Goal: Task Accomplishment & Management: Complete application form

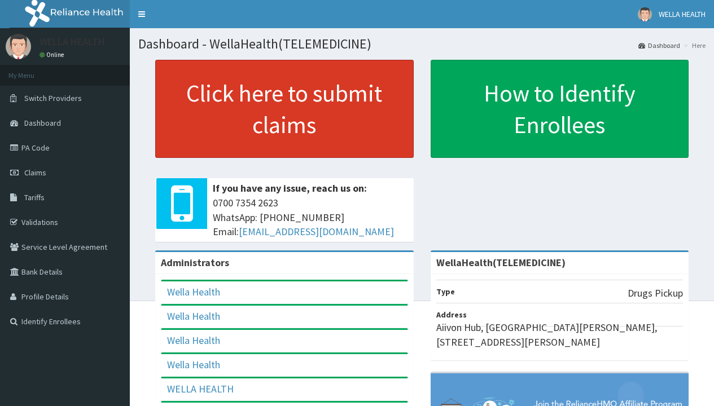
click at [284, 109] on link "Click here to submit claims" at bounding box center [284, 109] width 258 height 98
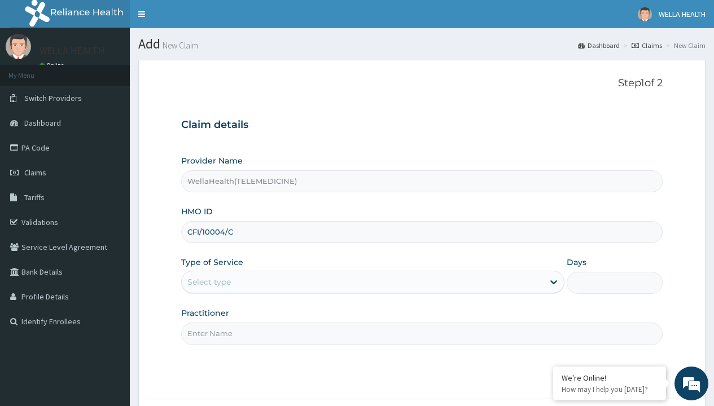
type input "CFI/10004/C"
type input "WellaHealth"
click at [209, 282] on div "Select type" at bounding box center [208, 281] width 43 height 11
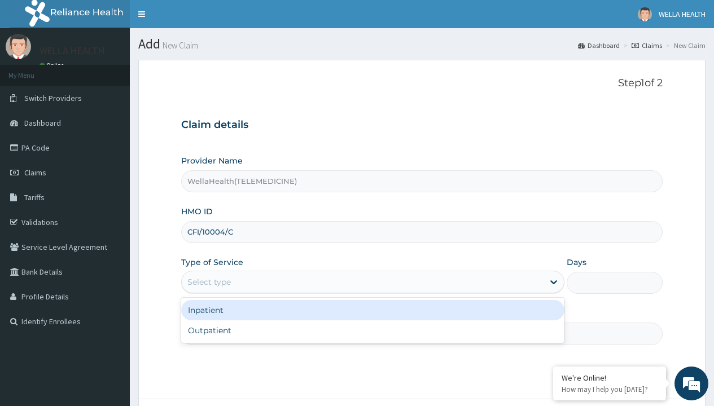
click at [372, 331] on div "Outpatient" at bounding box center [372, 330] width 383 height 20
type input "1"
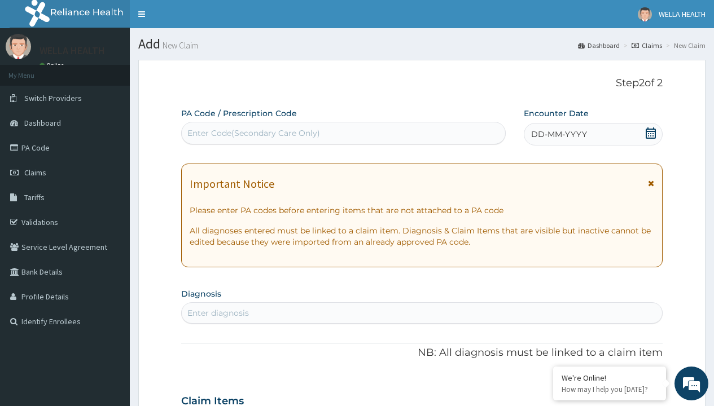
scroll to position [94, 0]
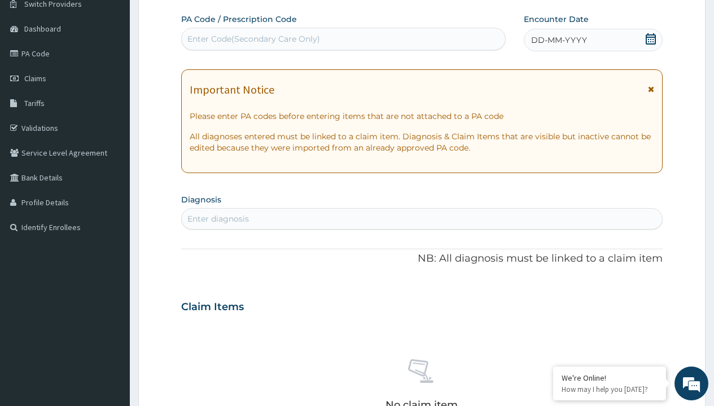
click at [558, 40] on span "DD-MM-YYYY" at bounding box center [559, 39] width 56 height 11
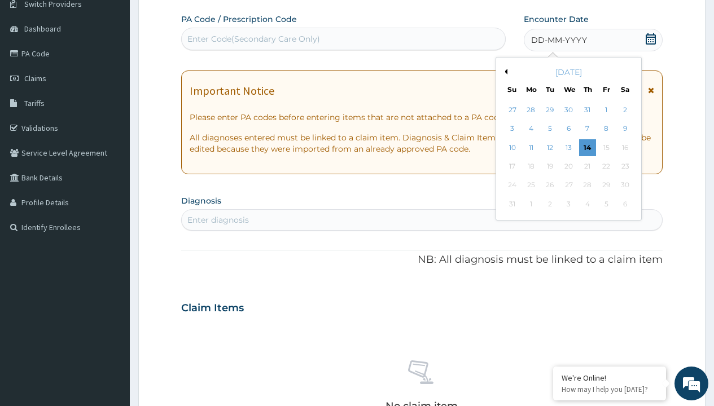
click at [504, 72] on button "Previous Month" at bounding box center [504, 72] width 6 height 6
click at [512, 147] on div "13" at bounding box center [511, 147] width 17 height 17
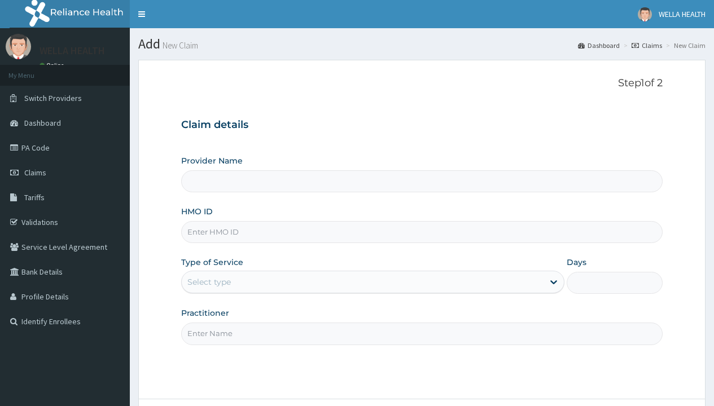
type input "WellaHealth(TELEMEDICINE)"
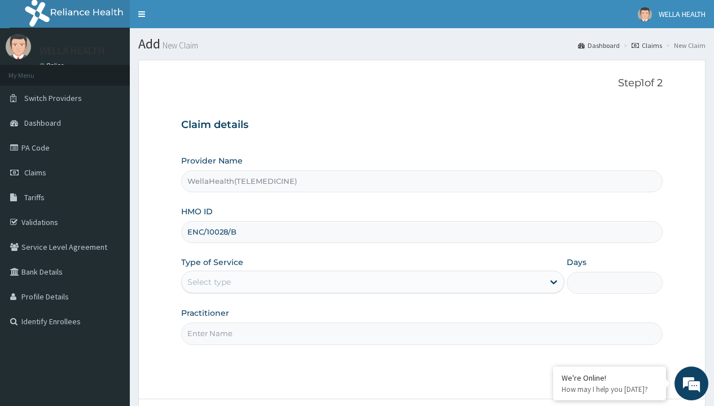
type input "ENC/10028/B"
type input "WellaHealth"
click at [209, 282] on div "Select type" at bounding box center [208, 281] width 43 height 11
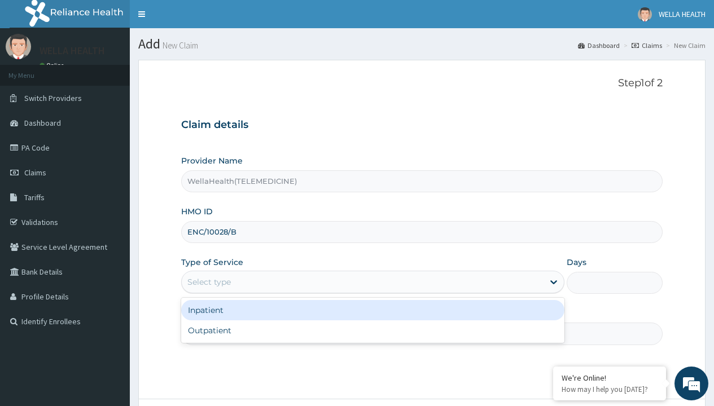
click at [372, 331] on div "Outpatient" at bounding box center [372, 330] width 383 height 20
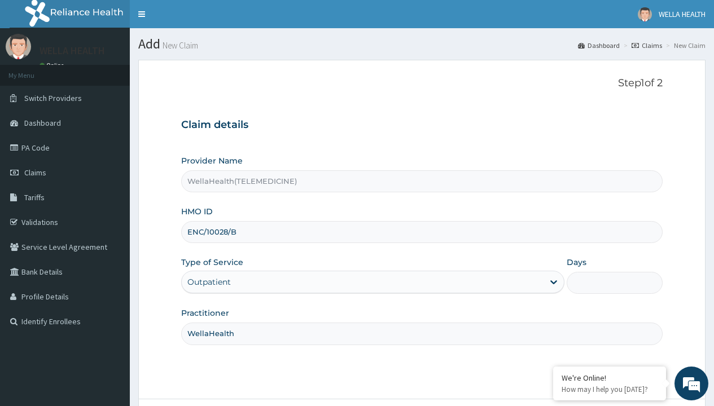
type input "1"
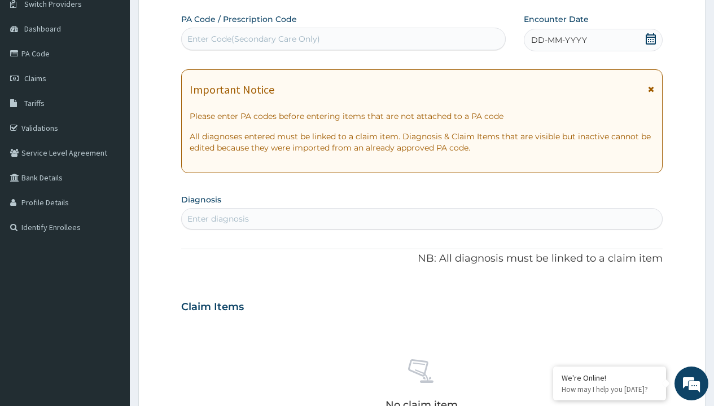
click at [558, 40] on span "DD-MM-YYYY" at bounding box center [559, 39] width 56 height 11
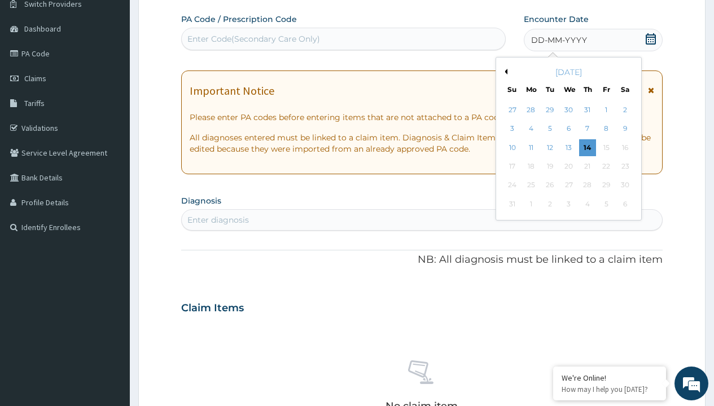
click at [504, 72] on button "Previous Month" at bounding box center [504, 72] width 6 height 6
click at [512, 147] on div "13" at bounding box center [511, 147] width 17 height 17
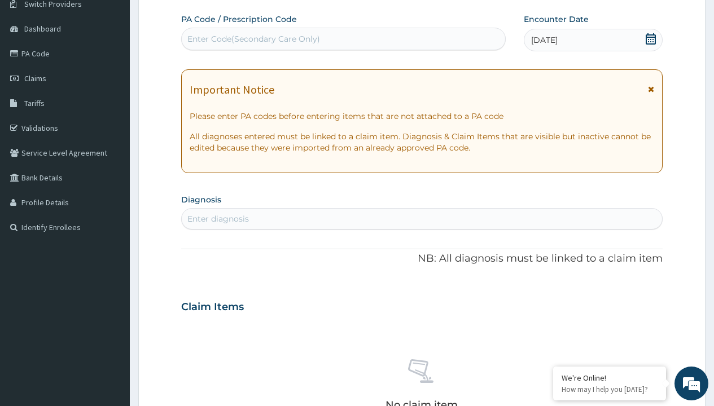
click at [253, 39] on div "Enter Code(Secondary Care Only)" at bounding box center [253, 38] width 133 height 11
type input "PR/716E9E13"
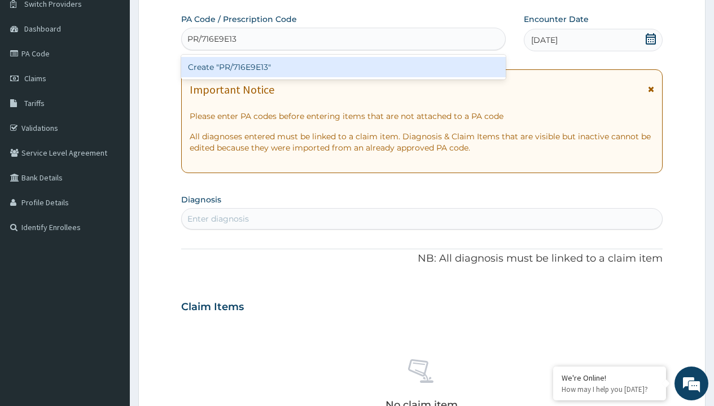
click at [343, 67] on div "Create "PR/716E9E13"" at bounding box center [343, 67] width 324 height 20
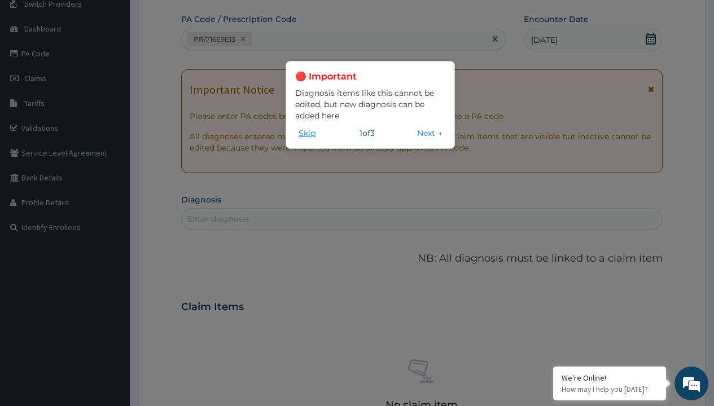
click at [307, 133] on button "Skip" at bounding box center [307, 133] width 24 height 12
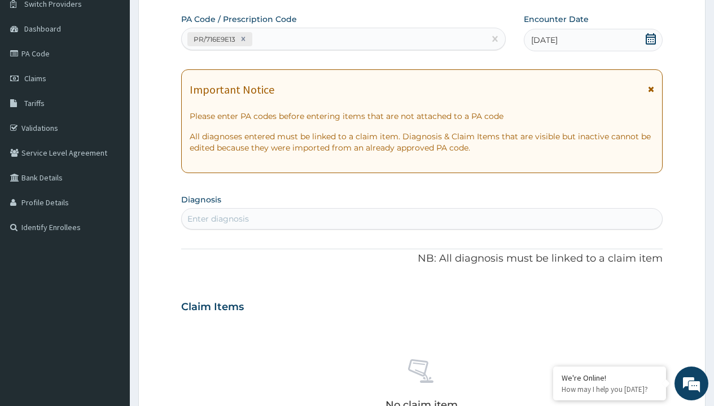
click at [218, 219] on div "Enter diagnosis" at bounding box center [217, 218] width 61 height 11
type input "prescription collected"
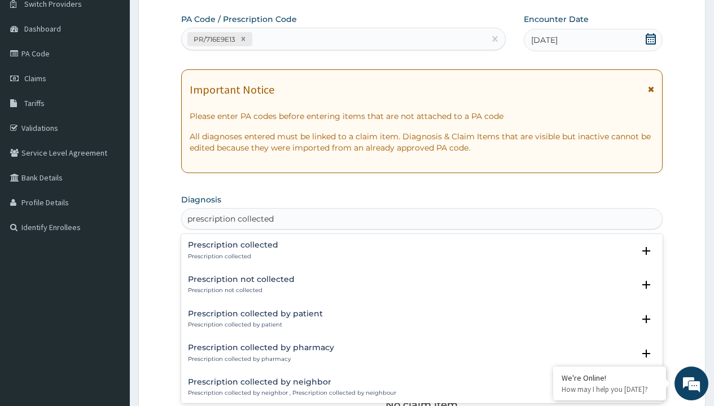
click at [231, 256] on p "Prescription collected" at bounding box center [233, 257] width 90 height 8
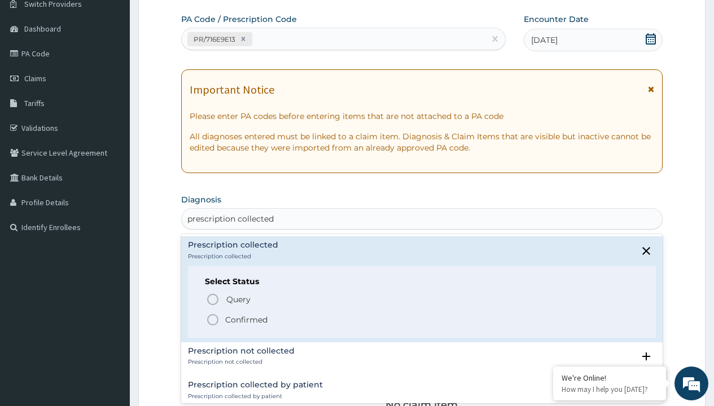
click at [246, 319] on p "Confirmed" at bounding box center [246, 319] width 42 height 11
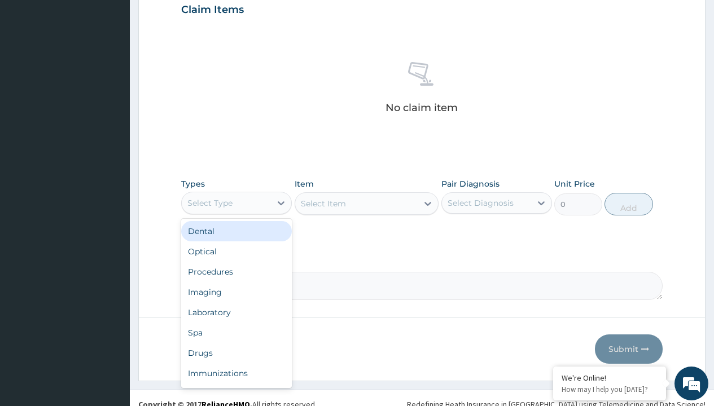
type input "procedures"
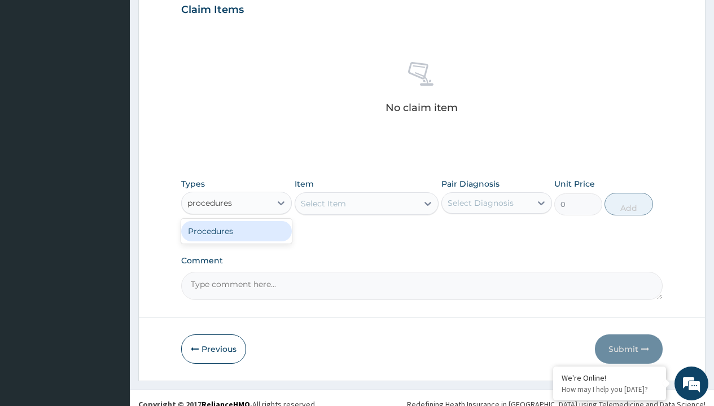
scroll to position [0, 0]
click at [236, 231] on div "Procedures" at bounding box center [236, 231] width 111 height 20
click at [323, 203] on div "Select Item" at bounding box center [323, 203] width 45 height 11
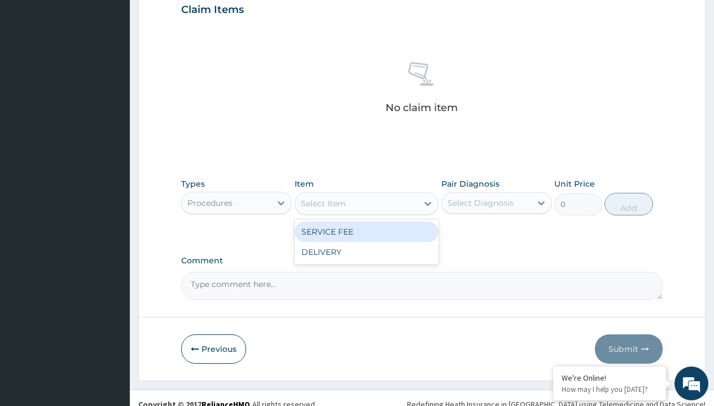
type input "service fee"
click at [366, 231] on div "SERVICE FEE" at bounding box center [366, 232] width 144 height 20
type input "100"
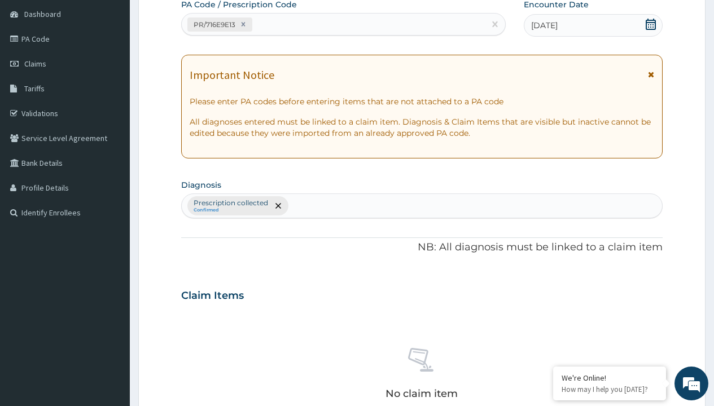
type input "prescription collected"
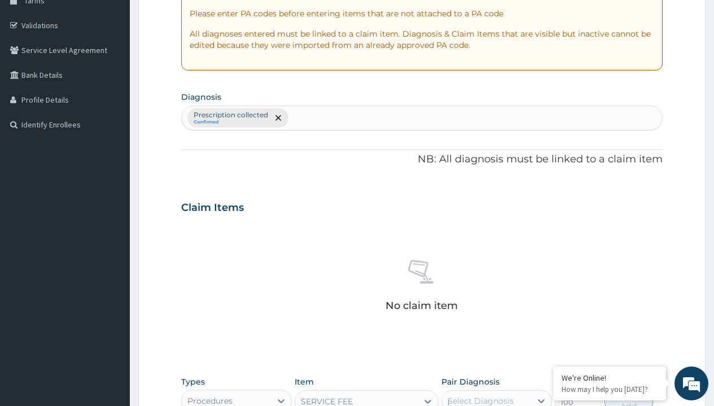
scroll to position [0, 0]
checkbox input "true"
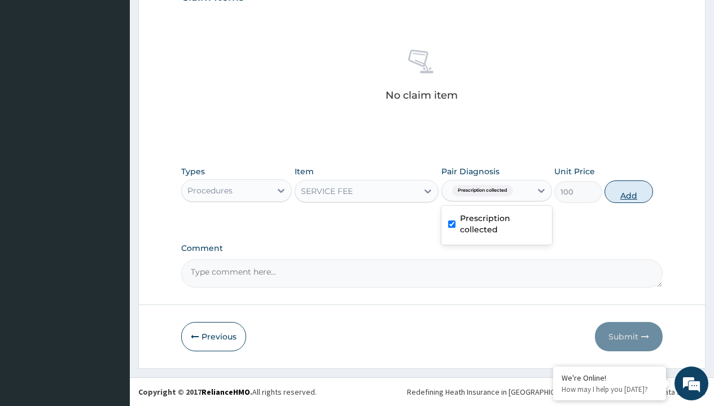
click at [628, 191] on button "Add" at bounding box center [628, 192] width 48 height 23
type input "0"
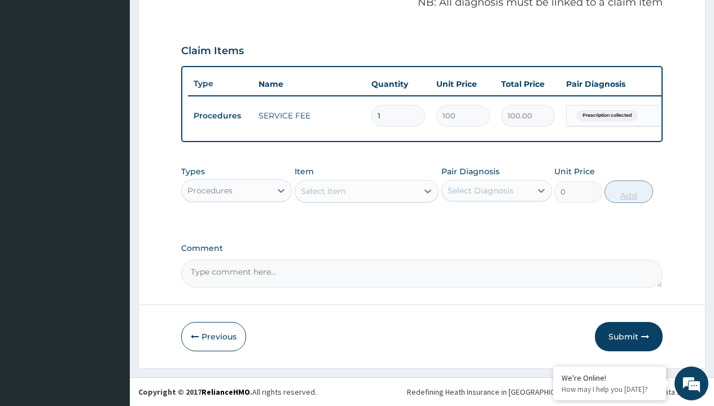
scroll to position [362, 0]
click at [210, 190] on div "Procedures" at bounding box center [209, 190] width 45 height 11
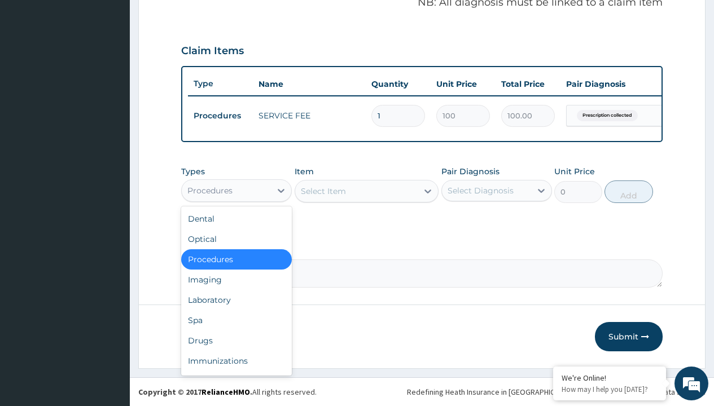
type input "drugs"
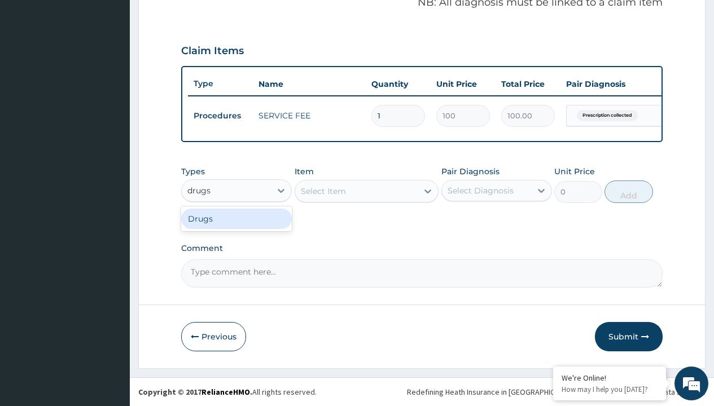
scroll to position [0, 0]
click at [236, 218] on div "Drugs" at bounding box center [236, 219] width 111 height 20
click at [323, 191] on div "Select Item" at bounding box center [323, 191] width 45 height 11
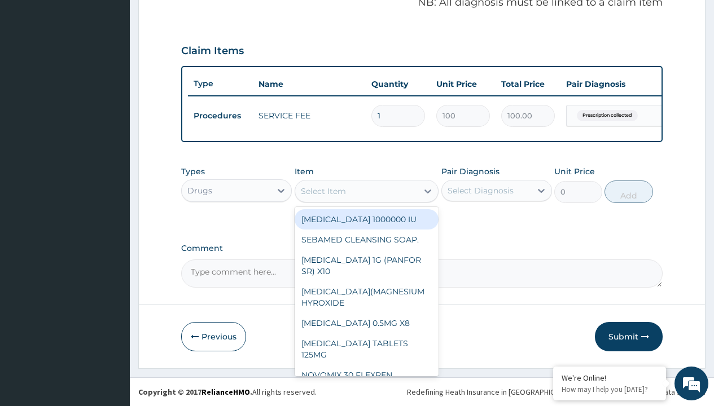
type input "fleming 457 suspension (amoxicillin/clavulanic acid)/bott"
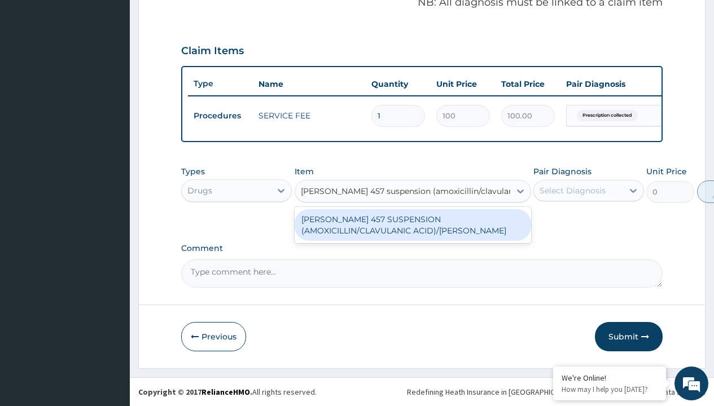
click at [412, 225] on div "FLEMING 457 SUSPENSION (AMOXICILLIN/CLAVULANIC ACID)/BOTT" at bounding box center [412, 225] width 236 height 32
type input "8265"
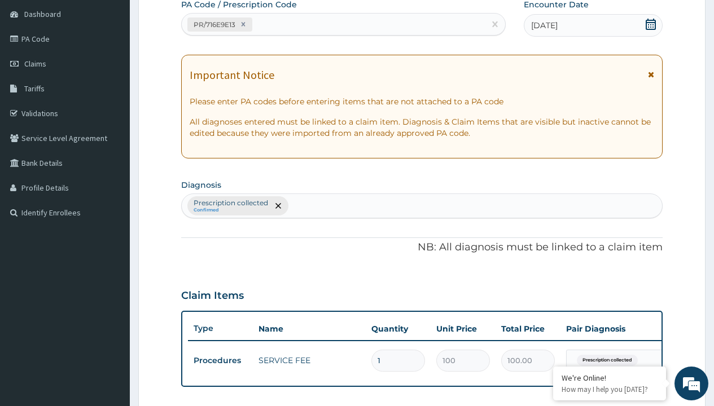
type input "prescription collected"
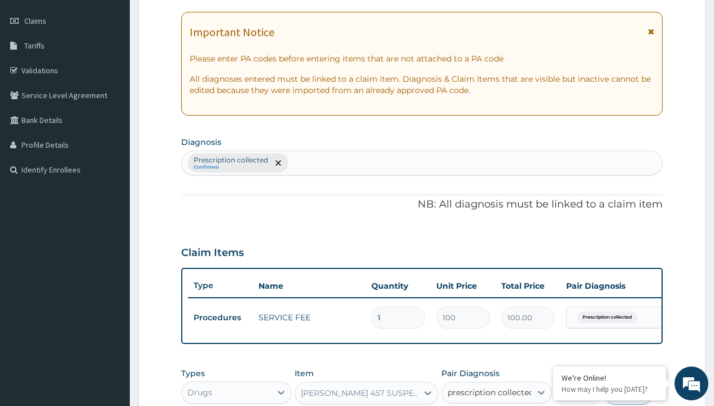
checkbox input "true"
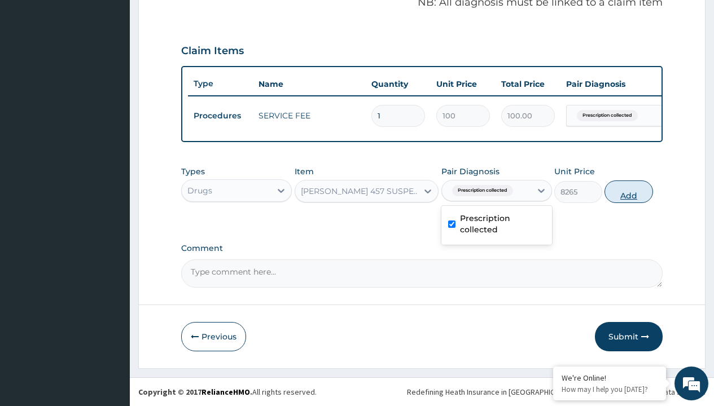
click at [628, 191] on button "Add" at bounding box center [628, 192] width 48 height 23
type input "0"
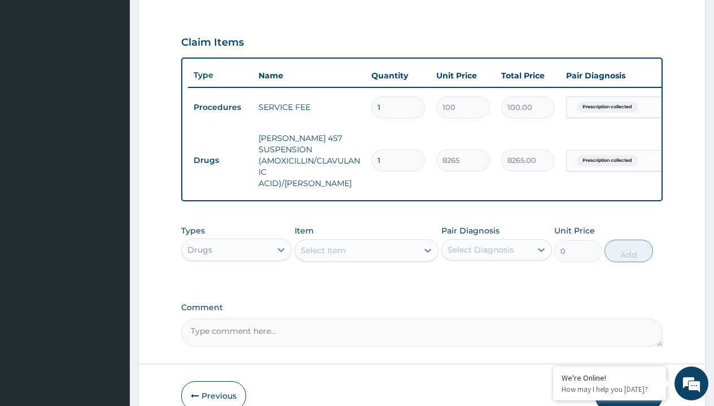
click at [220, 155] on td "Drugs" at bounding box center [220, 160] width 65 height 21
type input "drugs"
click at [236, 275] on div "Drugs" at bounding box center [236, 278] width 111 height 20
click at [323, 247] on div "Select Item" at bounding box center [323, 250] width 45 height 11
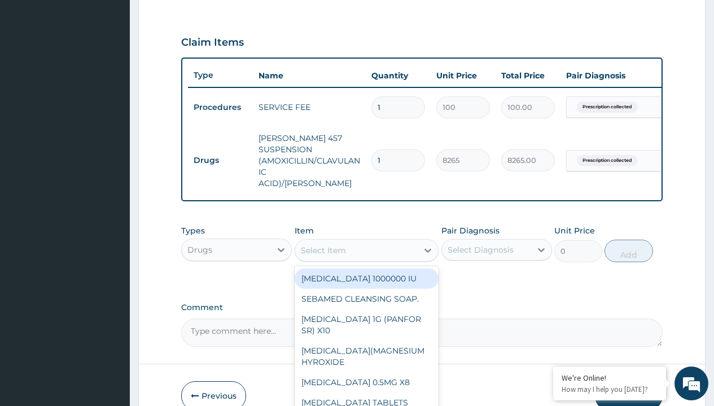
type input "paracetamol syrup avipol/bott"
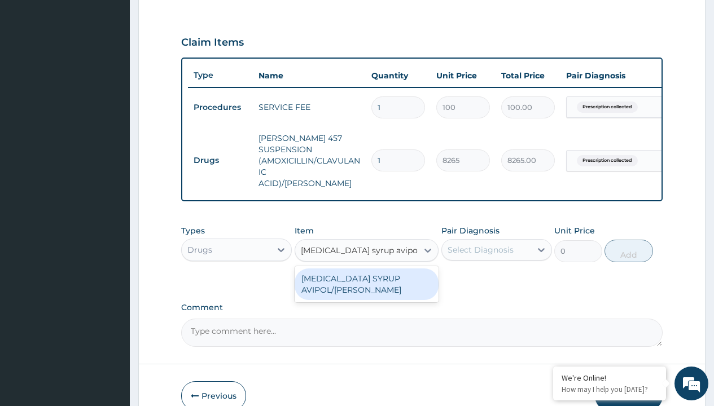
click at [366, 281] on div "PARACETAMOL SYRUP AVIPOL/BOTT" at bounding box center [366, 285] width 144 height 32
type input "1500"
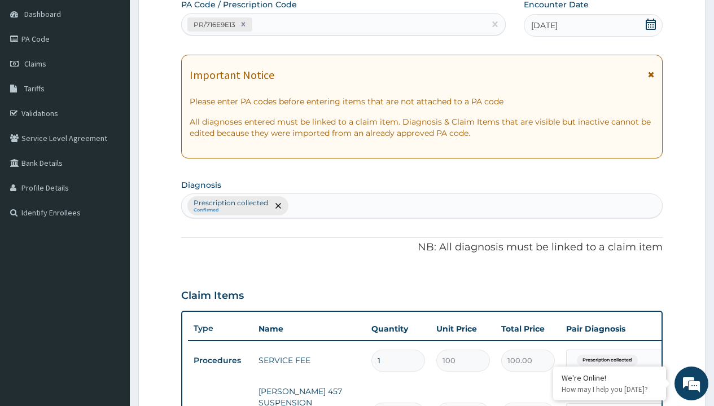
type input "prescription collected"
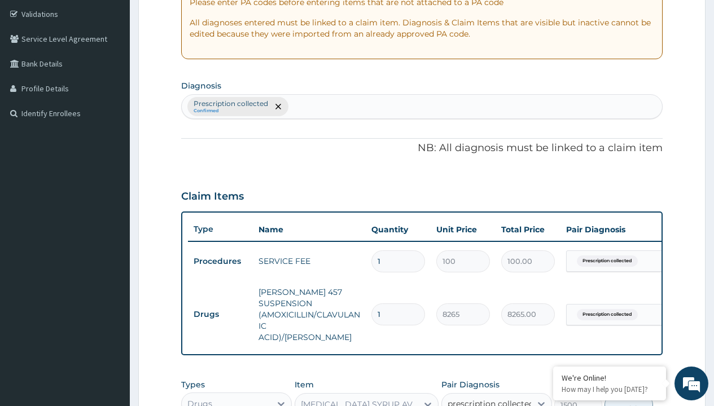
checkbox input "true"
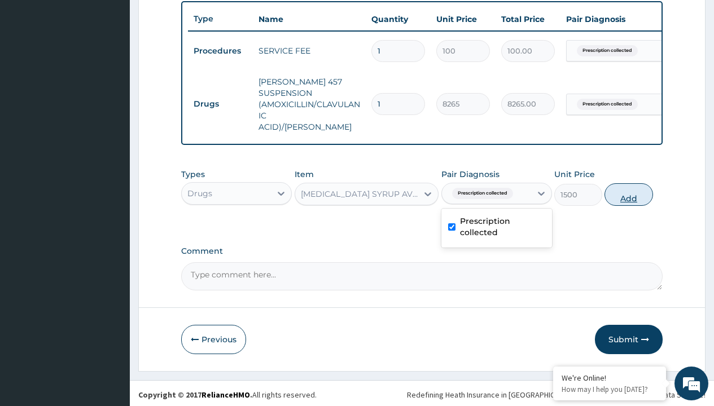
click at [628, 191] on button "Add" at bounding box center [628, 194] width 48 height 23
type input "0"
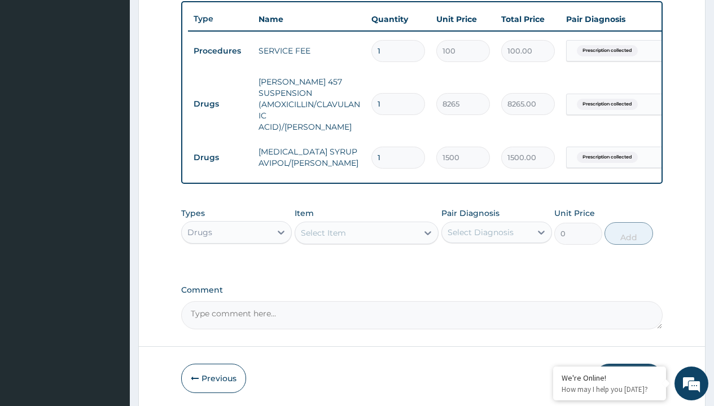
click at [220, 98] on td "Drugs" at bounding box center [220, 104] width 65 height 21
type input "drugs"
click at [236, 257] on div "Drugs" at bounding box center [236, 260] width 111 height 20
click at [323, 230] on div "Select Item" at bounding box center [323, 232] width 45 height 11
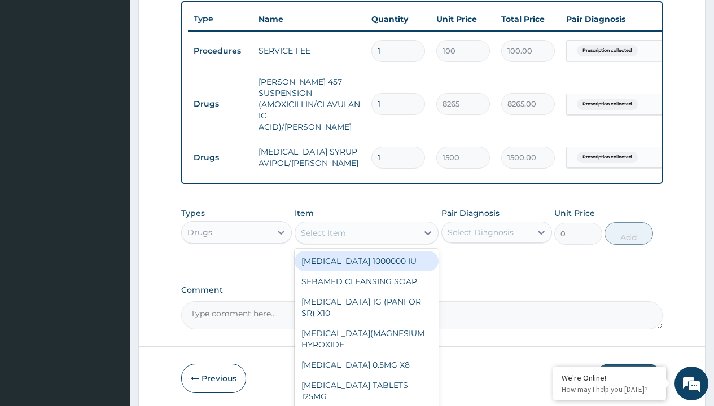
type input "cetirizine syrup"
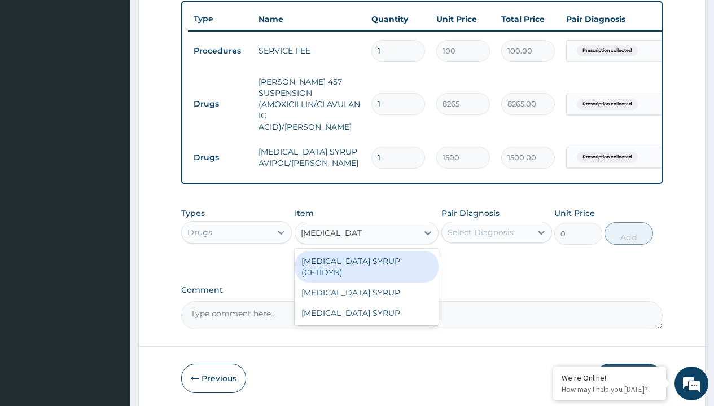
click at [366, 258] on div "CETIRIZINE SYRUP (CETIDYN)" at bounding box center [366, 267] width 144 height 32
type input "2200"
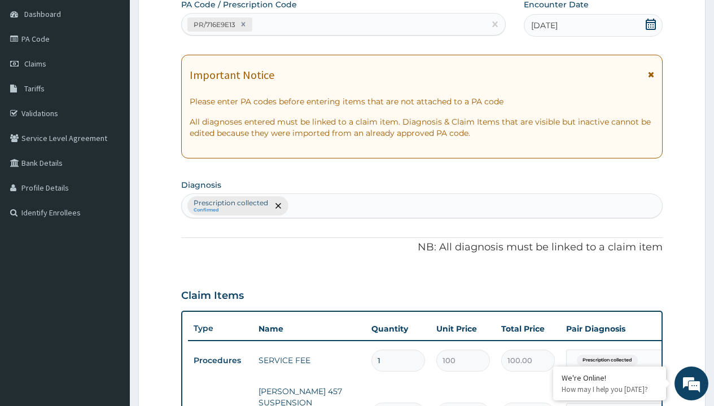
type input "prescription collected"
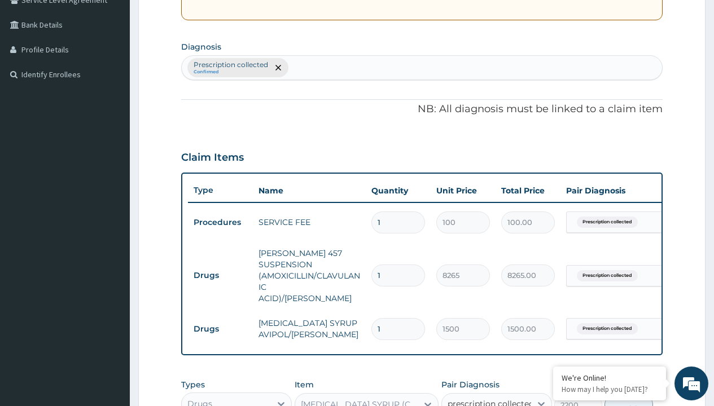
checkbox input "true"
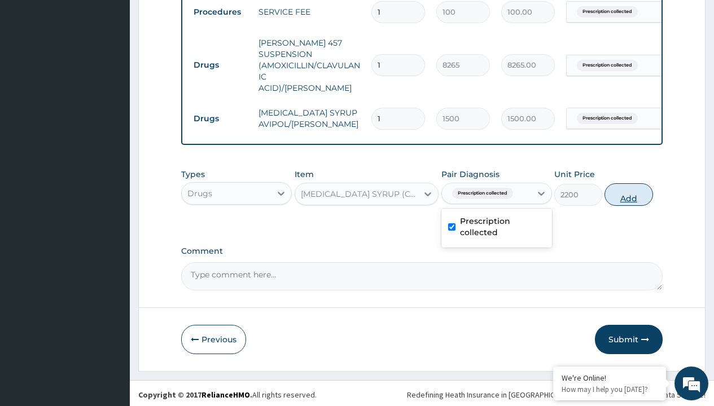
click at [628, 191] on button "Add" at bounding box center [628, 194] width 48 height 23
type input "0"
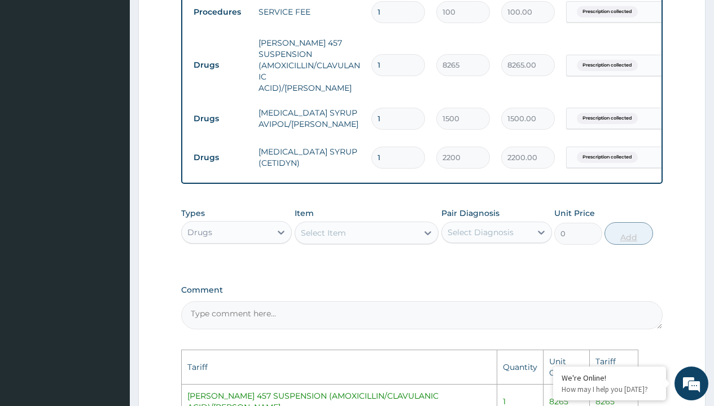
scroll to position [688, 0]
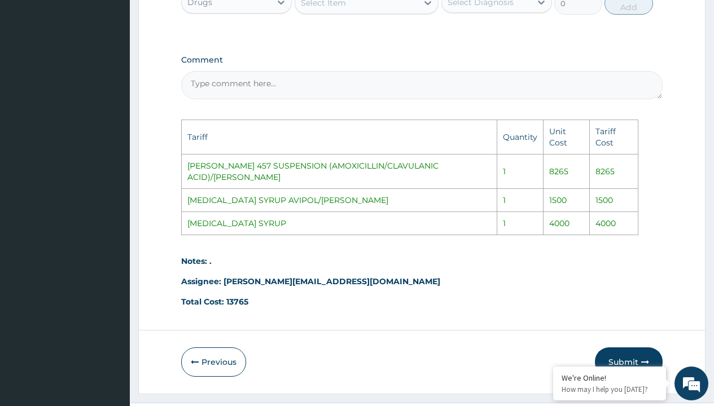
click at [366, 5] on div "Select Item" at bounding box center [356, 3] width 123 height 18
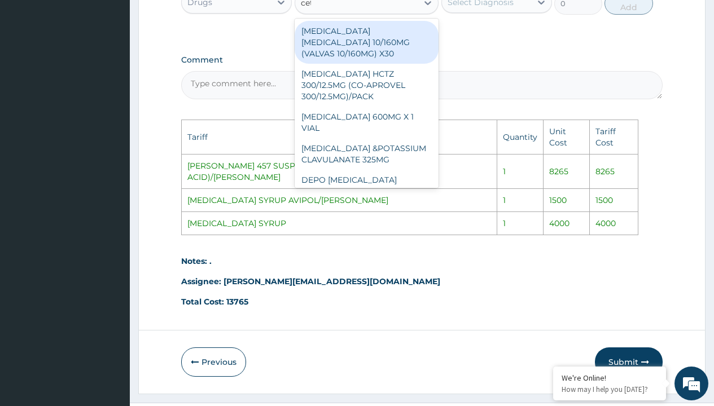
scroll to position [682, 0]
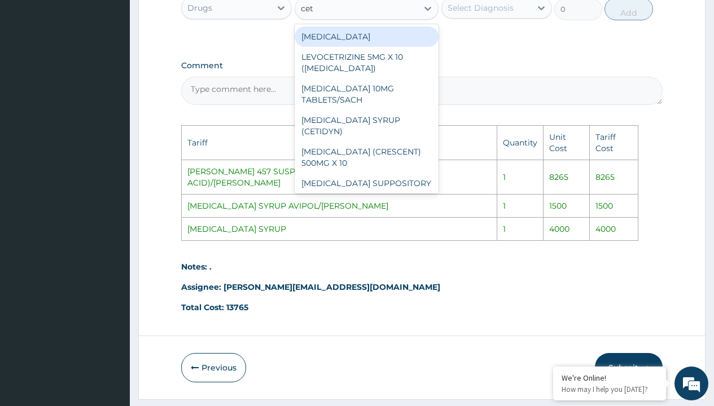
type input "ceti"
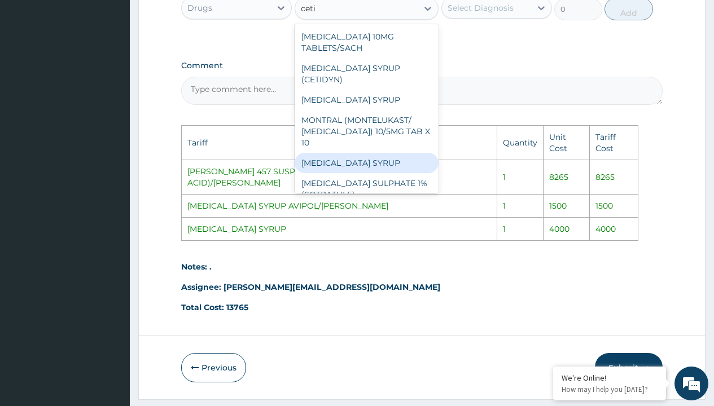
click at [373, 153] on div "CETIRIZINE SYRUP" at bounding box center [366, 163] width 144 height 20
type input "4000"
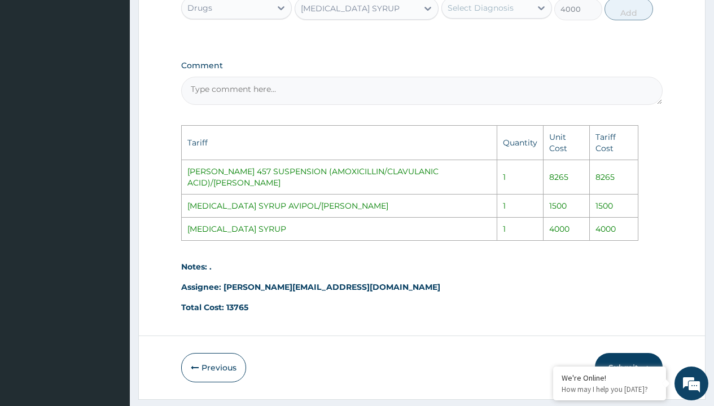
click at [474, 7] on div "Select Diagnosis" at bounding box center [480, 7] width 66 height 11
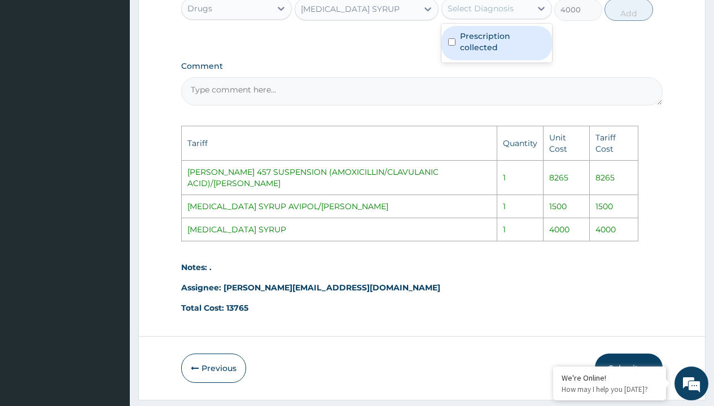
click at [483, 38] on label "Prescription collected" at bounding box center [502, 41] width 85 height 23
checkbox input "true"
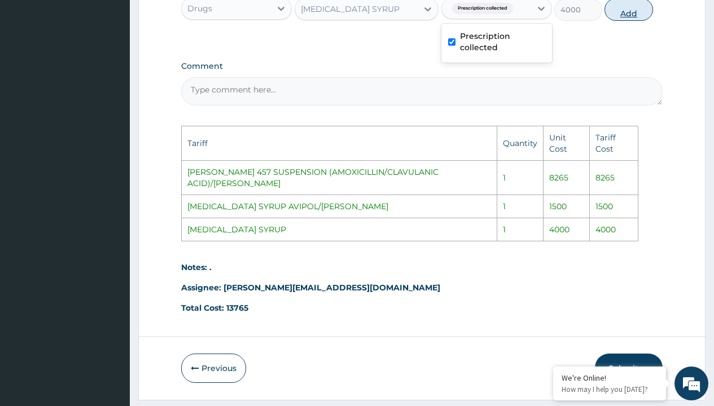
click at [622, 11] on button "Add" at bounding box center [628, 9] width 48 height 23
type input "0"
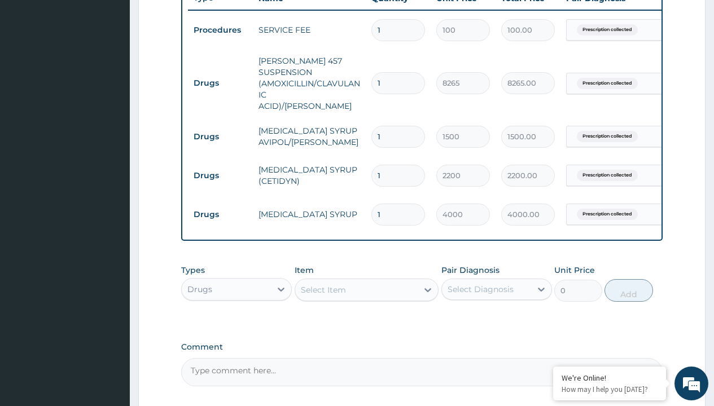
scroll to position [0, 85]
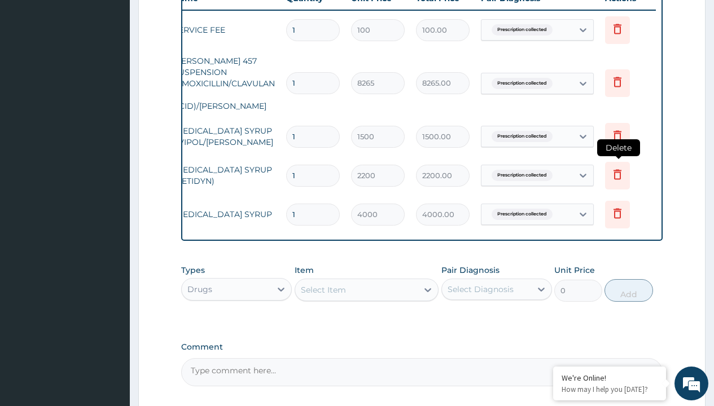
click at [613, 171] on icon at bounding box center [617, 176] width 25 height 28
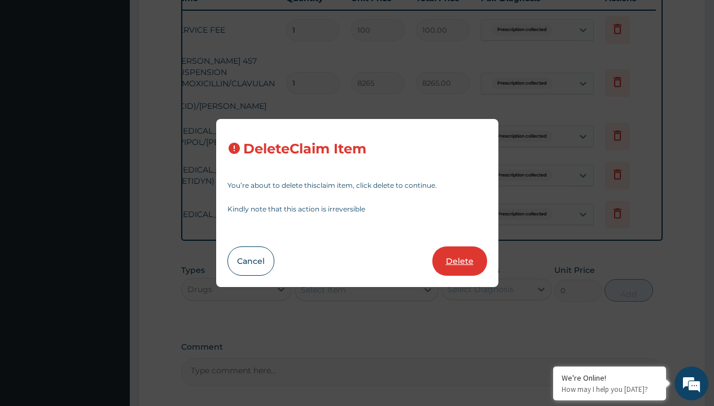
click at [463, 265] on button "Delete" at bounding box center [459, 261] width 55 height 29
type input "4000"
type input "4000.00"
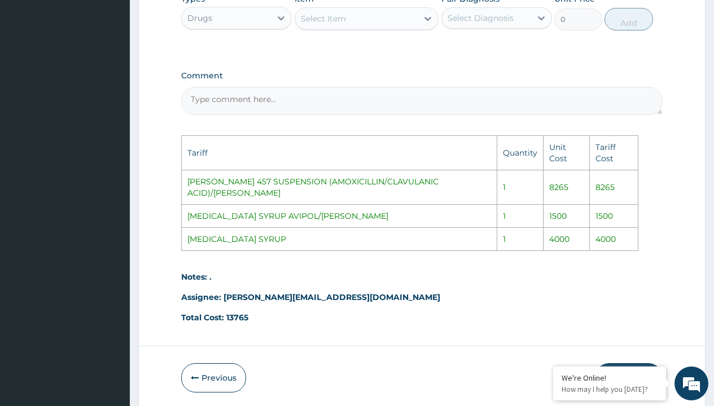
scroll to position [688, 0]
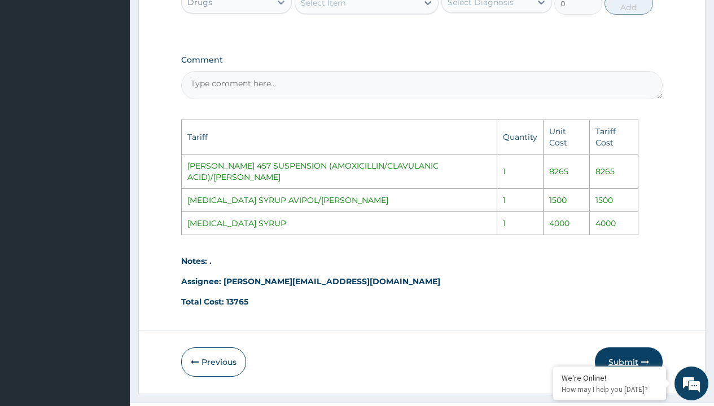
click at [625, 347] on button "Submit" at bounding box center [629, 361] width 68 height 29
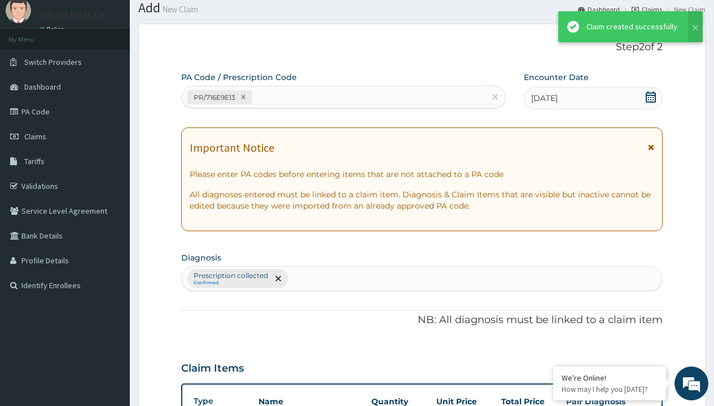
scroll to position [496, 0]
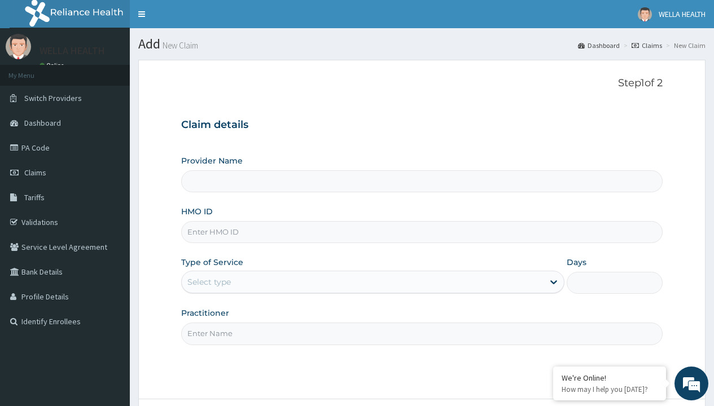
type input "WellaHealth(TELEMEDICINE)"
type input "FCC/12067/C"
type input "WellaHealth"
click at [209, 282] on div "Select type" at bounding box center [208, 281] width 43 height 11
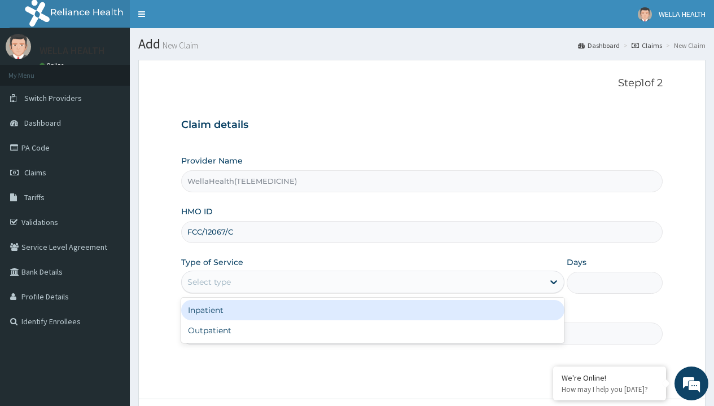
click at [372, 331] on div "Outpatient" at bounding box center [372, 330] width 383 height 20
type input "1"
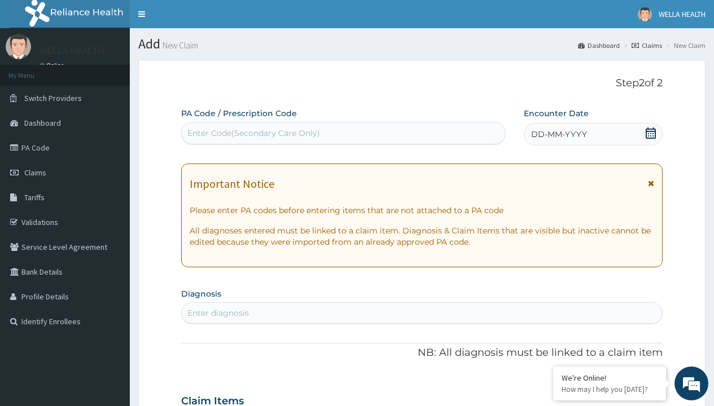
scroll to position [94, 0]
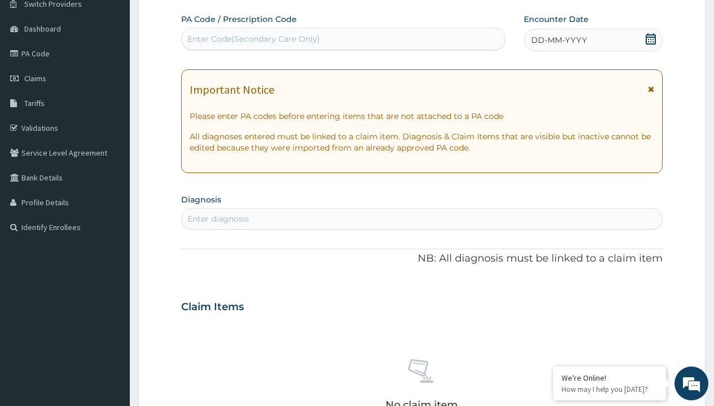
click at [558, 40] on span "DD-MM-YYYY" at bounding box center [559, 39] width 56 height 11
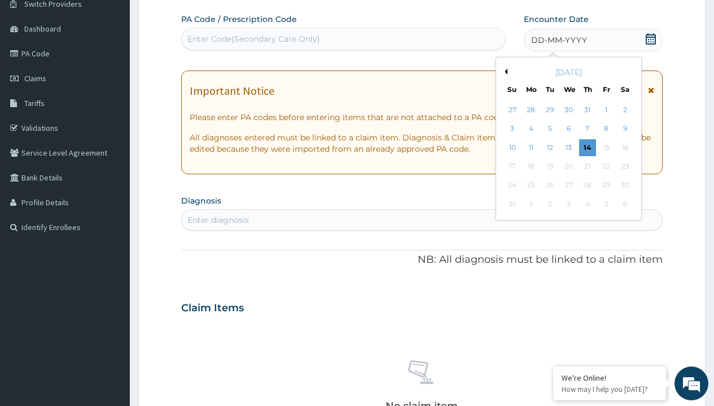
click at [504, 72] on button "Previous Month" at bounding box center [504, 72] width 6 height 6
click at [512, 147] on div "13" at bounding box center [511, 147] width 17 height 17
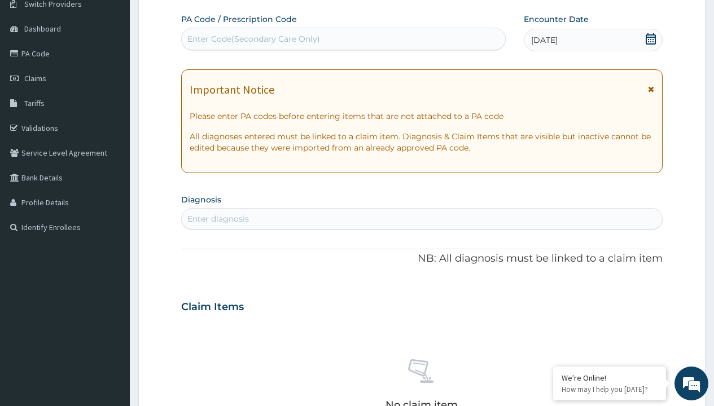
click at [253, 39] on div "Enter Code(Secondary Care Only)" at bounding box center [253, 38] width 133 height 11
type input "PR/6990BC85"
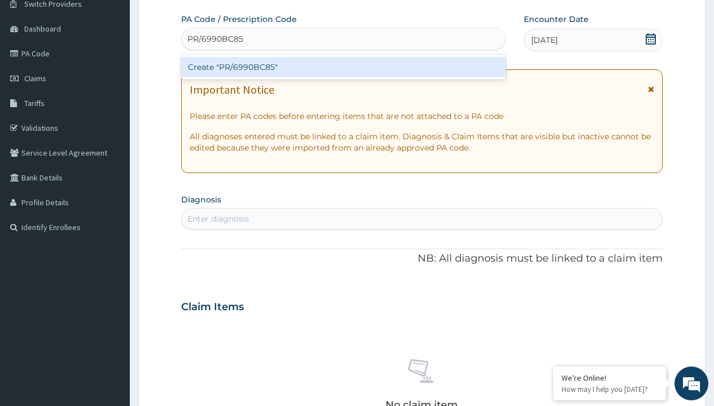
click at [343, 67] on div "Create "PR/6990BC85"" at bounding box center [343, 67] width 324 height 20
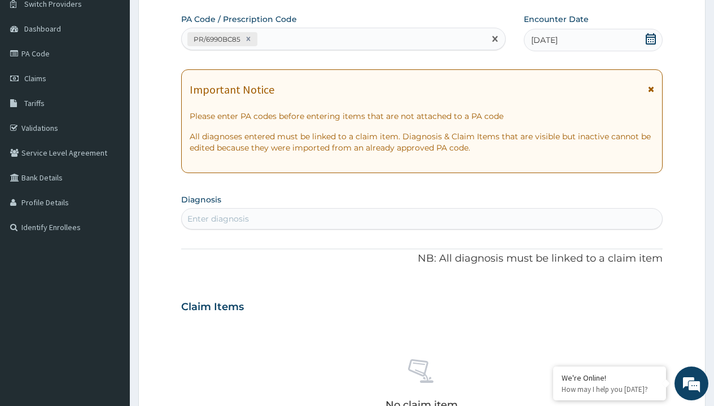
click at [218, 219] on div "Enter diagnosis" at bounding box center [217, 218] width 61 height 11
type input "prescription collected"
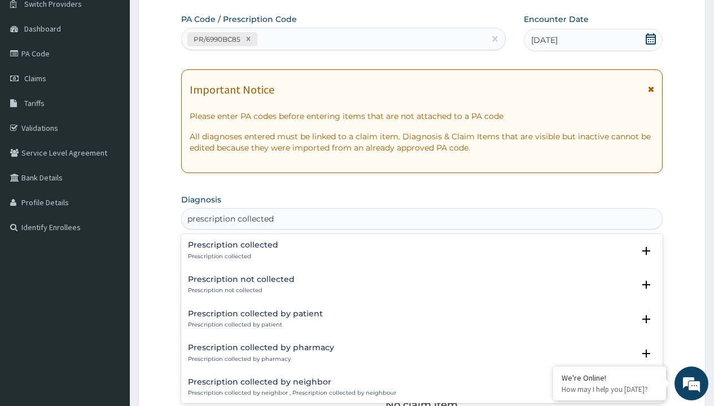
click at [231, 256] on p "Prescription collected" at bounding box center [233, 257] width 90 height 8
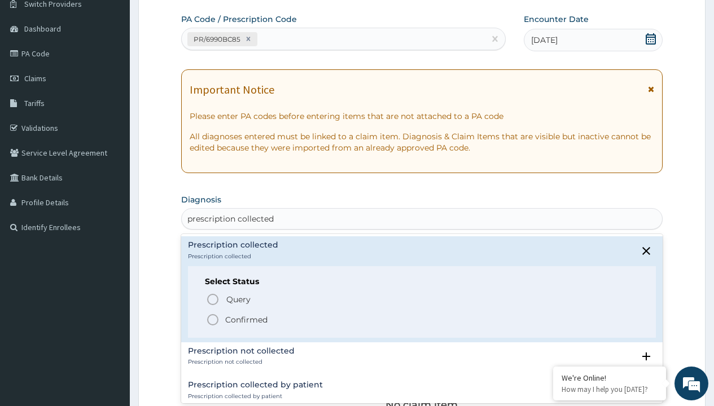
click at [246, 319] on p "Confirmed" at bounding box center [246, 319] width 42 height 11
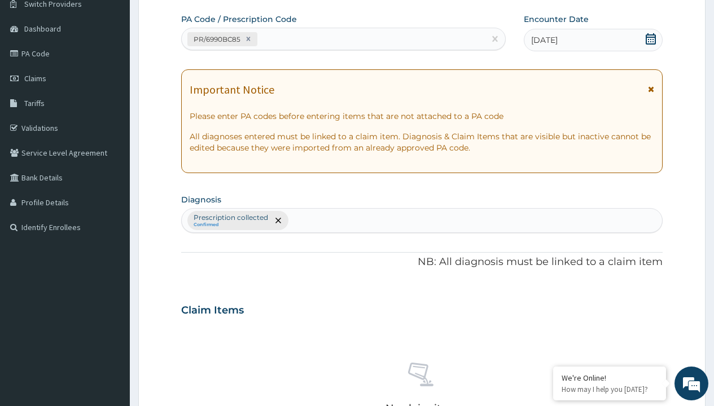
scroll to position [395, 0]
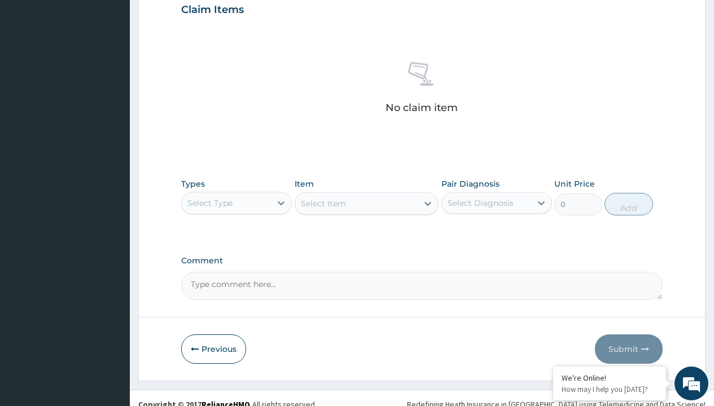
click at [210, 203] on div "Select Type" at bounding box center [209, 202] width 45 height 11
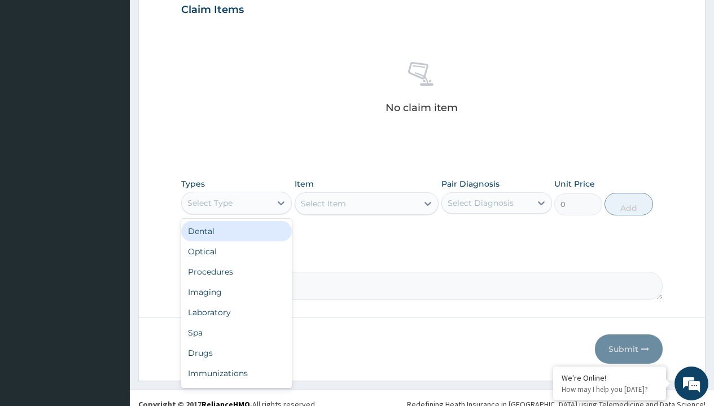
type input "procedures"
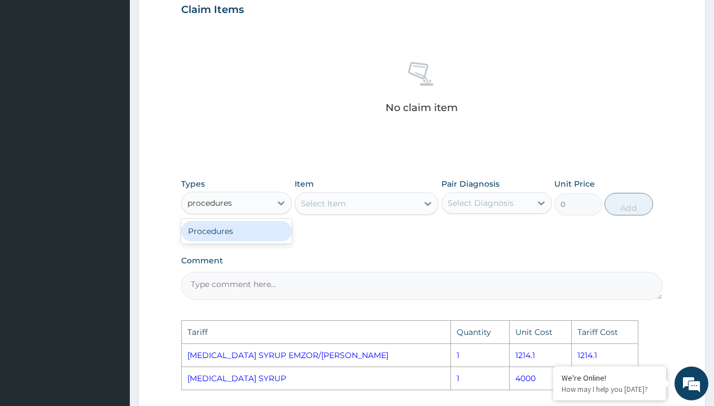
scroll to position [575, 0]
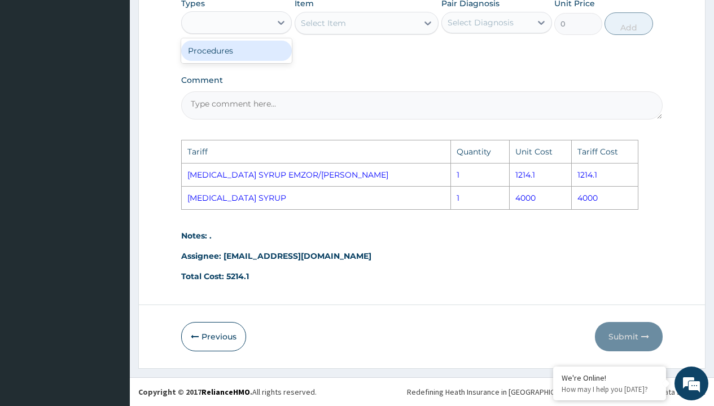
click at [258, 25] on div "procedures" at bounding box center [226, 23] width 89 height 18
click at [327, 26] on div "Select Item" at bounding box center [366, 23] width 144 height 23
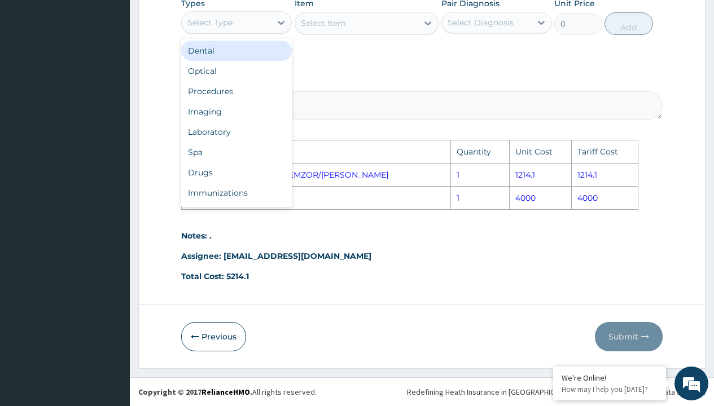
click at [240, 27] on div "Select Type" at bounding box center [226, 23] width 89 height 18
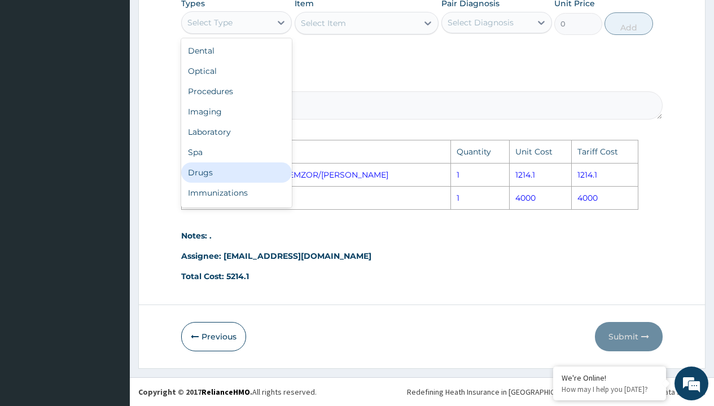
click at [228, 173] on div "Drugs" at bounding box center [236, 172] width 111 height 20
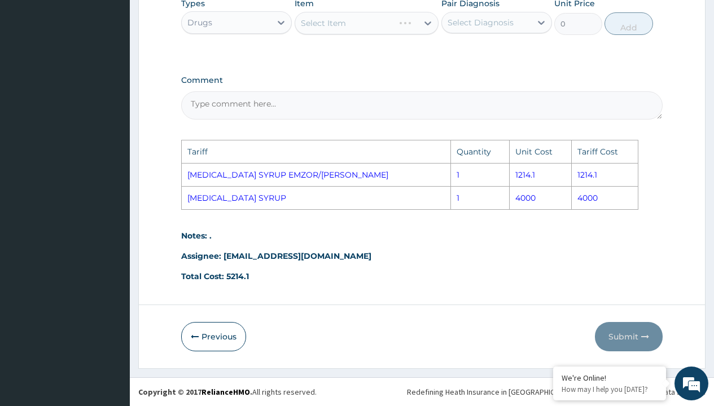
click at [346, 16] on div "Select Item" at bounding box center [366, 23] width 144 height 23
click at [354, 24] on div "Select Item" at bounding box center [366, 23] width 144 height 23
click at [367, 23] on div "Select Item" at bounding box center [356, 23] width 123 height 18
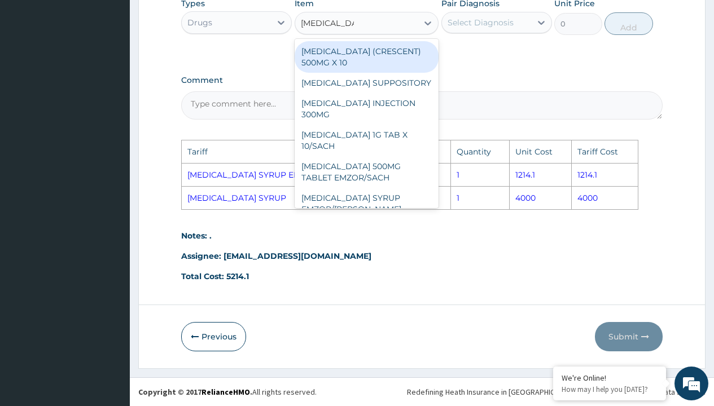
type input "paracetamol s"
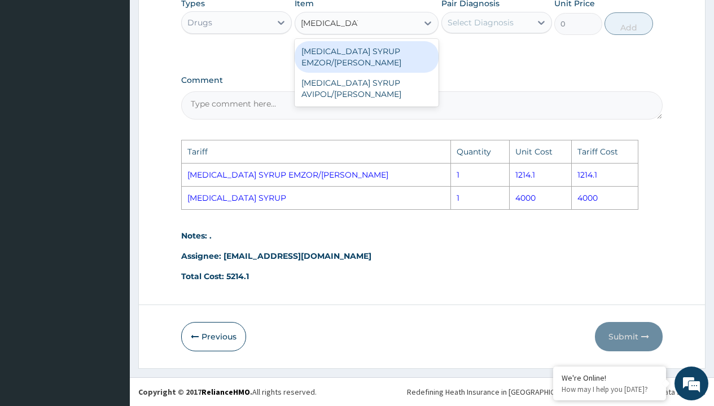
click at [380, 51] on div "[MEDICAL_DATA] SYRUP EMZOR/[PERSON_NAME]" at bounding box center [366, 57] width 144 height 32
type input "1214.099975585938"
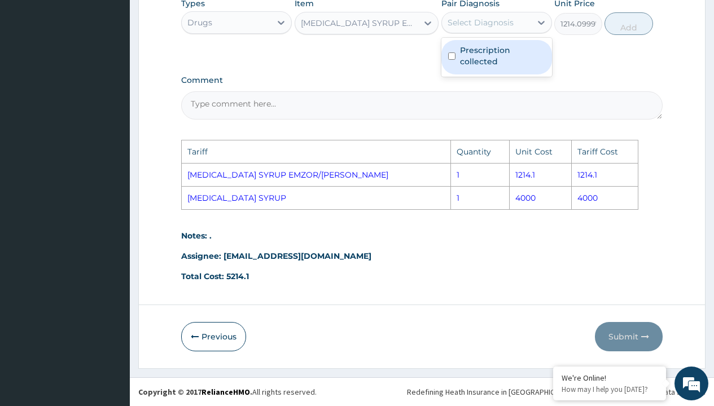
click at [496, 30] on div "Select Diagnosis" at bounding box center [486, 23] width 89 height 18
click at [520, 61] on label "Prescription collected" at bounding box center [502, 56] width 85 height 23
checkbox input "true"
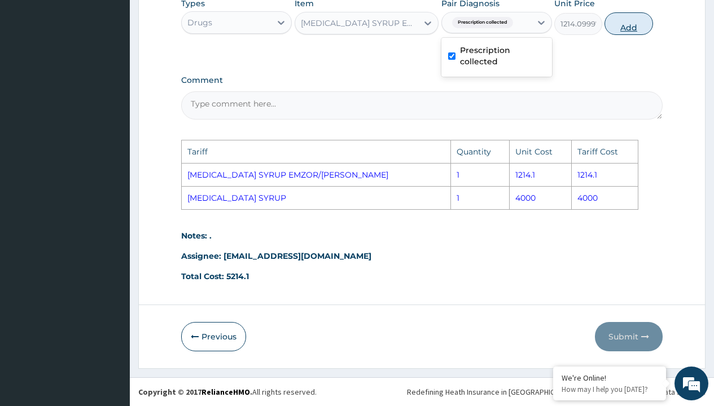
click at [624, 27] on button "Add" at bounding box center [628, 23] width 48 height 23
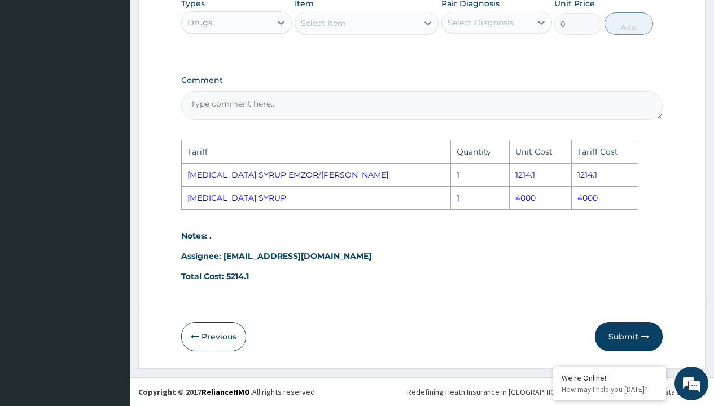
scroll to position [266, 0]
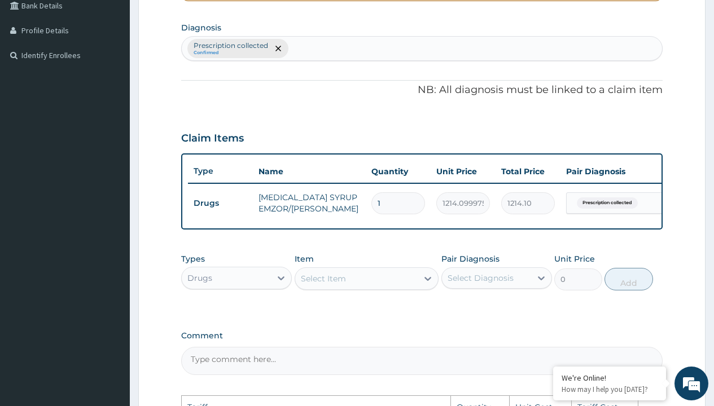
click at [226, 287] on div "Drugs" at bounding box center [226, 278] width 89 height 18
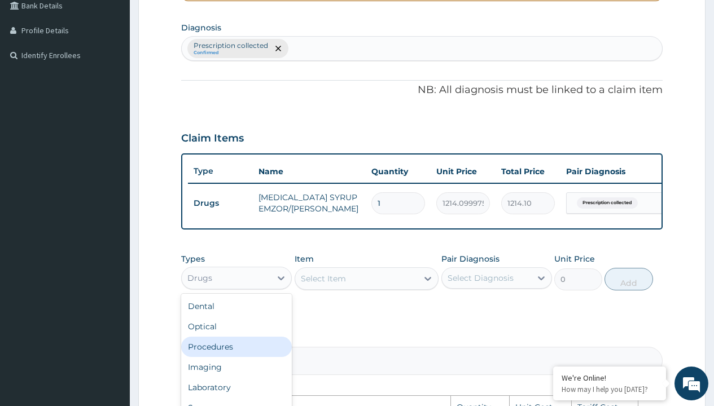
click at [224, 347] on div "Procedures" at bounding box center [236, 347] width 111 height 20
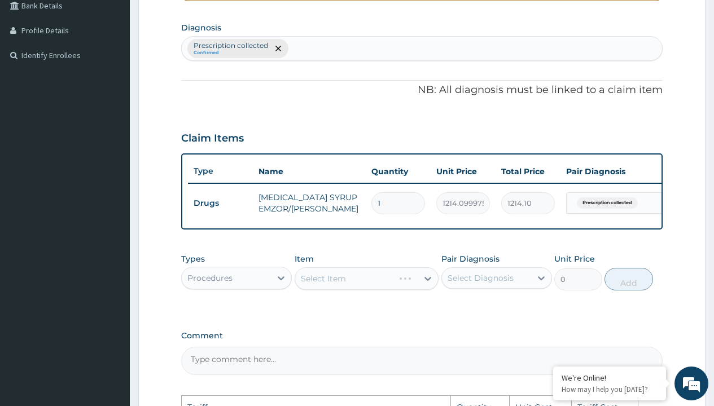
click at [326, 289] on div "Select Item" at bounding box center [366, 278] width 144 height 23
click at [369, 287] on div "Select Item" at bounding box center [366, 278] width 144 height 23
click at [421, 284] on div at bounding box center [427, 279] width 20 height 20
click at [407, 317] on div "SERVICE FEE" at bounding box center [366, 307] width 144 height 20
type input "100"
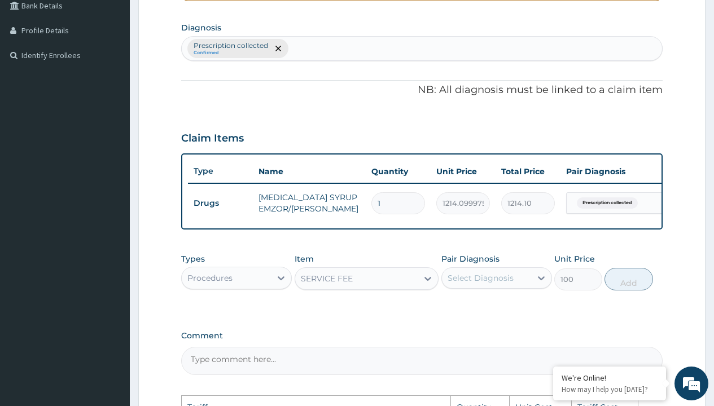
click at [489, 284] on div "Select Diagnosis" at bounding box center [480, 277] width 66 height 11
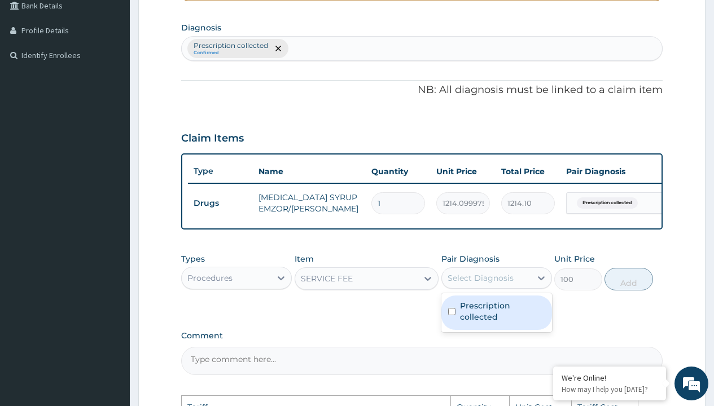
click at [508, 308] on label "Prescription collected" at bounding box center [502, 311] width 85 height 23
checkbox input "true"
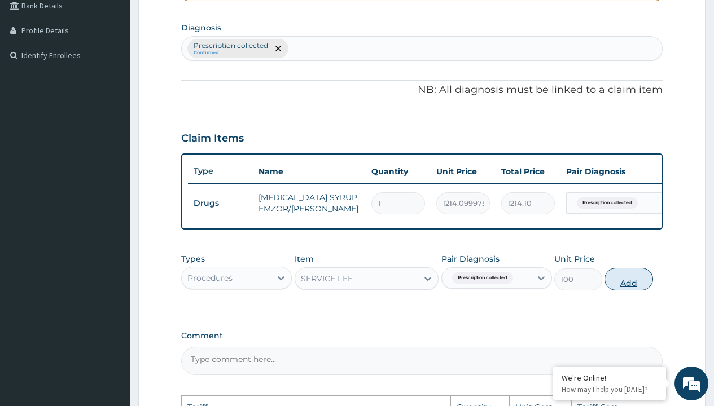
click at [620, 286] on button "Add" at bounding box center [628, 279] width 48 height 23
type input "0"
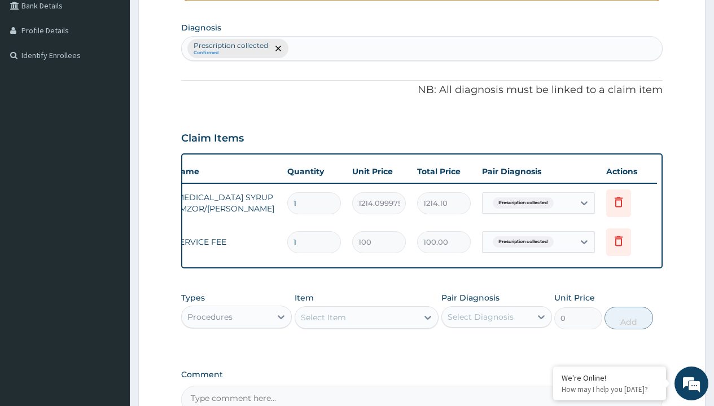
scroll to position [0, 85]
click at [615, 204] on icon at bounding box center [617, 202] width 8 height 10
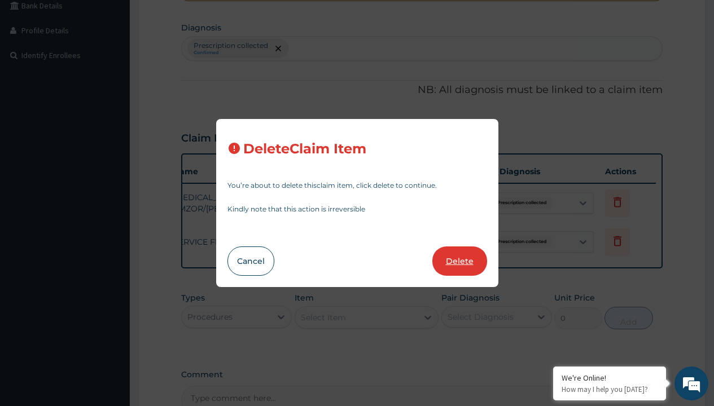
click at [464, 251] on button "Delete" at bounding box center [459, 261] width 55 height 29
type input "100"
type input "100.00"
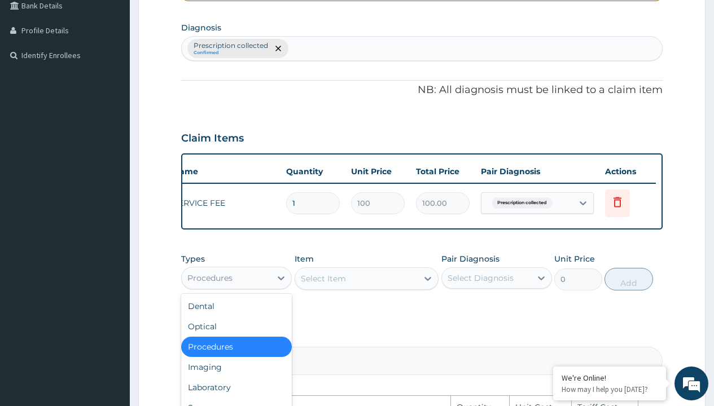
click at [226, 284] on div "Procedures" at bounding box center [209, 277] width 45 height 11
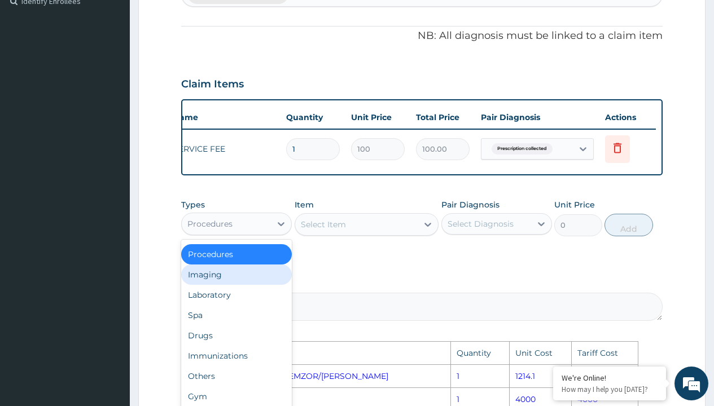
scroll to position [321, 0]
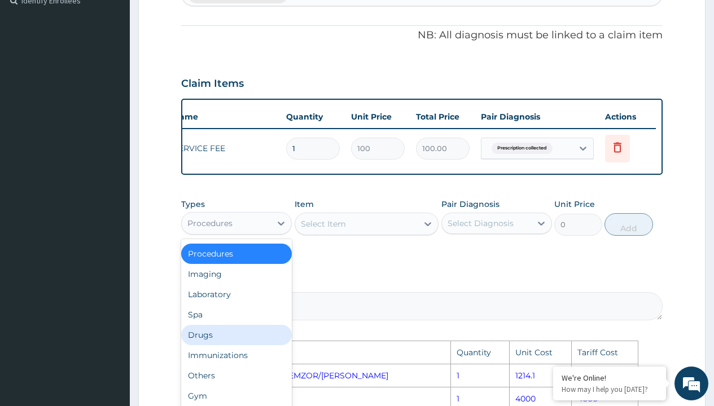
click at [221, 345] on div "Drugs" at bounding box center [236, 335] width 111 height 20
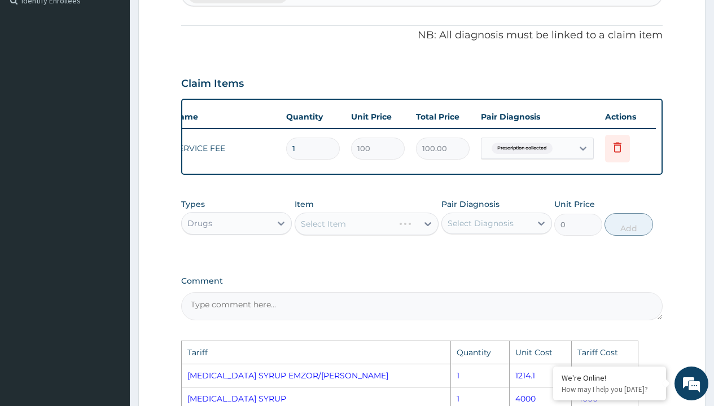
click at [327, 231] on div "Select Item" at bounding box center [366, 224] width 144 height 23
click at [344, 234] on div "Select Item" at bounding box center [366, 224] width 144 height 23
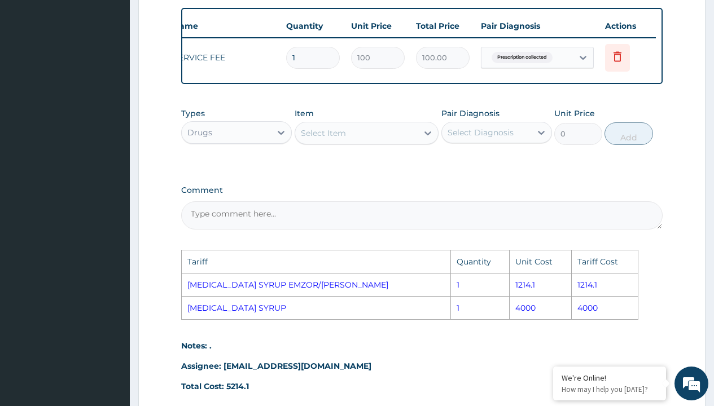
scroll to position [415, 0]
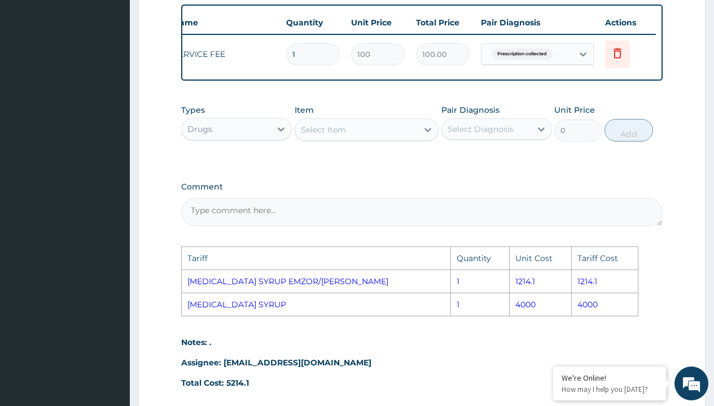
click at [345, 134] on div "Select Item" at bounding box center [323, 129] width 45 height 11
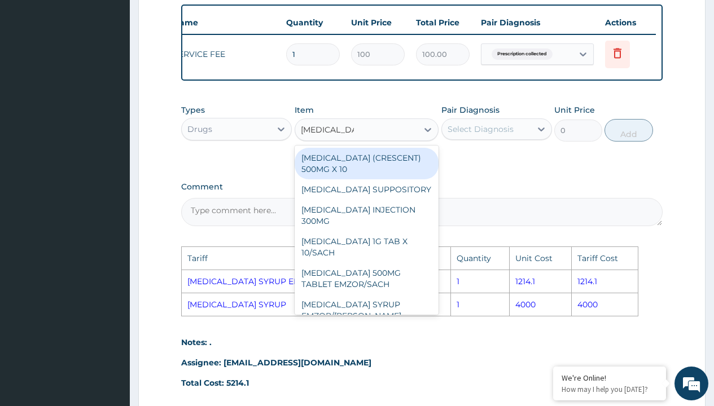
type input "paracetamol s"
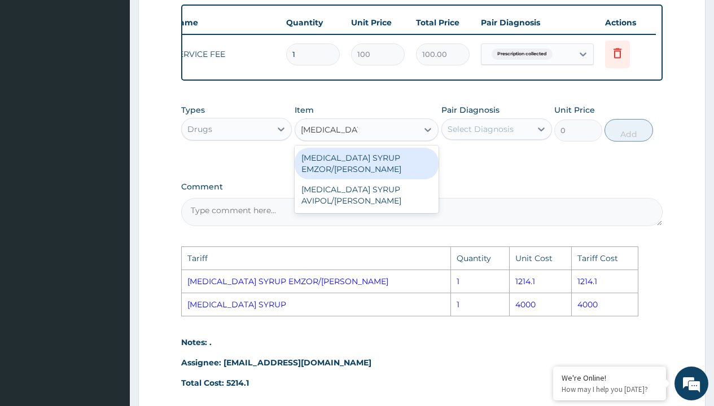
click at [368, 179] on div "[MEDICAL_DATA] SYRUP EMZOR/[PERSON_NAME]" at bounding box center [366, 164] width 144 height 32
type input "1214.099975585938"
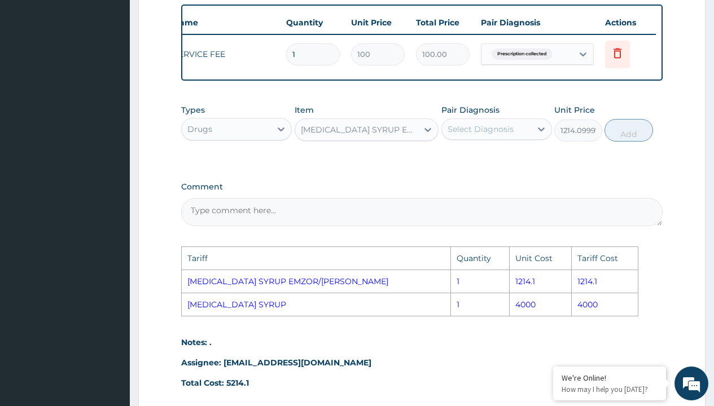
click at [486, 135] on div "Select Diagnosis" at bounding box center [480, 129] width 66 height 11
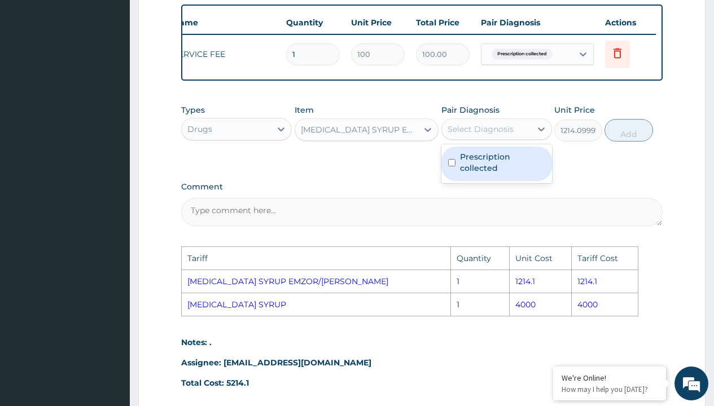
click at [503, 159] on div "Prescription collected" at bounding box center [496, 164] width 111 height 34
checkbox input "true"
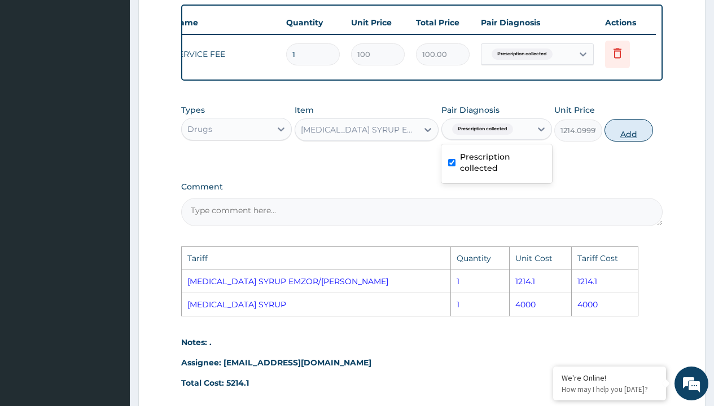
click at [628, 140] on button "Add" at bounding box center [628, 130] width 48 height 23
type input "0"
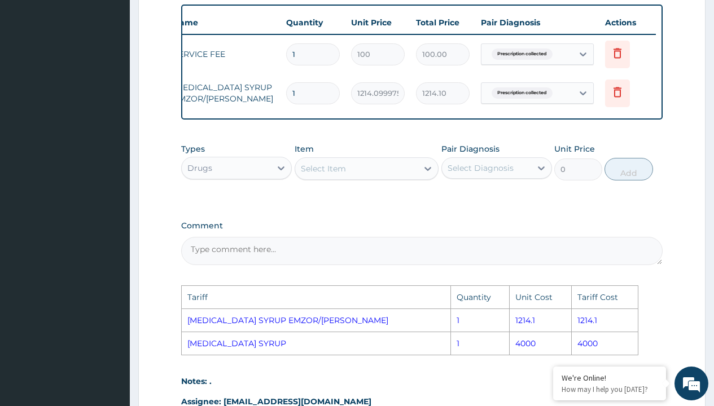
click at [384, 175] on div "Select Item" at bounding box center [356, 169] width 123 height 18
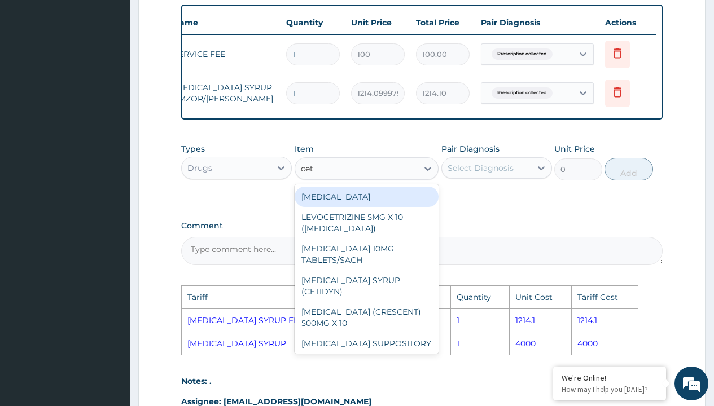
type input "ceti"
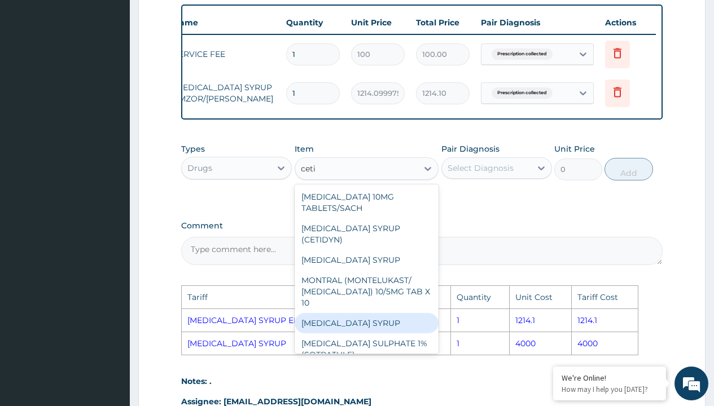
click at [380, 324] on div "[MEDICAL_DATA] SYRUP" at bounding box center [366, 323] width 144 height 20
type input "4000"
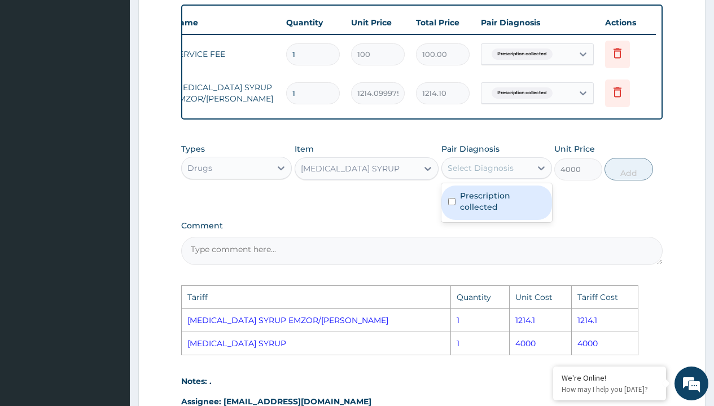
click at [492, 174] on div "Select Diagnosis" at bounding box center [480, 167] width 66 height 11
click at [517, 213] on label "Prescription collected" at bounding box center [502, 201] width 85 height 23
checkbox input "true"
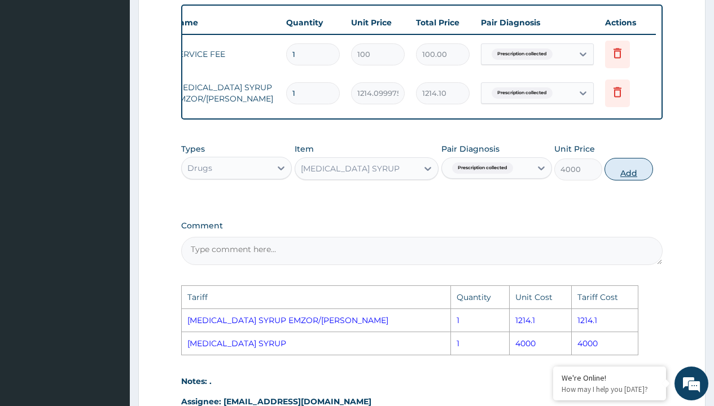
click at [630, 178] on button "Add" at bounding box center [628, 169] width 48 height 23
type input "0"
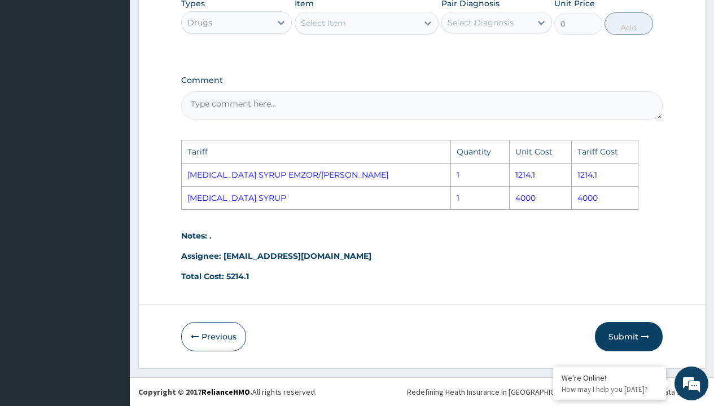
scroll to position [608, 0]
click at [627, 337] on button "Submit" at bounding box center [629, 336] width 68 height 29
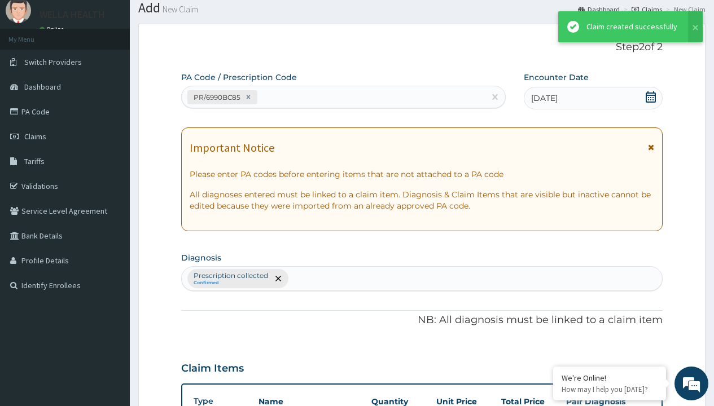
scroll to position [440, 0]
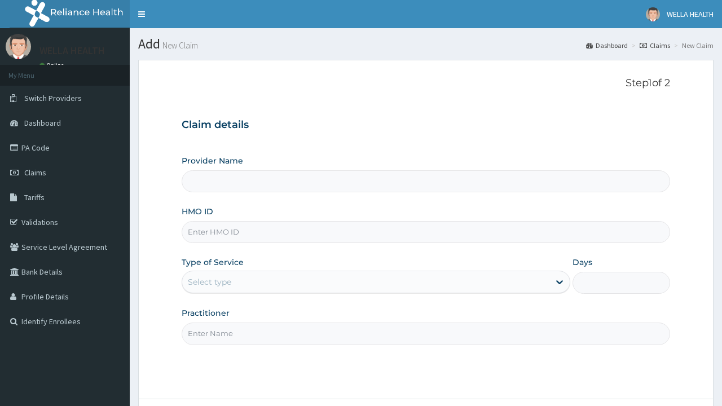
type input "WellaHealth(TELEMEDICINE)"
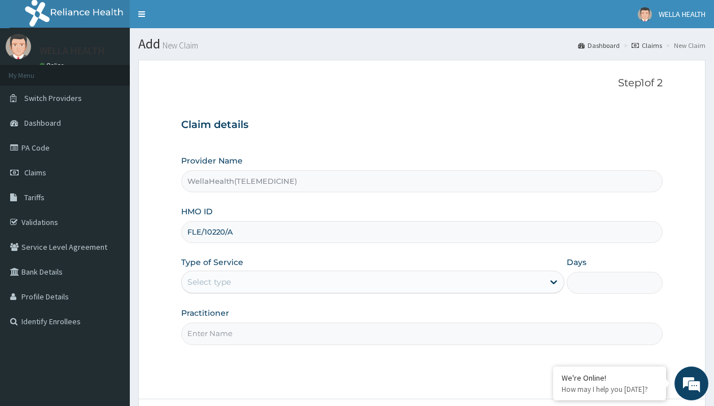
type input "FLE/10220/A"
type input "WellaHealth"
click at [209, 282] on div "Select type" at bounding box center [208, 281] width 43 height 11
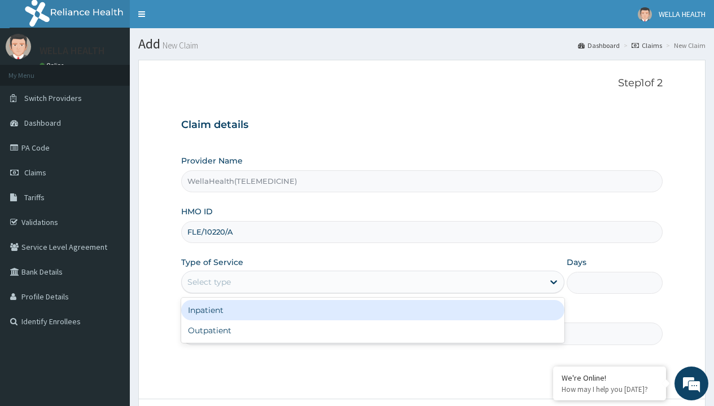
click at [372, 331] on div "Outpatient" at bounding box center [372, 330] width 383 height 20
type input "1"
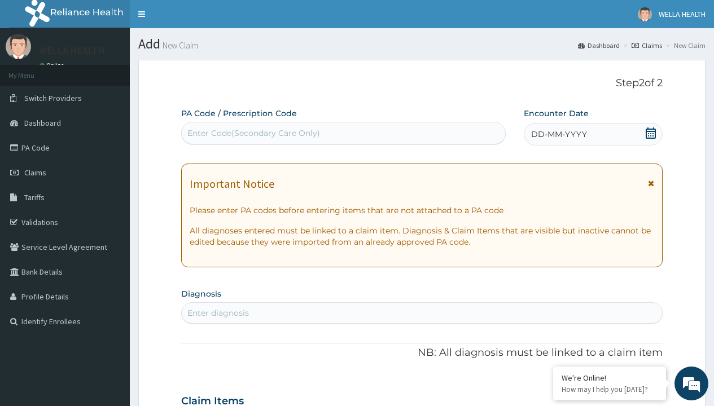
scroll to position [94, 0]
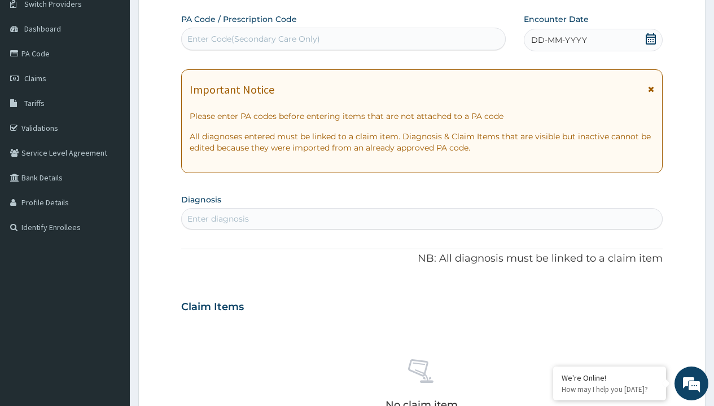
click at [558, 40] on span "DD-MM-YYYY" at bounding box center [559, 39] width 56 height 11
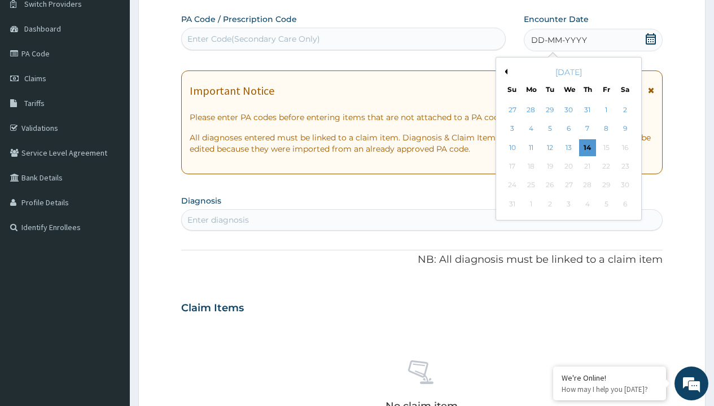
click at [504, 72] on button "Previous Month" at bounding box center [504, 72] width 6 height 6
click at [512, 147] on div "13" at bounding box center [511, 147] width 17 height 17
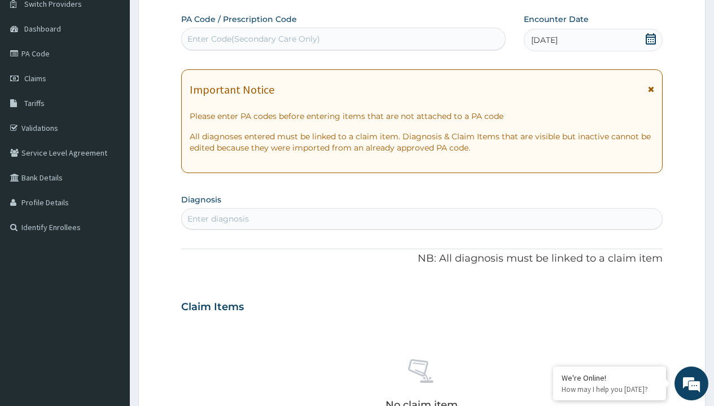
click at [253, 39] on div "Enter Code(Secondary Care Only)" at bounding box center [253, 38] width 133 height 11
type input "PR/A69E2997"
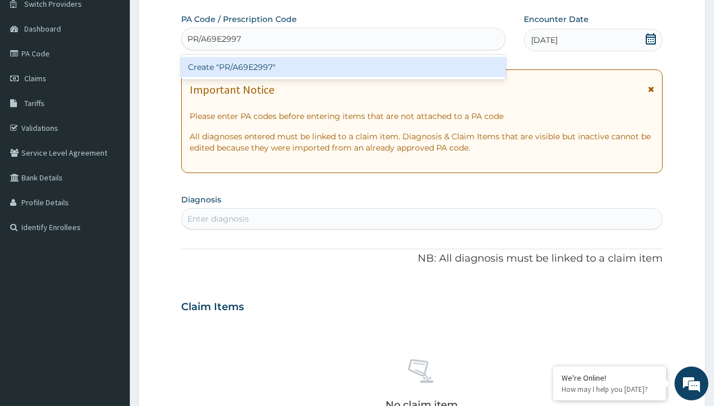
scroll to position [0, 0]
click at [343, 67] on div "Create "PR/A69E2997"" at bounding box center [343, 67] width 324 height 20
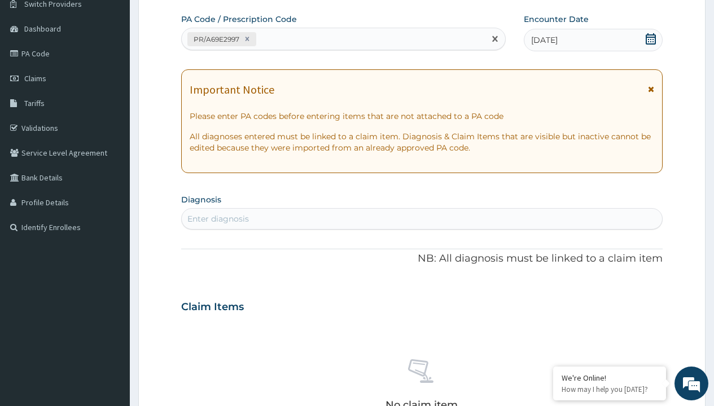
click at [218, 219] on div "Enter diagnosis" at bounding box center [217, 218] width 61 height 11
type input "prescription collected"
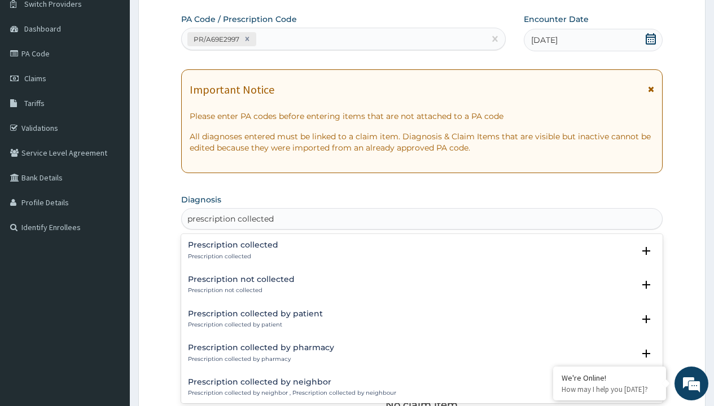
click at [231, 256] on p "Prescription collected" at bounding box center [233, 257] width 90 height 8
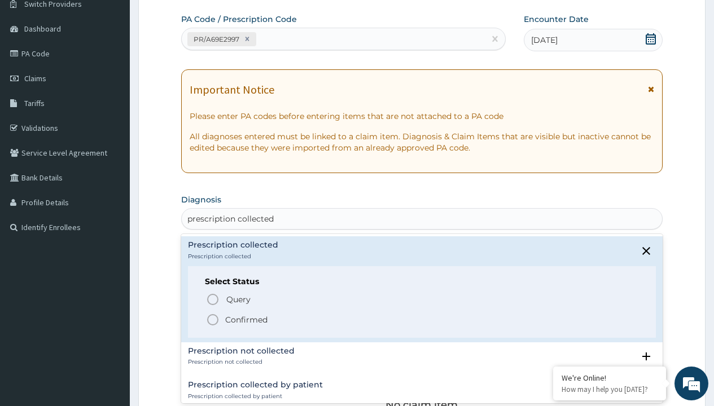
click at [246, 319] on p "Confirmed" at bounding box center [246, 319] width 42 height 11
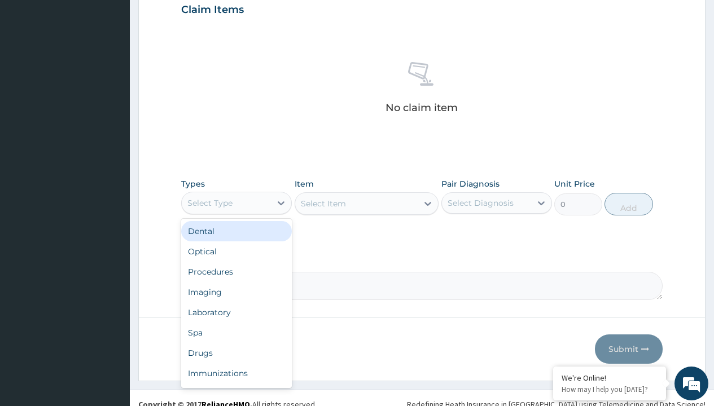
type input "procedures"
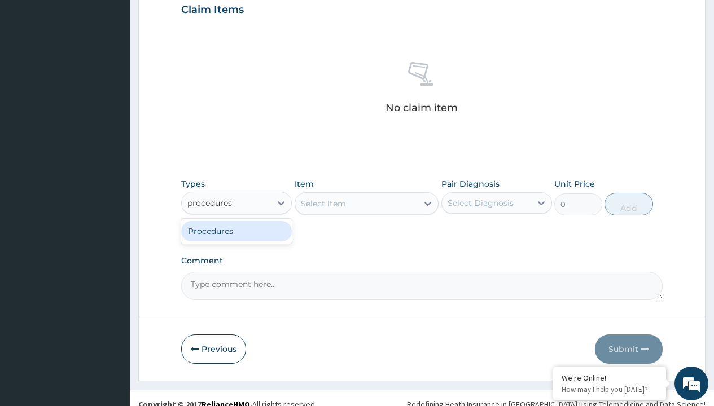
scroll to position [0, 0]
click at [236, 231] on div "Procedures" at bounding box center [236, 231] width 111 height 20
click at [323, 203] on div "Select Item" at bounding box center [323, 203] width 45 height 11
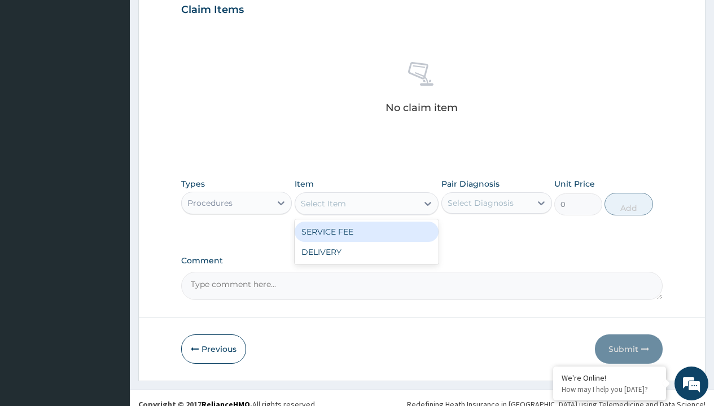
type input "service fee"
click at [366, 231] on div "SERVICE FEE" at bounding box center [366, 232] width 144 height 20
type input "100"
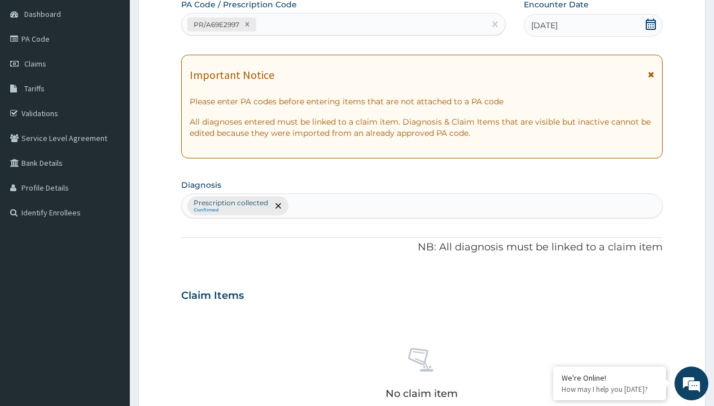
type input "prescription collected"
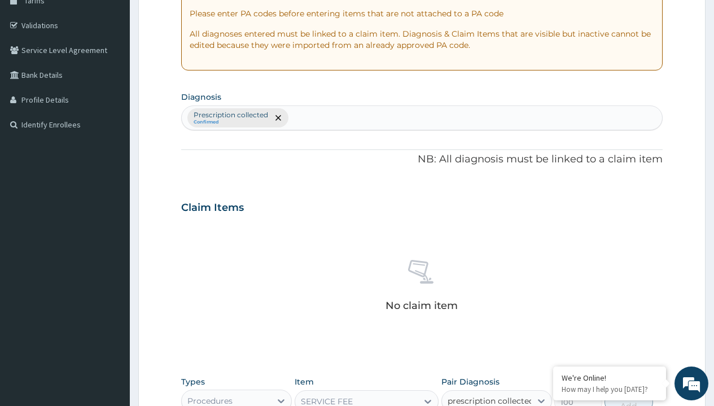
checkbox input "true"
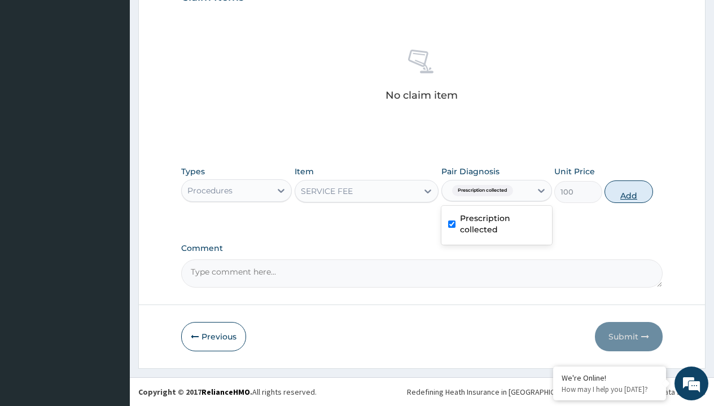
click at [628, 191] on button "Add" at bounding box center [628, 192] width 48 height 23
type input "0"
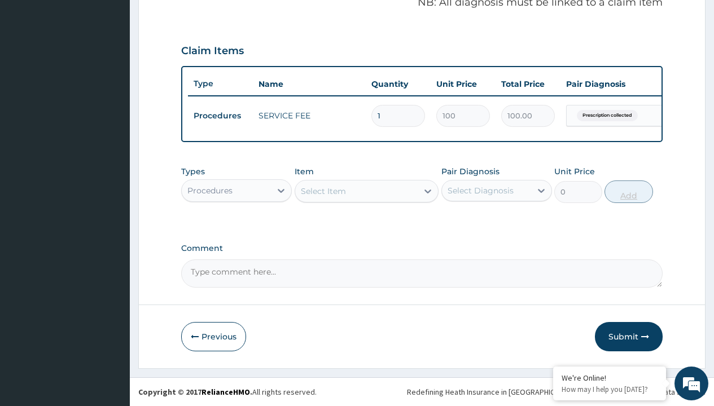
scroll to position [362, 0]
click at [210, 190] on div "Procedures" at bounding box center [209, 190] width 45 height 11
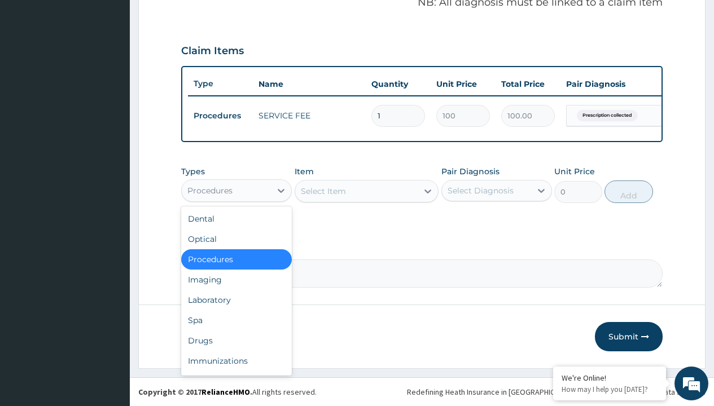
type input "drugs"
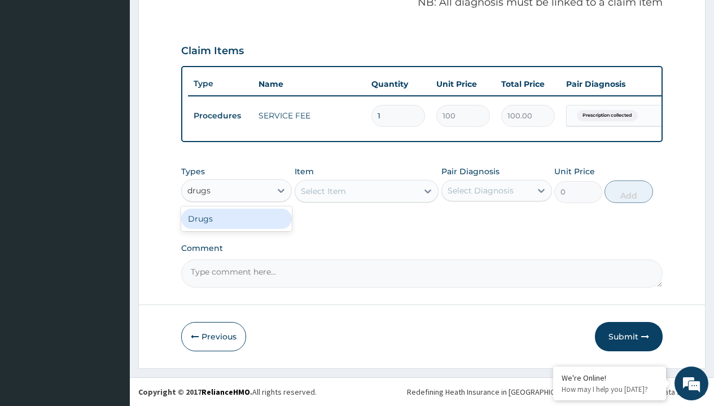
scroll to position [0, 0]
click at [236, 218] on div "Drugs" at bounding box center [236, 219] width 111 height 20
click at [323, 191] on div "Select Item" at bounding box center [366, 191] width 144 height 23
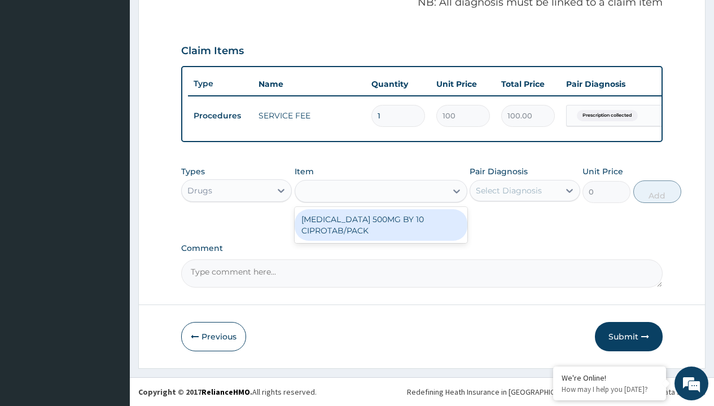
type input "ciprofloxacin 500mg by 10 ciprotab/pack"
click at [380, 225] on div "[MEDICAL_DATA] 500MG BY 10 CIPROTAB/PACK" at bounding box center [380, 225] width 173 height 32
type input "600"
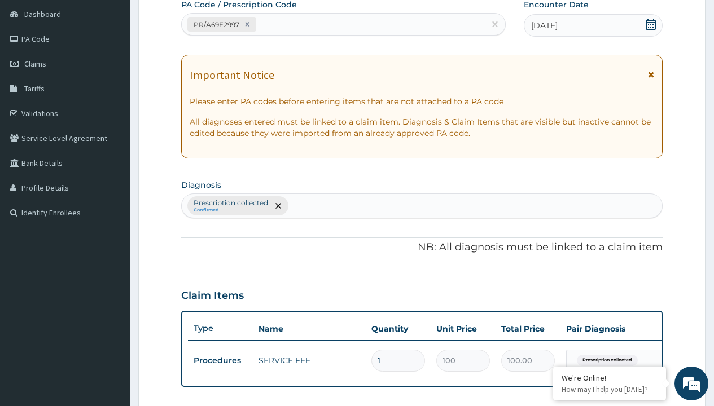
type input "prescription collected"
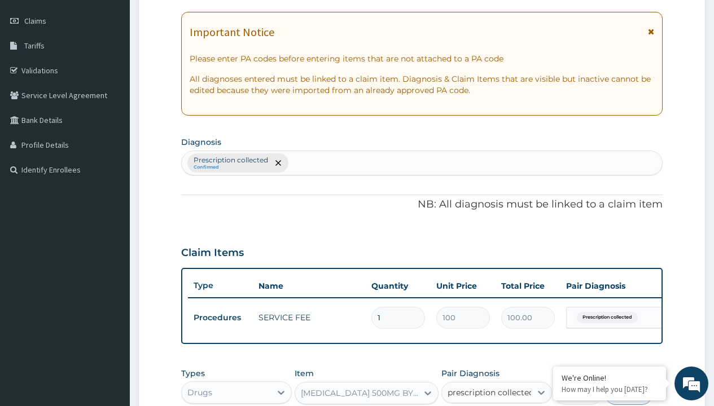
scroll to position [0, 0]
checkbox input "true"
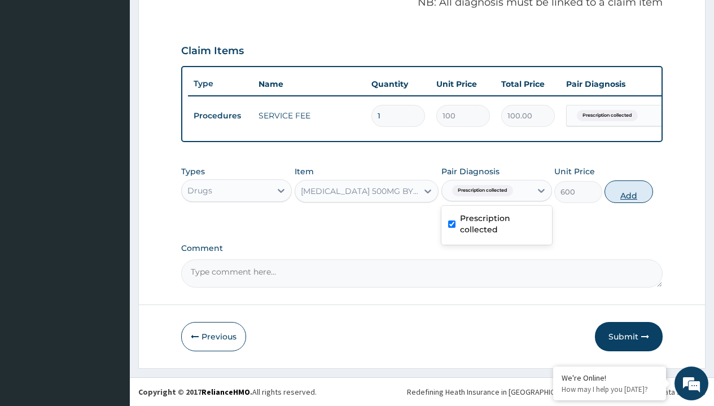
click at [628, 191] on button "Add" at bounding box center [628, 192] width 48 height 23
type input "0"
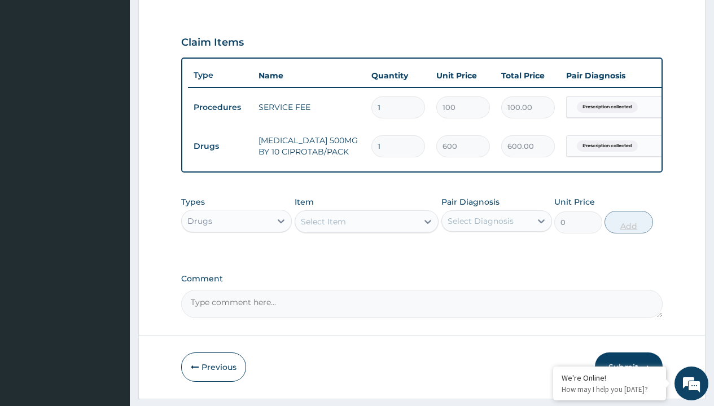
type input "10"
type input "6000.00"
type input "10"
click at [220, 146] on td "Drugs" at bounding box center [220, 146] width 65 height 21
type input "drugs"
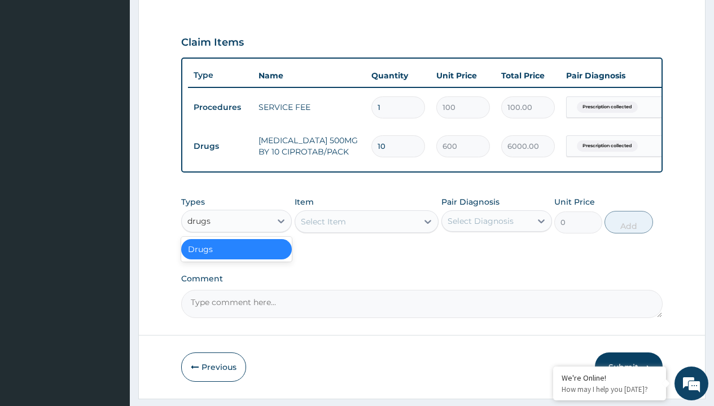
scroll to position [0, 0]
click at [236, 257] on div "Drugs" at bounding box center [236, 249] width 111 height 20
click at [323, 227] on div "Select Item" at bounding box center [323, 221] width 45 height 11
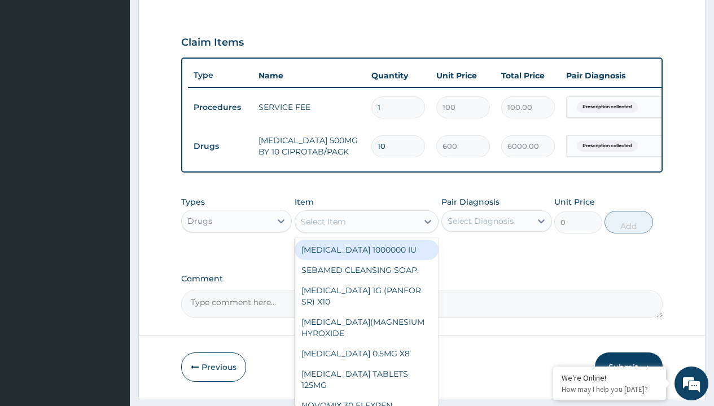
type input "metronidazole 400mg loxagyl/sach"
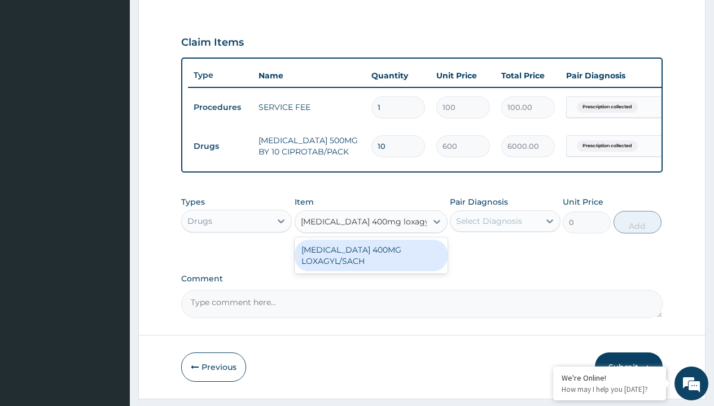
click at [371, 263] on div "[MEDICAL_DATA] 400MG LOXAGYL/SACH" at bounding box center [370, 256] width 153 height 32
type input "80"
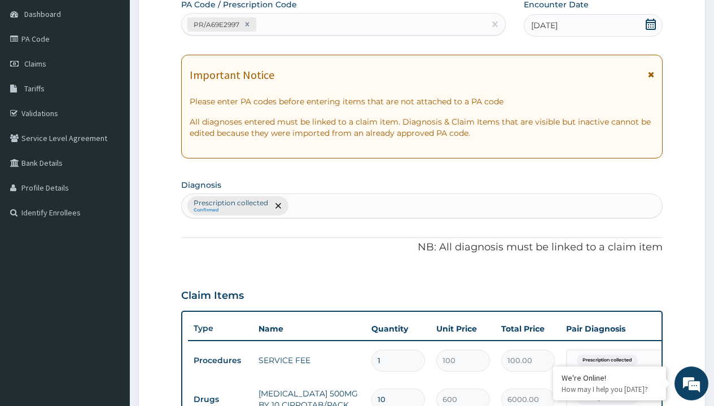
type input "prescription collected"
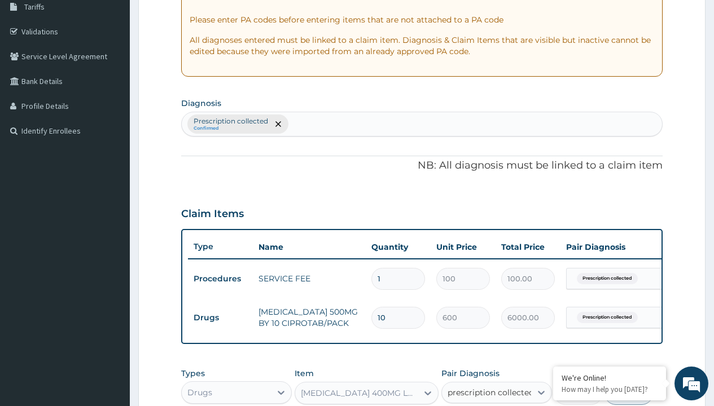
scroll to position [0, 0]
checkbox input "true"
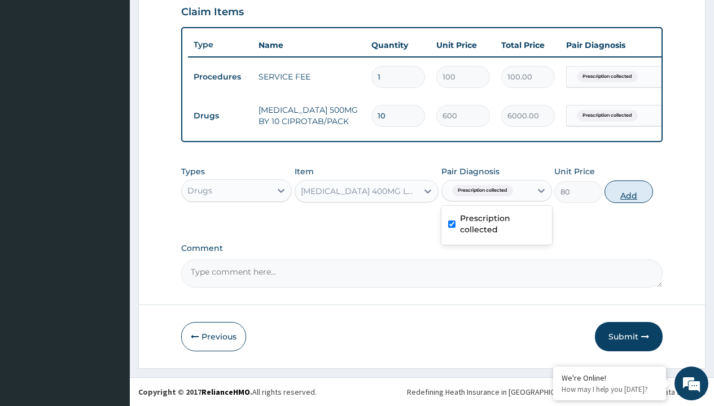
click at [628, 191] on button "Add" at bounding box center [628, 192] width 48 height 23
type input "0"
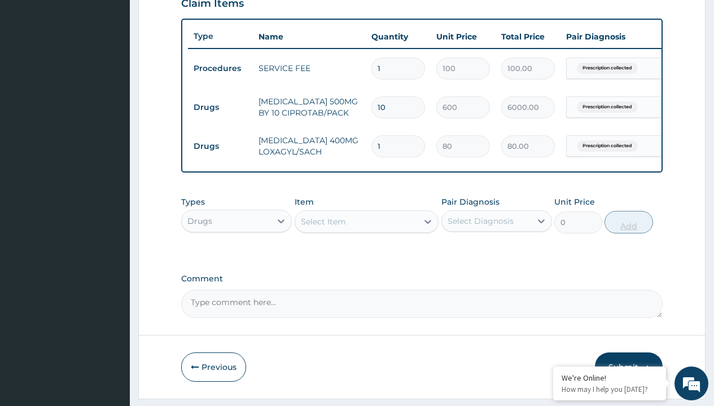
type input "15"
type input "1200.00"
type input "15"
click at [220, 107] on td "Drugs" at bounding box center [220, 107] width 65 height 21
type input "drugs"
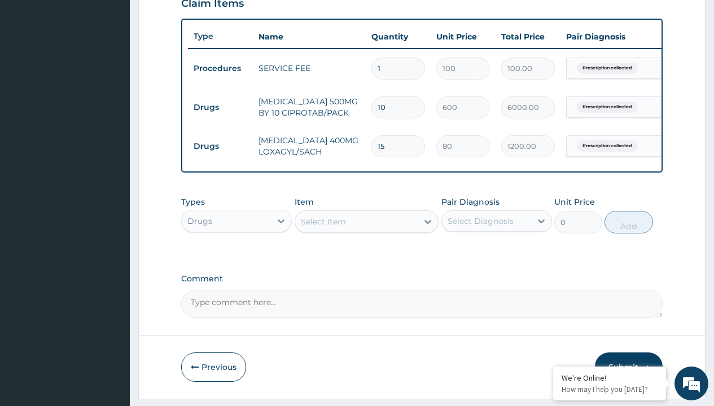
scroll to position [0, 0]
click at [236, 257] on div "Drugs" at bounding box center [236, 249] width 111 height 20
click at [323, 227] on div "Select Item" at bounding box center [323, 221] width 45 height 11
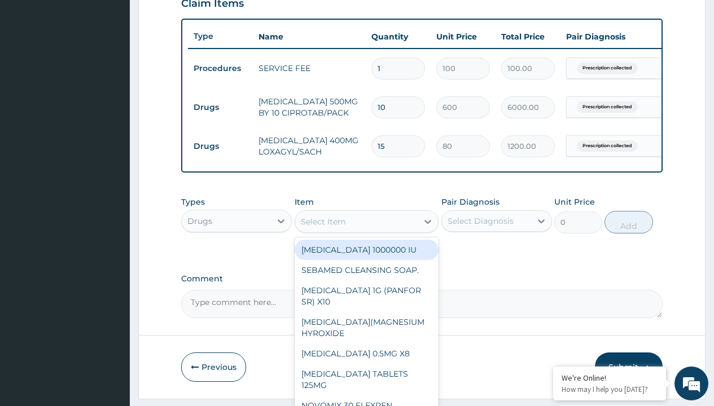
type input "loperamide caps 2mg/sach"
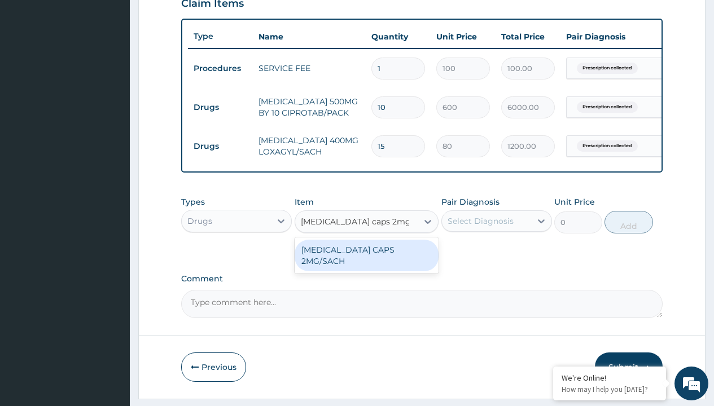
click at [366, 258] on div "LOPERAMIDE CAPS 2MG/SACH" at bounding box center [366, 256] width 144 height 32
type input "420"
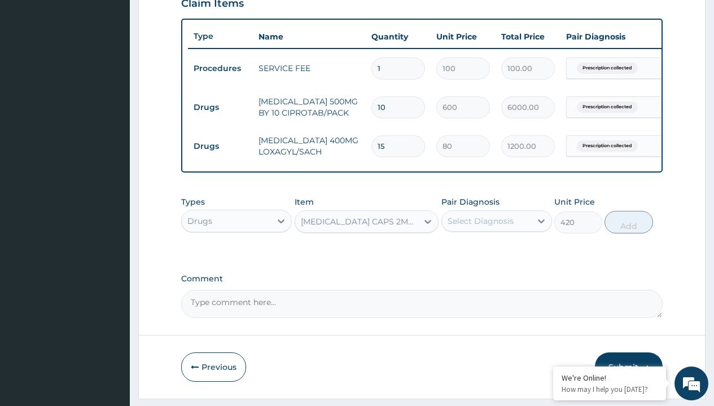
scroll to position [109, 0]
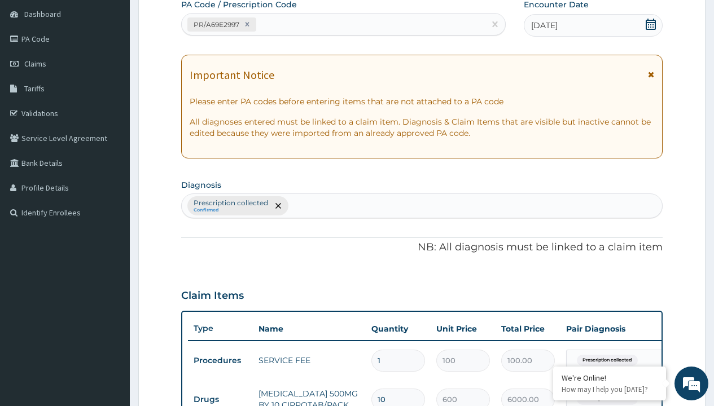
click at [230, 203] on p "Prescription collected" at bounding box center [230, 203] width 74 height 9
type input "prescription collected"
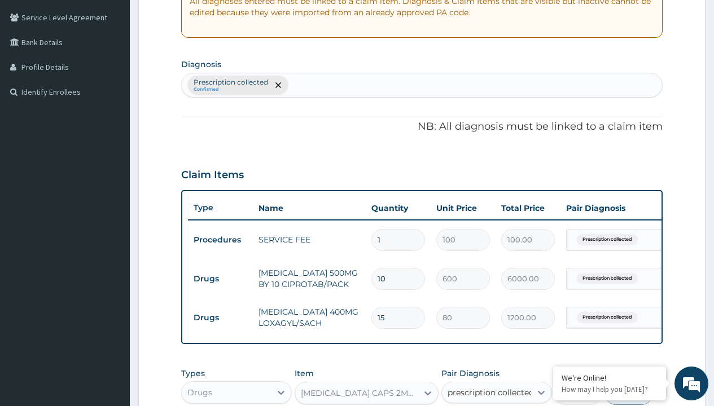
checkbox input "true"
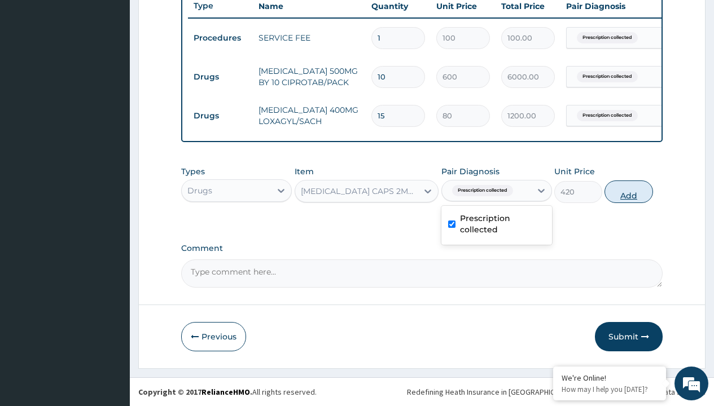
click at [628, 191] on button "Add" at bounding box center [628, 192] width 48 height 23
type input "0"
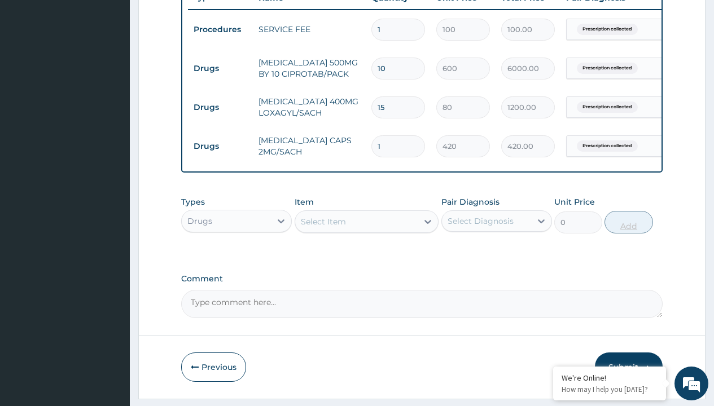
type input "10"
type input "4200.00"
type input "10"
click at [220, 68] on td "Drugs" at bounding box center [220, 68] width 65 height 21
type input "drugs"
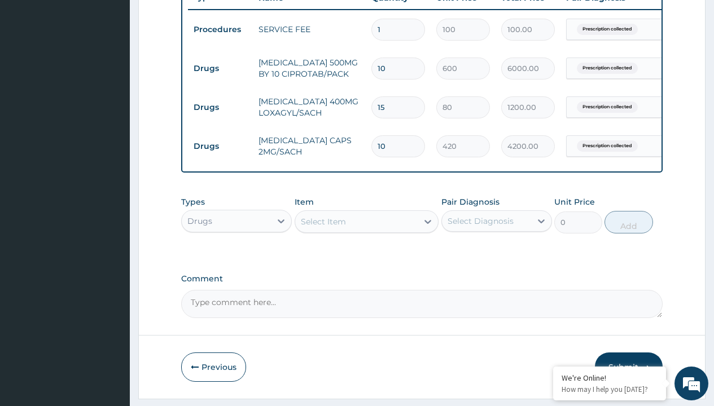
scroll to position [0, 0]
click at [236, 257] on div "Drugs" at bounding box center [236, 249] width 111 height 20
click at [323, 227] on div "Select Item" at bounding box center [323, 221] width 45 height 11
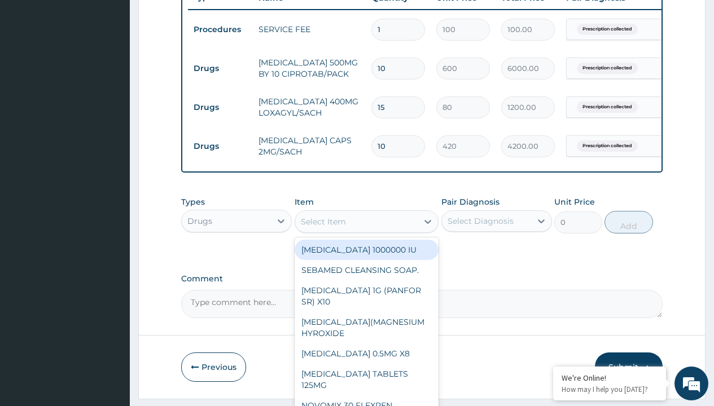
type input "ors/sachet"
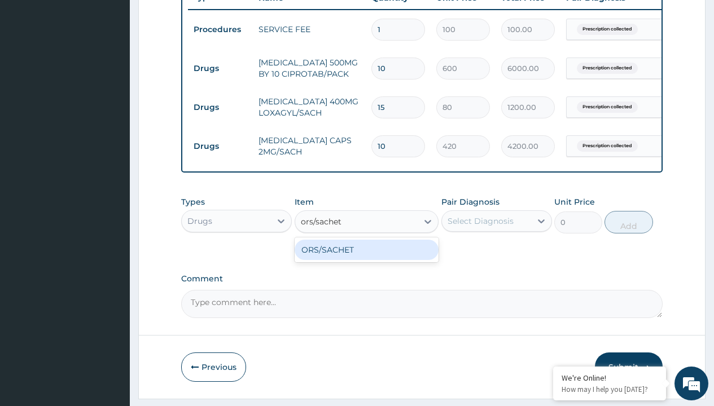
click at [366, 258] on div "ORS/SACHET" at bounding box center [366, 250] width 144 height 20
type input "600"
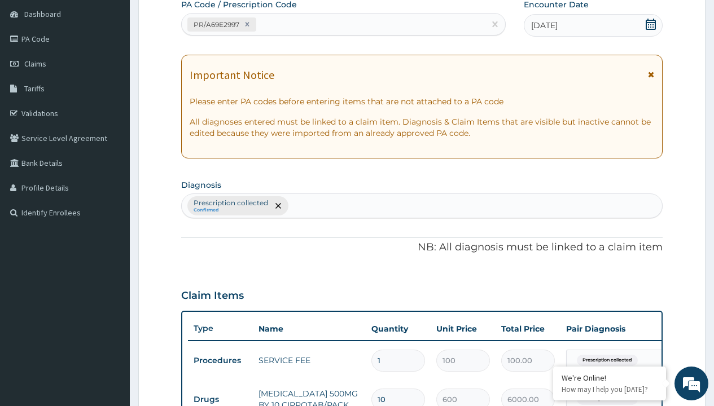
scroll to position [269, 0]
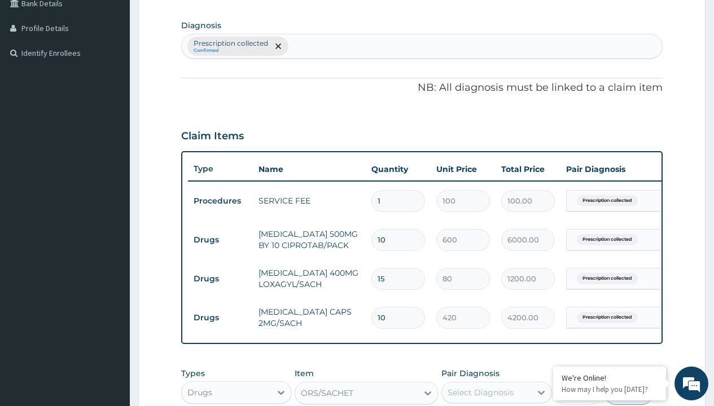
type input "prescription collected"
checkbox input "true"
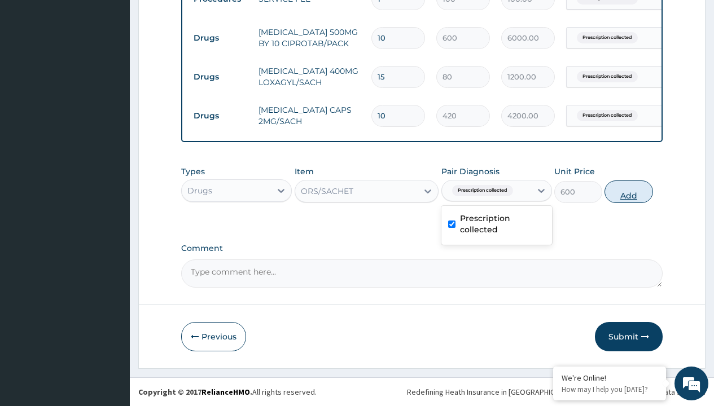
click at [628, 191] on button "Add" at bounding box center [628, 192] width 48 height 23
type input "0"
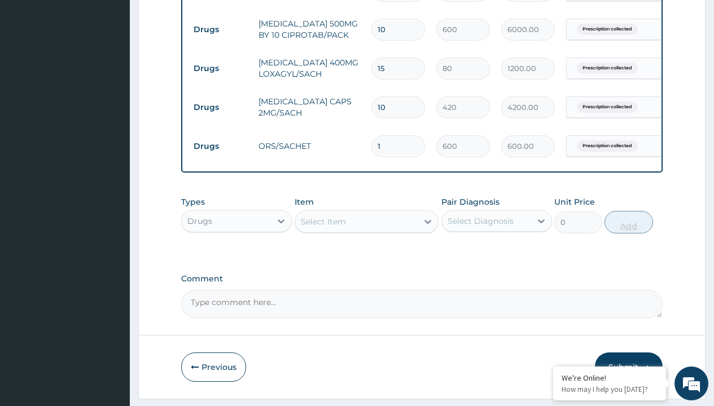
type input "2"
type input "1200.00"
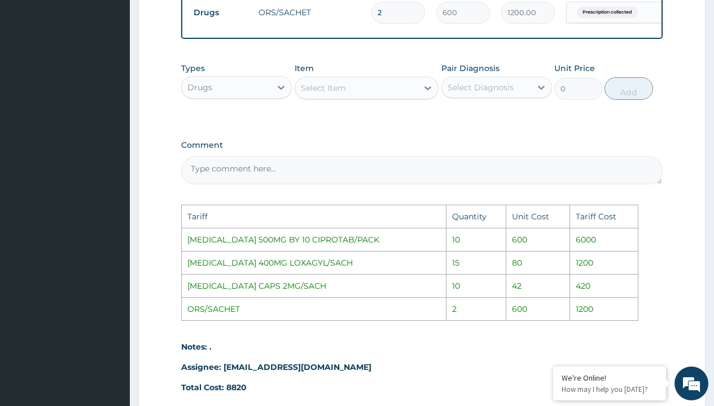
scroll to position [592, 0]
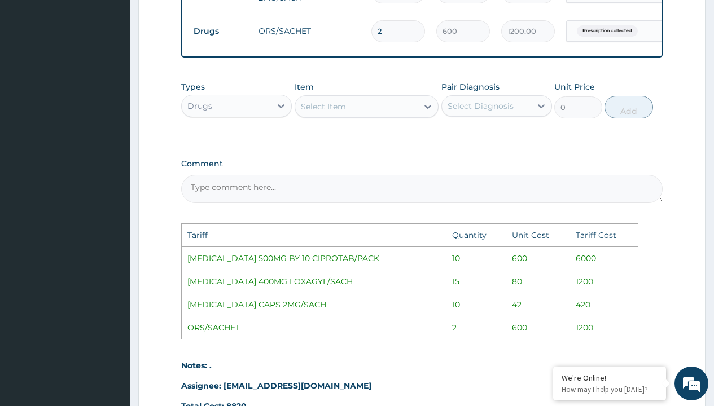
type input "2"
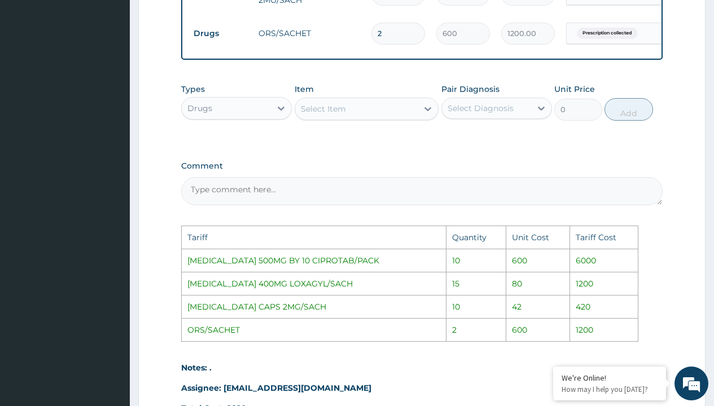
click at [583, 205] on textarea "Comment" at bounding box center [421, 191] width 481 height 28
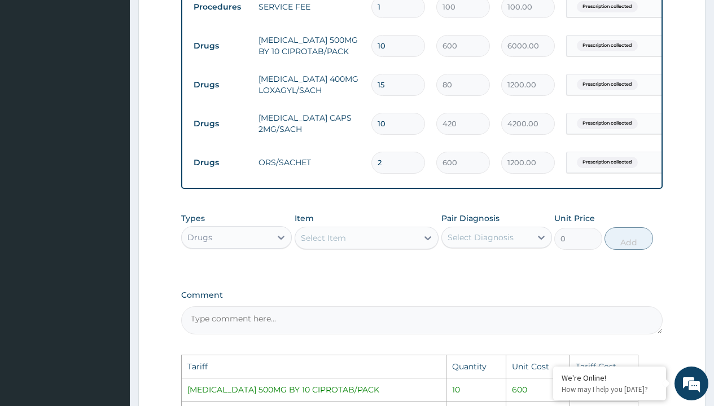
scroll to position [461, 0]
click at [402, 124] on input "10" at bounding box center [398, 125] width 54 height 22
type input "1"
type input "420.00"
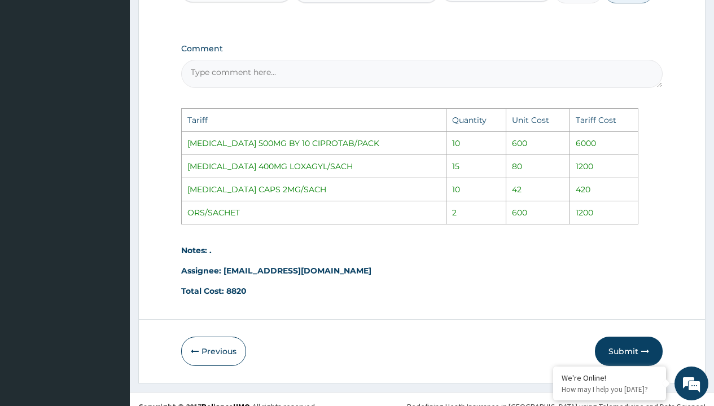
scroll to position [732, 0]
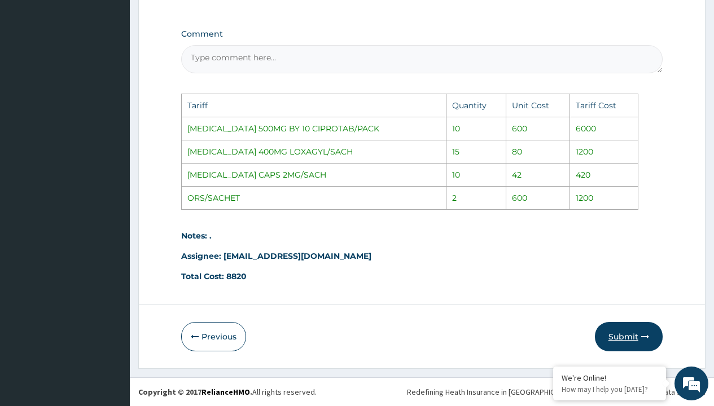
type input "1"
click at [626, 338] on button "Submit" at bounding box center [629, 336] width 68 height 29
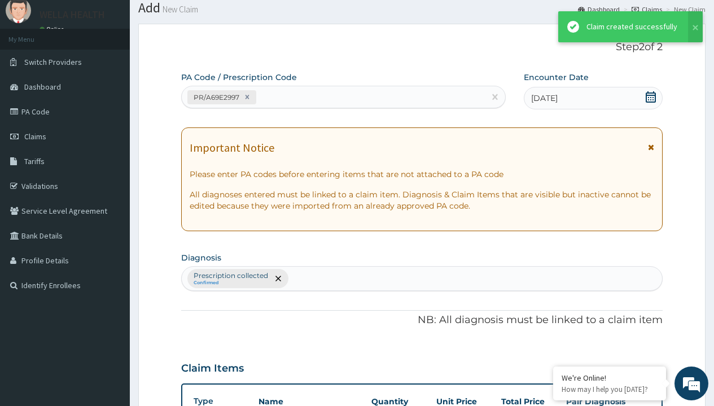
scroll to position [518, 0]
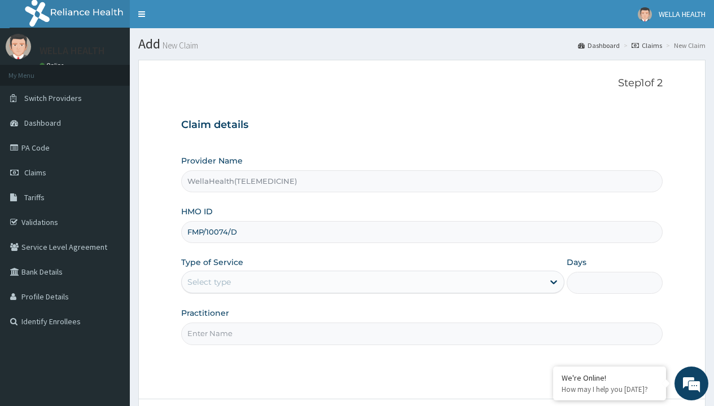
type input "FMP/10074/D"
type input "WellaHealth"
click at [209, 282] on div "Select type" at bounding box center [208, 281] width 43 height 11
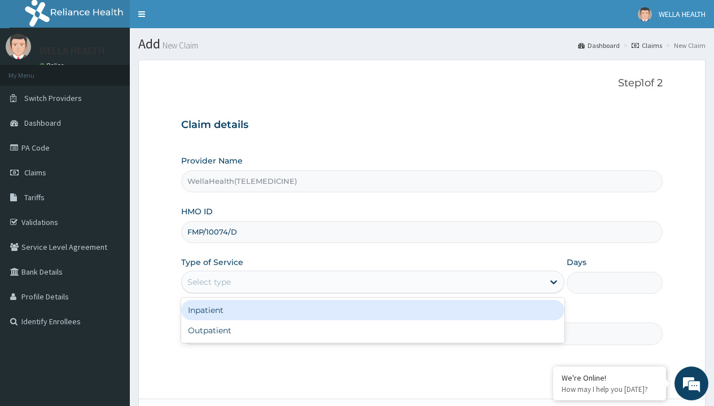
click at [372, 331] on div "Outpatient" at bounding box center [372, 330] width 383 height 20
type input "1"
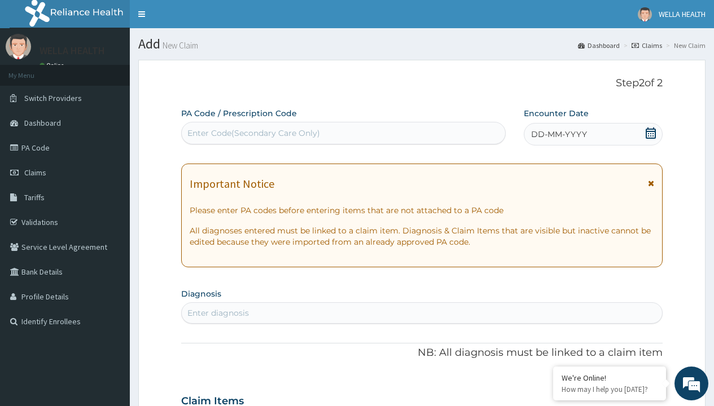
scroll to position [94, 0]
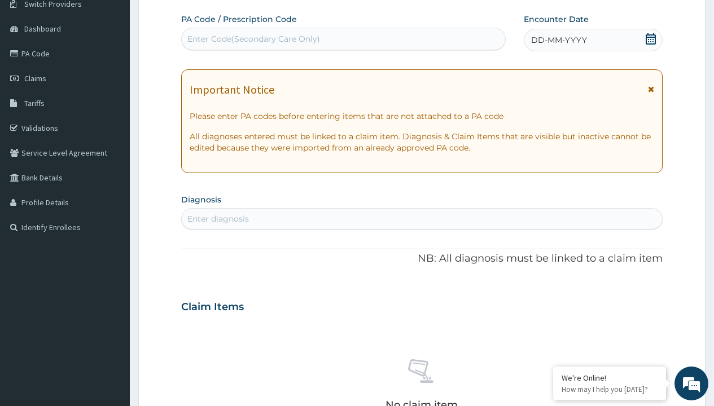
click at [558, 40] on span "DD-MM-YYYY" at bounding box center [559, 39] width 56 height 11
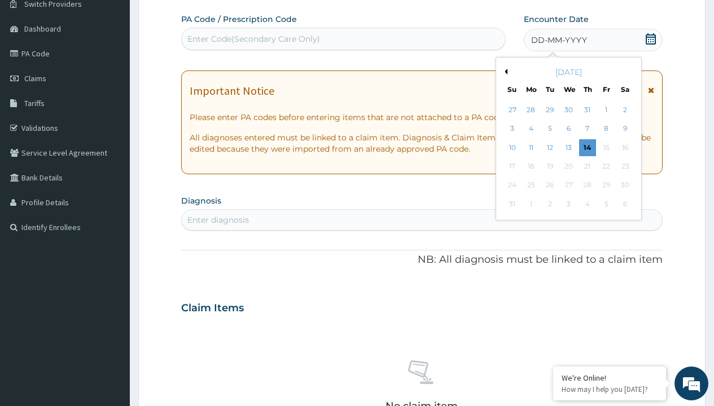
click at [504, 72] on button "Previous Month" at bounding box center [504, 72] width 6 height 6
click at [512, 147] on div "13" at bounding box center [511, 147] width 17 height 17
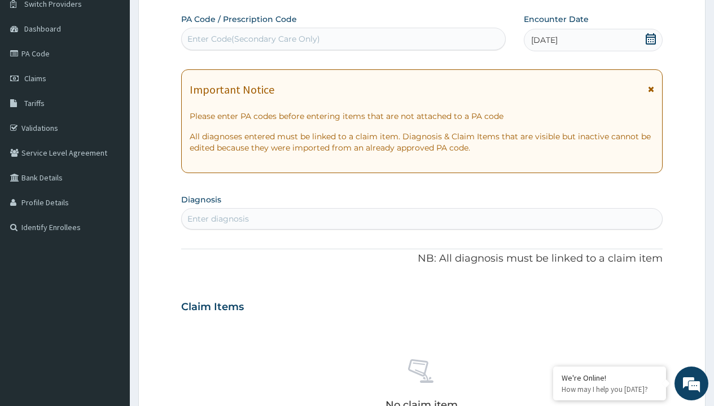
scroll to position [0, 0]
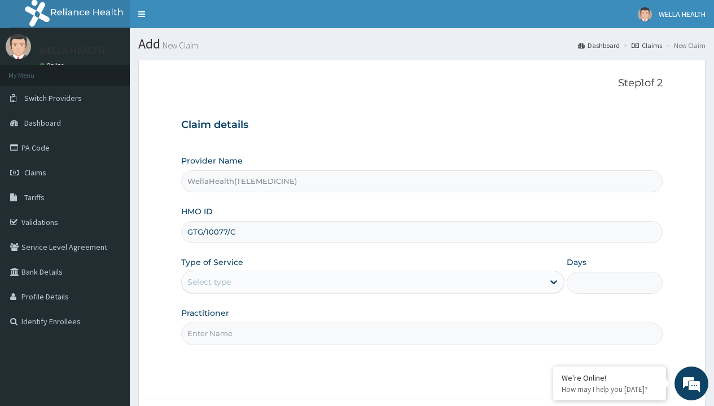
type input "GTG/10077/C"
type input "WellaHealth"
click at [209, 282] on div "Select type" at bounding box center [208, 281] width 43 height 11
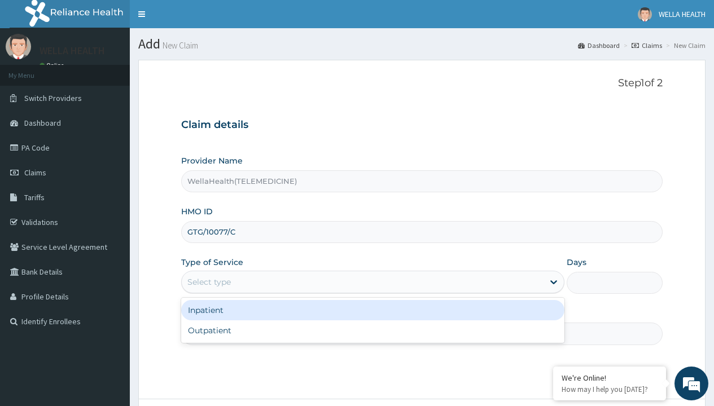
click at [372, 331] on div "Outpatient" at bounding box center [372, 330] width 383 height 20
type input "1"
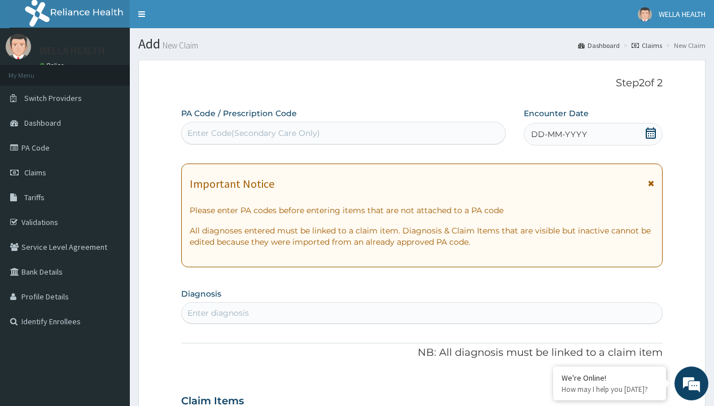
scroll to position [94, 0]
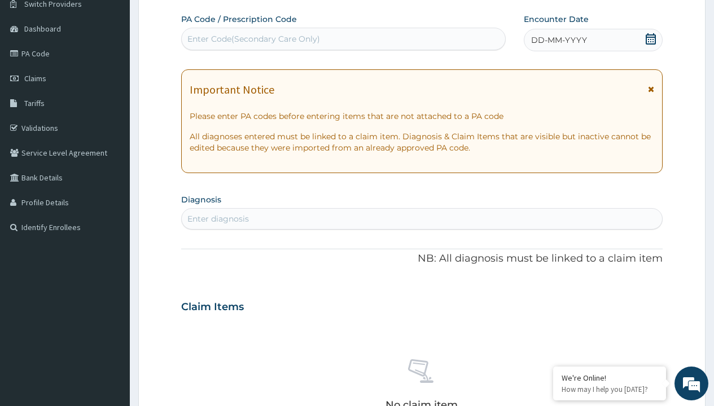
click at [558, 40] on span "DD-MM-YYYY" at bounding box center [559, 39] width 56 height 11
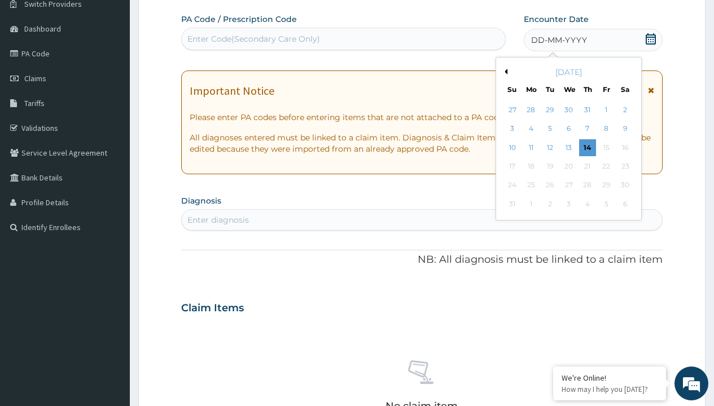
click at [504, 72] on button "Previous Month" at bounding box center [504, 72] width 6 height 6
click at [512, 147] on div "13" at bounding box center [511, 147] width 17 height 17
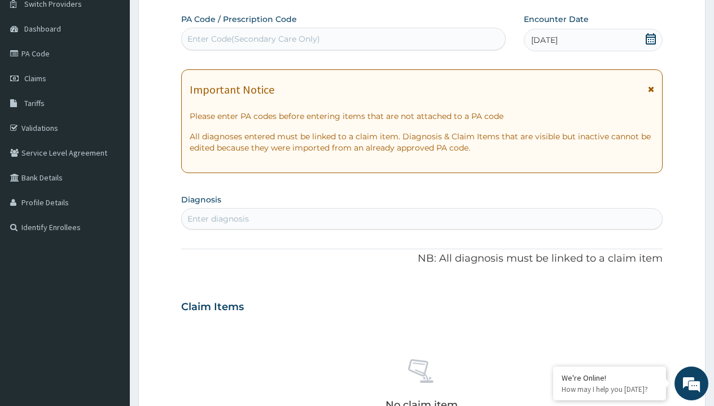
click at [218, 219] on div "Enter diagnosis" at bounding box center [217, 218] width 61 height 11
type input "prescription collected"
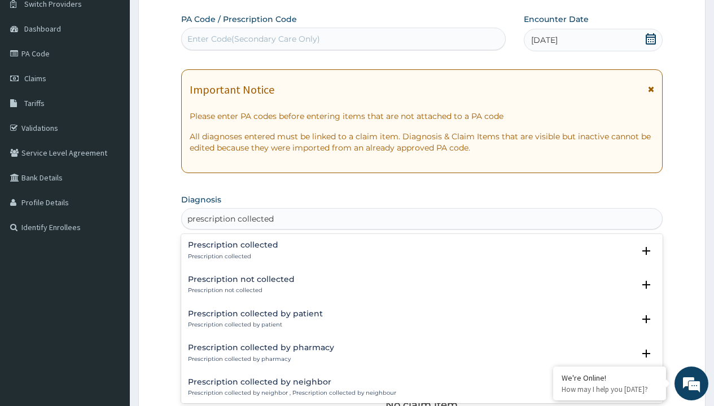
click at [231, 256] on p "Prescription collected" at bounding box center [233, 257] width 90 height 8
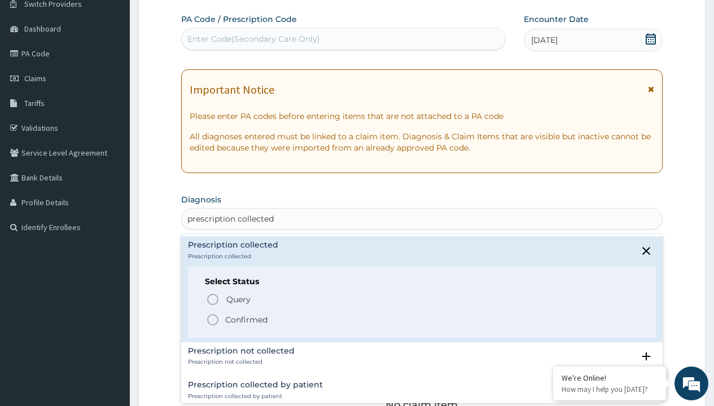
click at [246, 319] on p "Confirmed" at bounding box center [246, 319] width 42 height 11
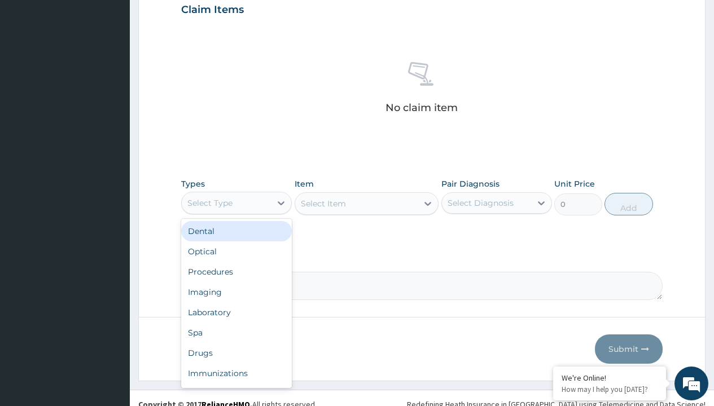
type input "procedures"
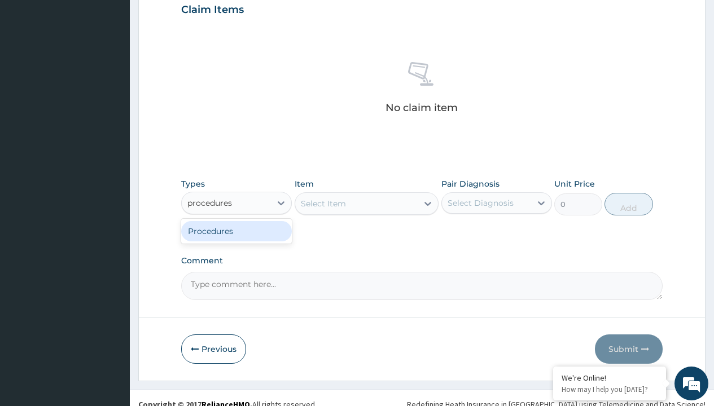
click at [236, 231] on div "Procedures" at bounding box center [236, 231] width 111 height 20
click at [323, 203] on div "Select Item" at bounding box center [323, 203] width 45 height 11
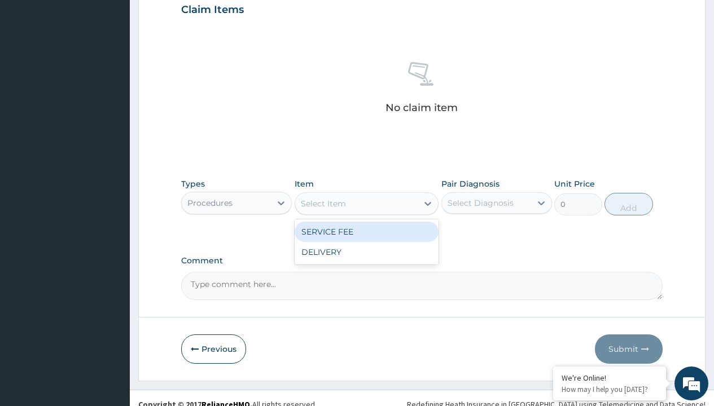
type input "service fee"
click at [366, 231] on div "SERVICE FEE" at bounding box center [366, 232] width 144 height 20
type input "100"
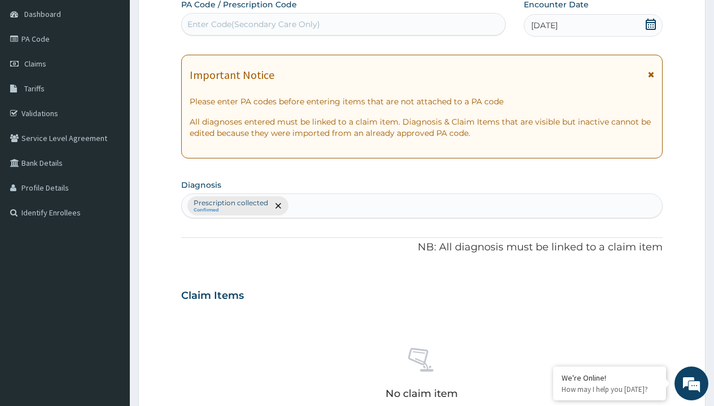
type input "prescription collected"
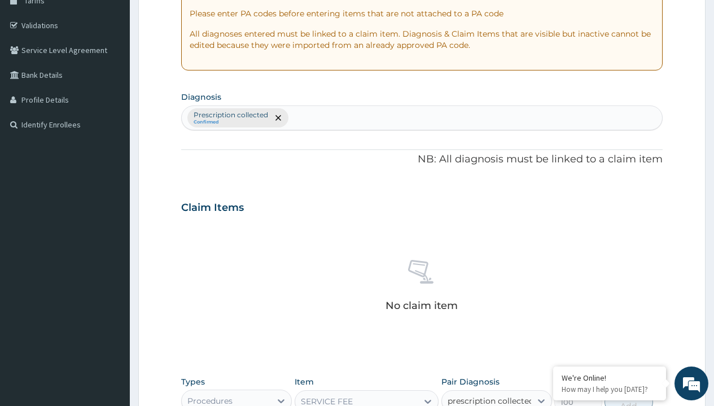
checkbox input "true"
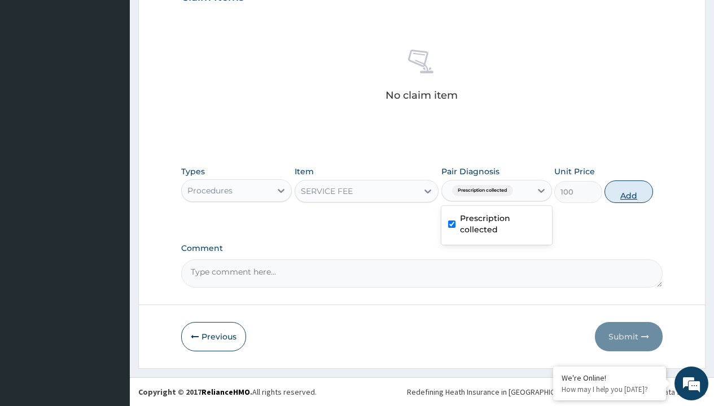
click at [628, 191] on button "Add" at bounding box center [628, 192] width 48 height 23
type input "0"
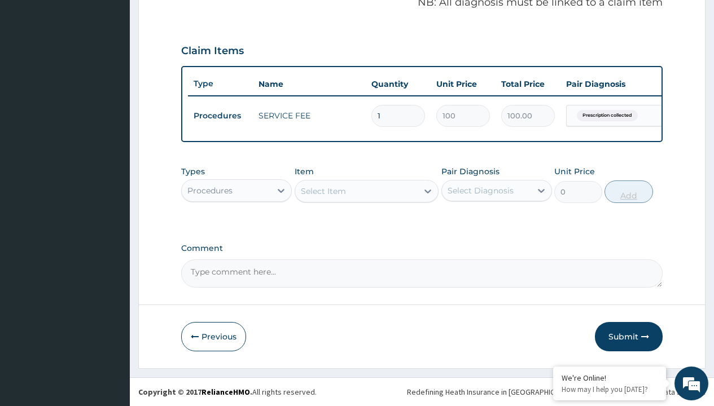
scroll to position [362, 0]
click at [210, 190] on div "Procedures" at bounding box center [209, 190] width 45 height 11
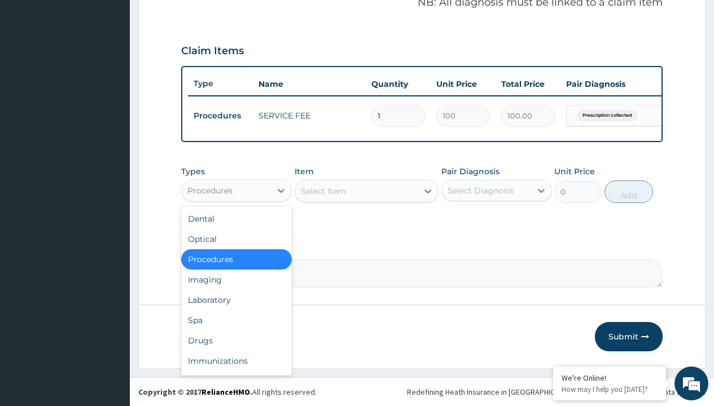
type input "drugs"
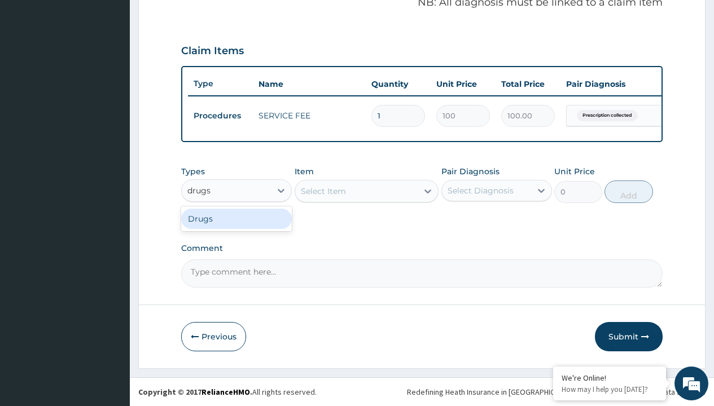
click at [236, 218] on div "Drugs" at bounding box center [236, 219] width 111 height 20
click at [323, 191] on div "Select Item" at bounding box center [323, 191] width 45 height 11
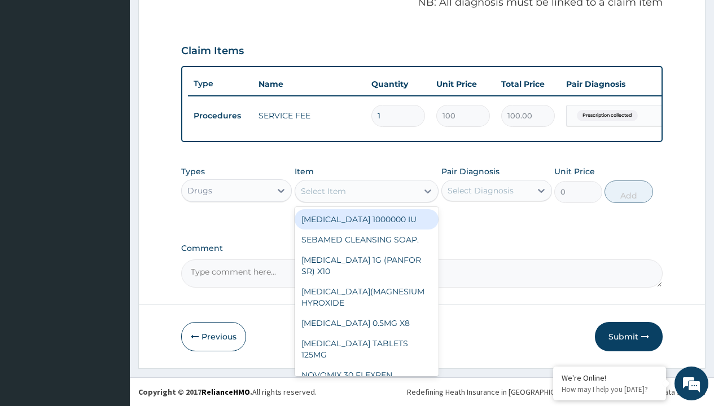
type input "[PERSON_NAME] 228 suspension (amoxicillin/clavulanic acid)/[PERSON_NAME]"
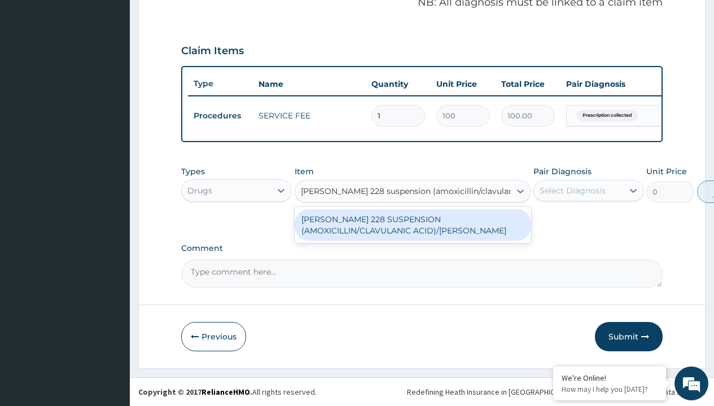
click at [412, 225] on div "[PERSON_NAME] 228 SUSPENSION (AMOXICILLIN/CLAVULANIC ACID)/[PERSON_NAME]" at bounding box center [412, 225] width 236 height 32
type input "6700"
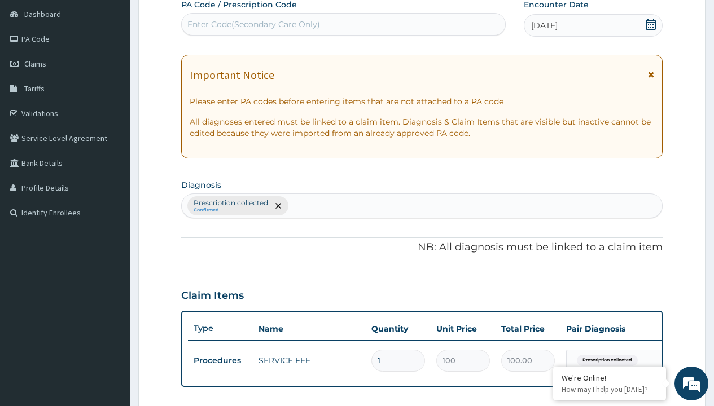
type input "prescription collected"
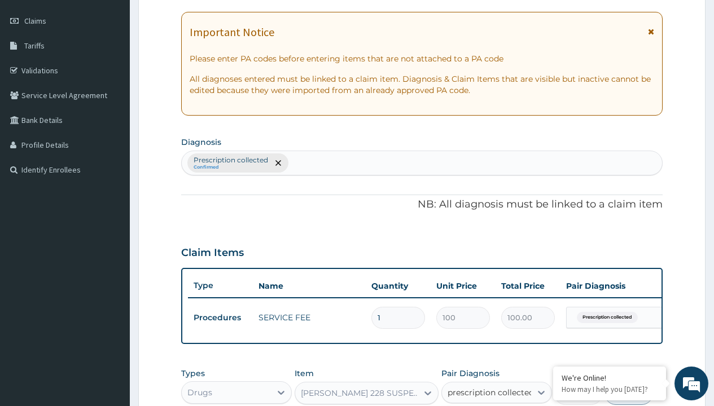
checkbox input "true"
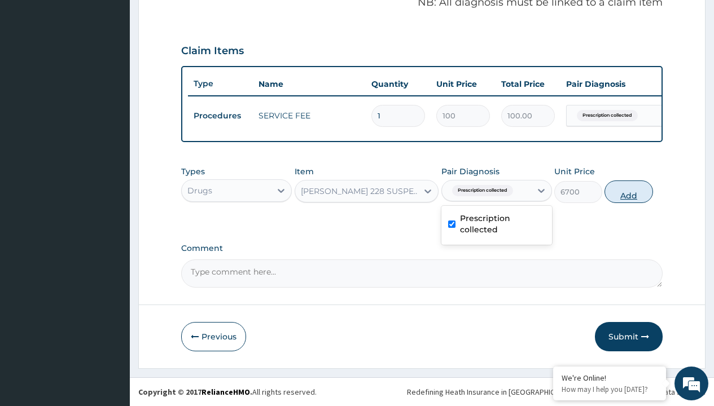
click at [628, 191] on button "Add" at bounding box center [628, 192] width 48 height 23
type input "0"
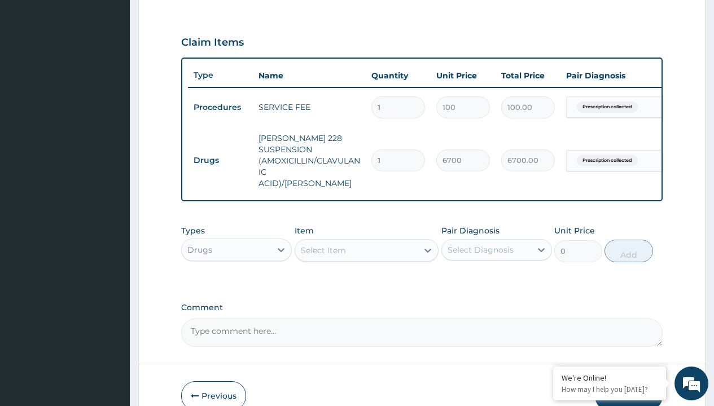
click at [220, 155] on td "Drugs" at bounding box center [220, 160] width 65 height 21
type input "drugs"
click at [236, 275] on div "Drugs" at bounding box center [236, 278] width 111 height 20
click at [323, 247] on div "Select Item" at bounding box center [323, 250] width 45 height 11
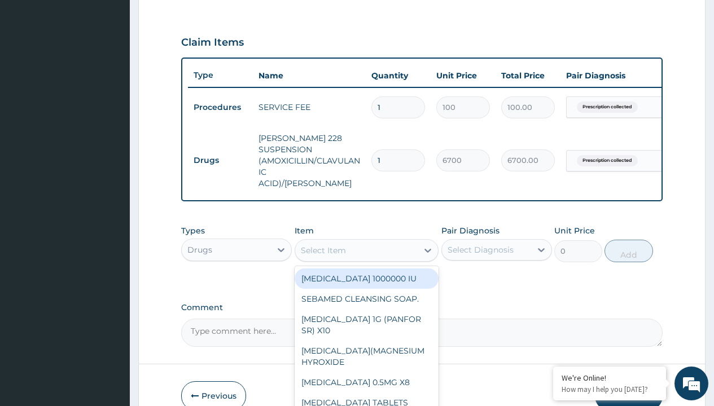
type input "neofylin syrup/[PERSON_NAME]"
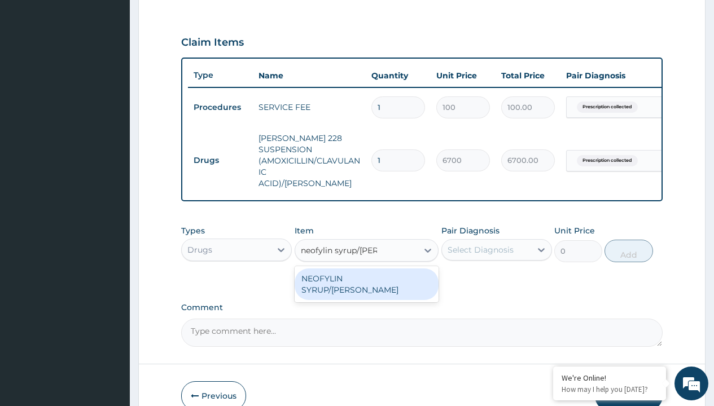
click at [366, 275] on div "NEOFYLIN SYRUP/[PERSON_NAME]" at bounding box center [366, 285] width 144 height 32
type input "2200"
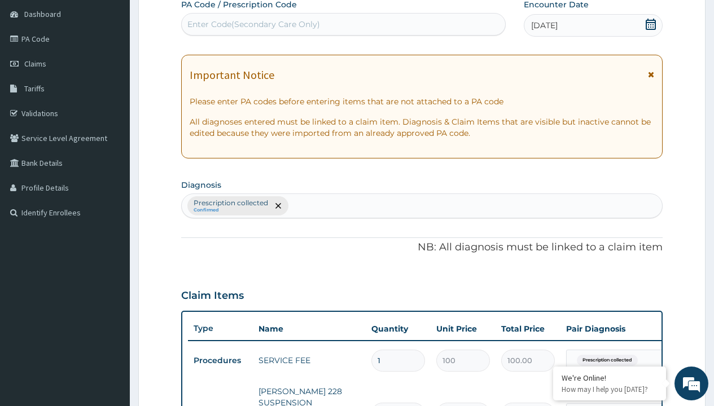
type input "prescription collected"
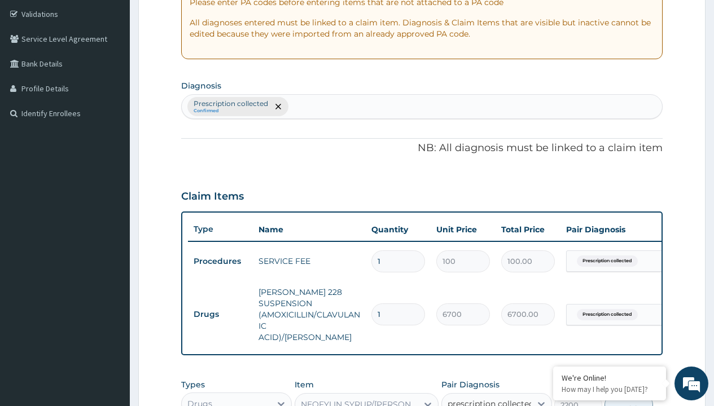
checkbox input "true"
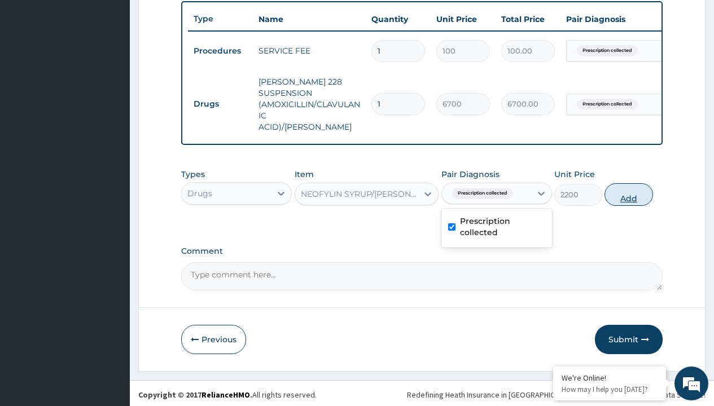
click at [628, 191] on button "Add" at bounding box center [628, 194] width 48 height 23
type input "0"
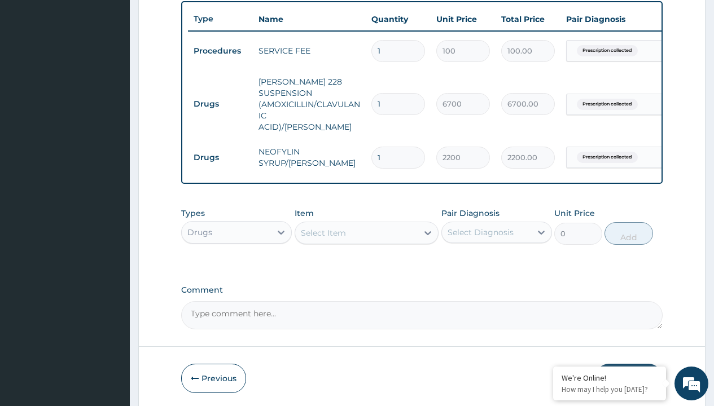
click at [220, 98] on td "Drugs" at bounding box center [220, 104] width 65 height 21
type input "drugs"
click at [236, 257] on div "Drugs" at bounding box center [236, 260] width 111 height 20
click at [323, 230] on div "Select Item" at bounding box center [323, 232] width 45 height 11
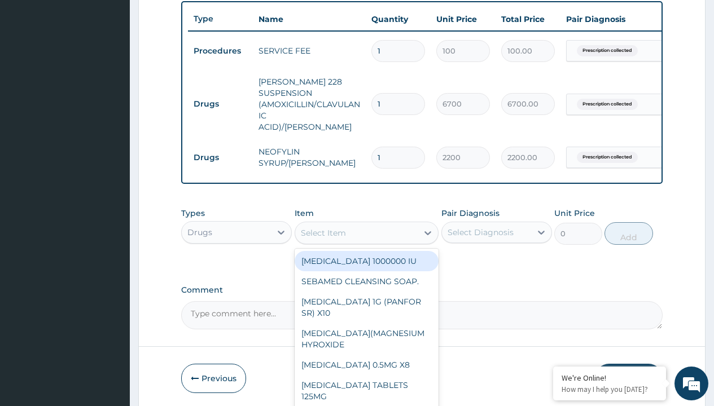
type input "[MEDICAL_DATA] syrup/[PERSON_NAME]"
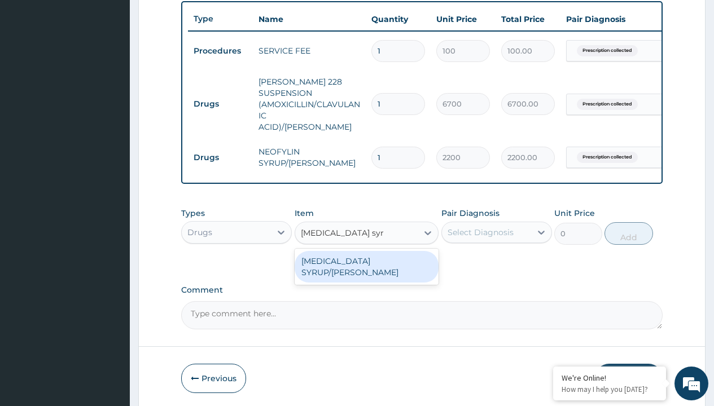
click at [366, 258] on div "[MEDICAL_DATA] SYRUP/[PERSON_NAME]" at bounding box center [366, 267] width 144 height 32
type input "2500"
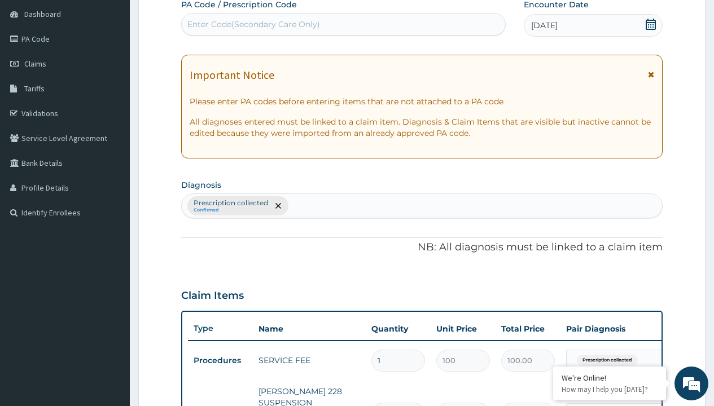
type input "prescription collected"
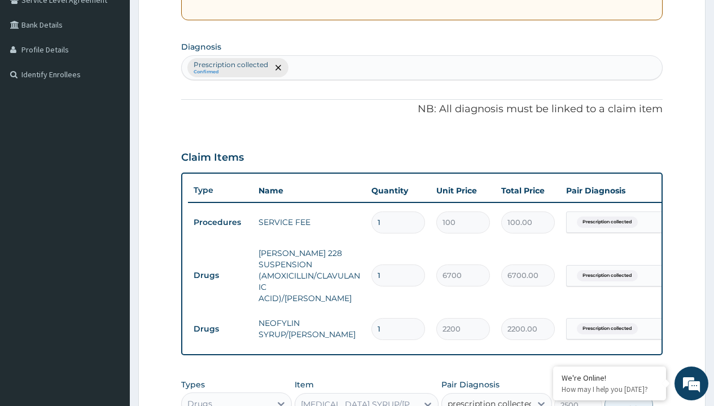
checkbox input "true"
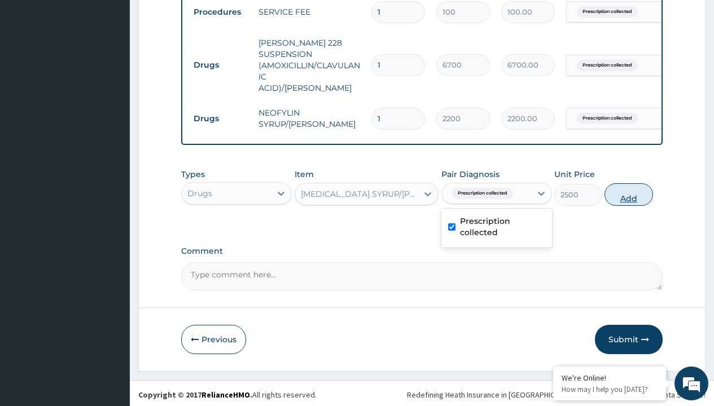
click at [628, 191] on button "Add" at bounding box center [628, 194] width 48 height 23
type input "0"
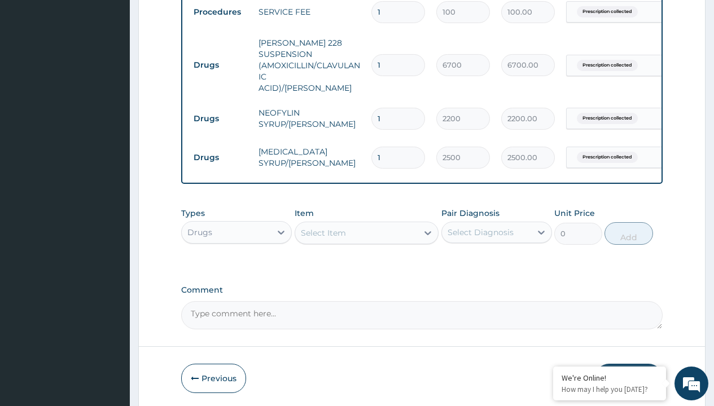
click at [220, 59] on td "Drugs" at bounding box center [220, 65] width 65 height 21
type input "drugs"
click at [236, 257] on div "Drugs" at bounding box center [236, 260] width 111 height 20
click at [323, 230] on div "Select Item" at bounding box center [323, 232] width 45 height 11
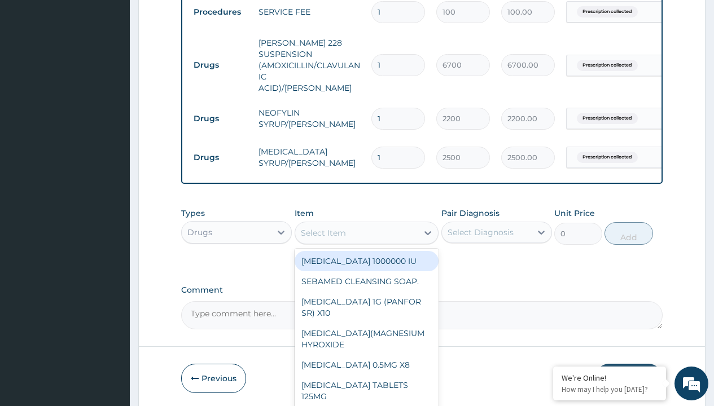
type input "cetirizine syrup"
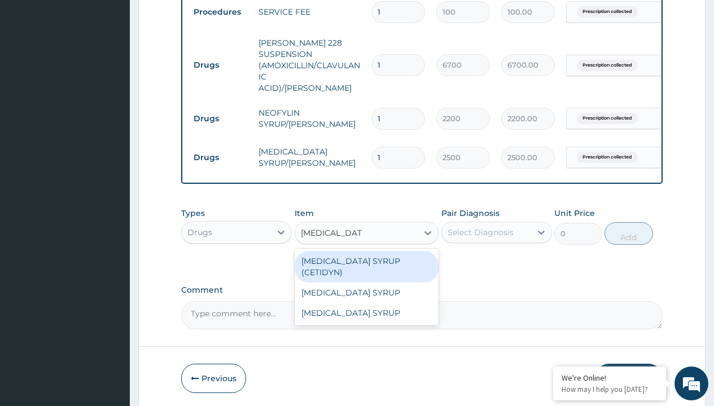
click at [366, 258] on div "CETIRIZINE SYRUP (CETIDYN)" at bounding box center [366, 267] width 144 height 32
type input "2200"
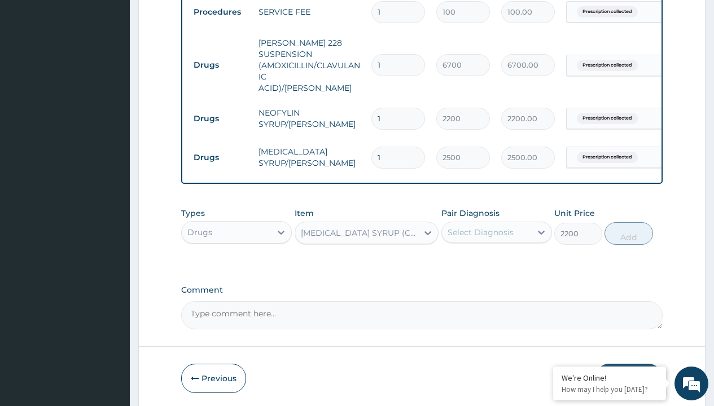
scroll to position [109, 0]
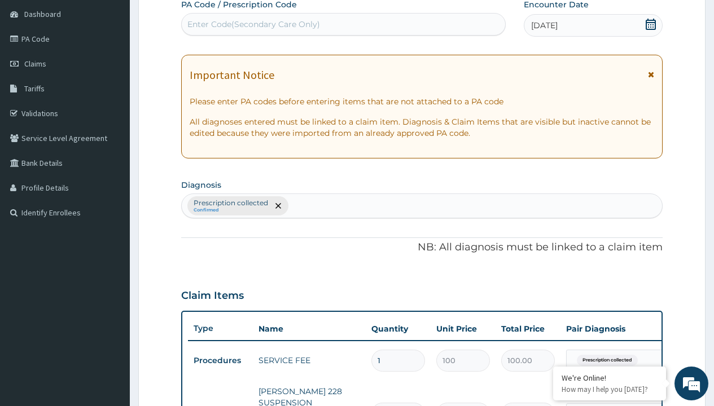
click at [230, 203] on p "Prescription collected" at bounding box center [230, 203] width 74 height 9
type input "prescription collected"
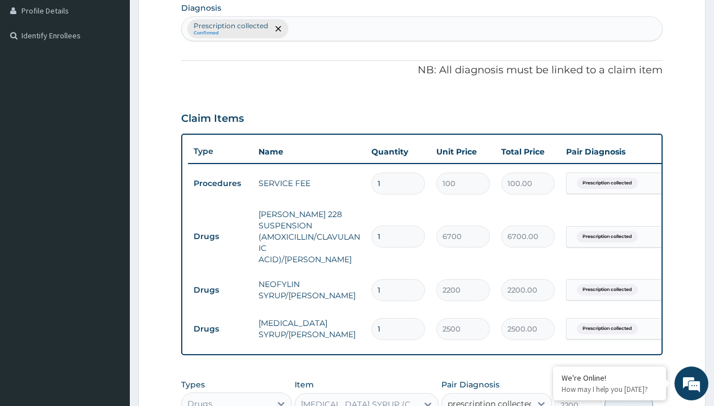
checkbox input "true"
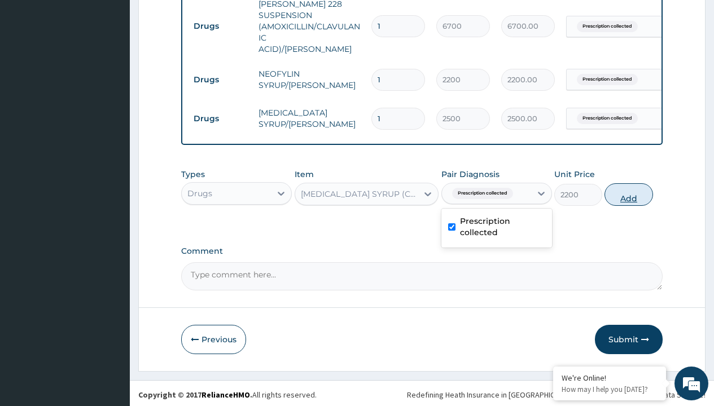
click at [628, 191] on button "Add" at bounding box center [628, 194] width 48 height 23
type input "0"
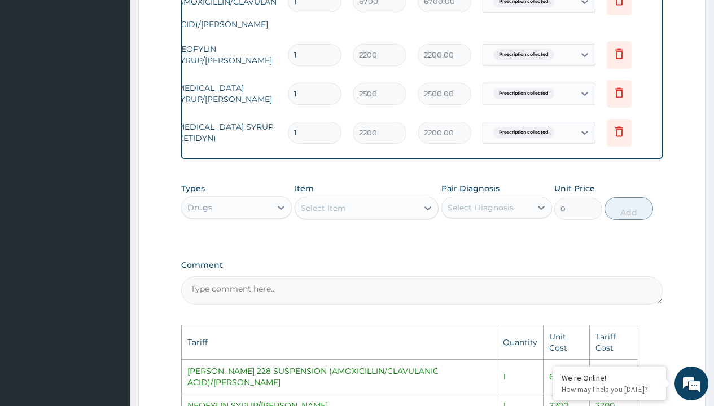
scroll to position [0, 85]
click at [620, 130] on icon at bounding box center [617, 133] width 25 height 28
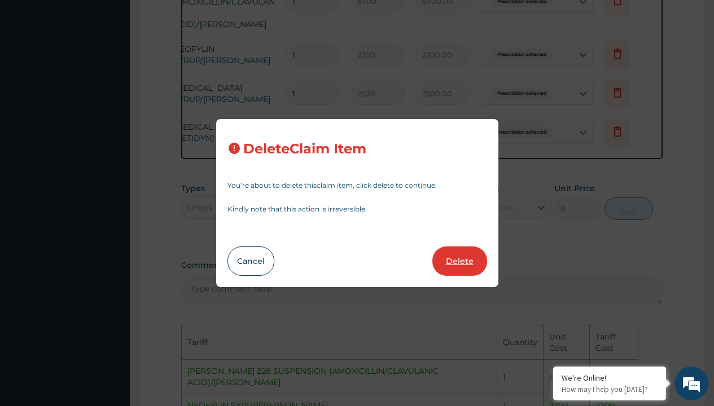
click at [460, 262] on button "Delete" at bounding box center [459, 261] width 55 height 29
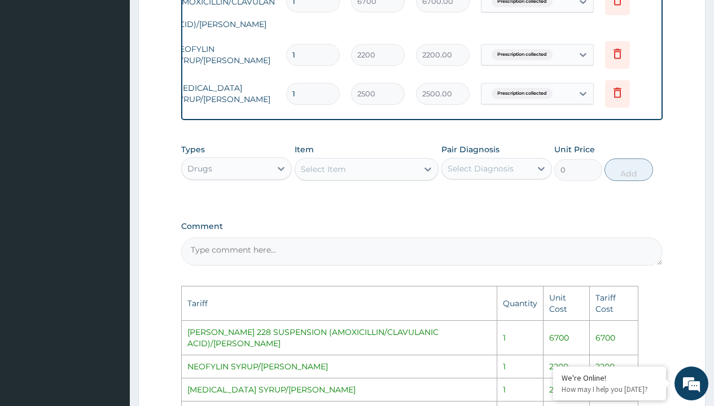
click at [349, 169] on div "Select Item" at bounding box center [356, 169] width 123 height 18
type input "ceti"
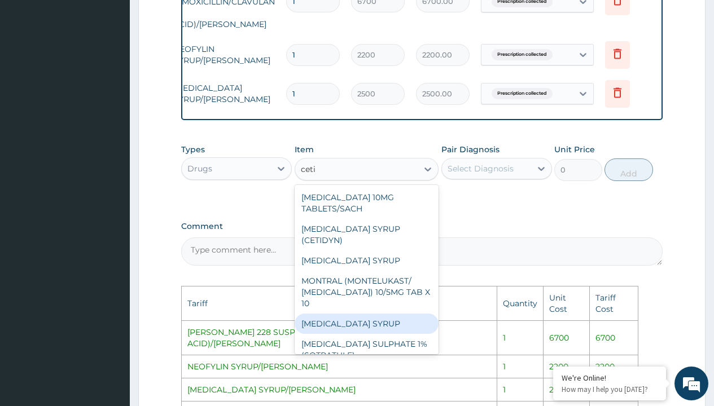
click at [352, 314] on div "CETIRIZINE SYRUP" at bounding box center [366, 324] width 144 height 20
type input "4000"
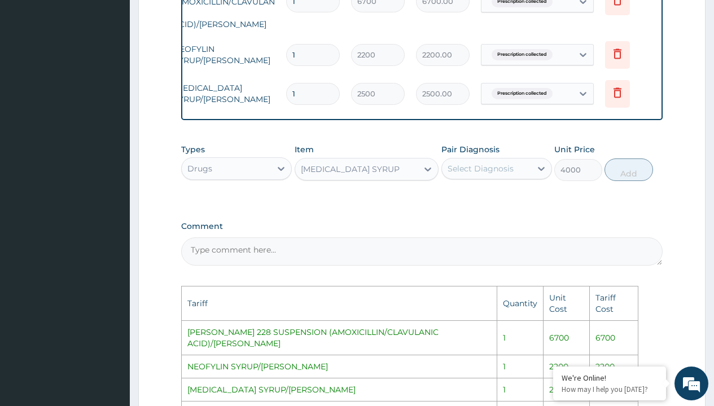
click at [507, 170] on div "Select Diagnosis" at bounding box center [480, 168] width 66 height 11
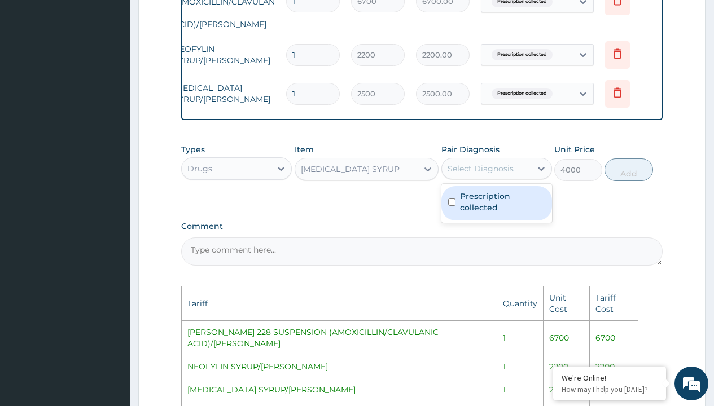
click at [525, 209] on label "Prescription collected" at bounding box center [502, 202] width 85 height 23
checkbox input "true"
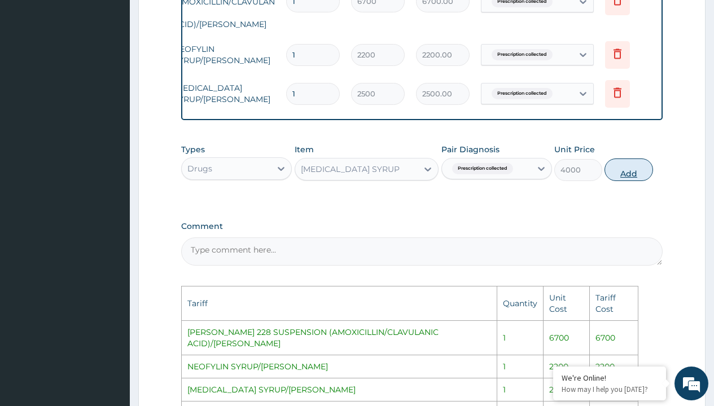
click at [622, 171] on button "Add" at bounding box center [628, 170] width 48 height 23
type input "0"
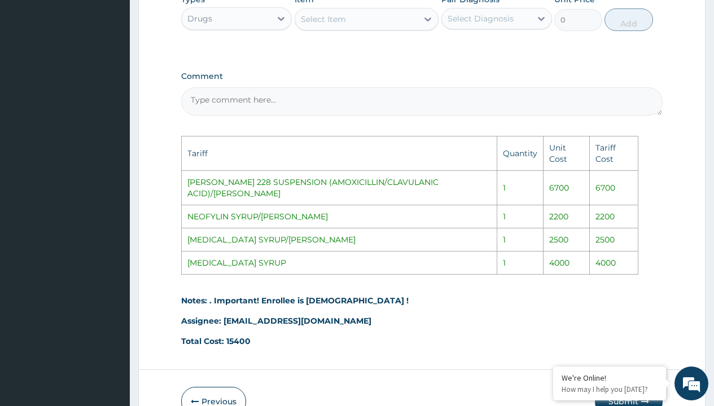
scroll to position [750, 0]
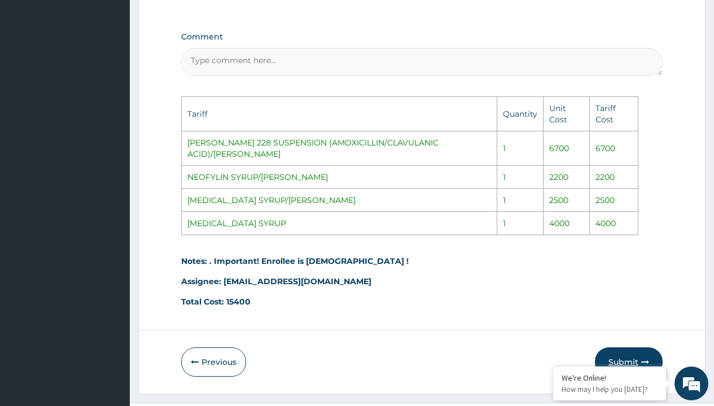
click at [631, 347] on button "Submit" at bounding box center [629, 361] width 68 height 29
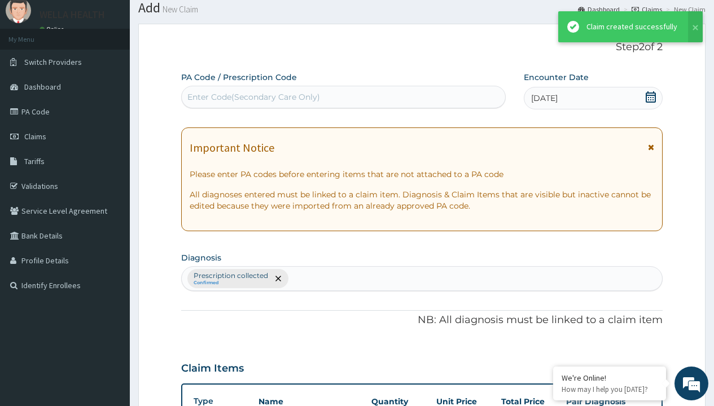
scroll to position [535, 0]
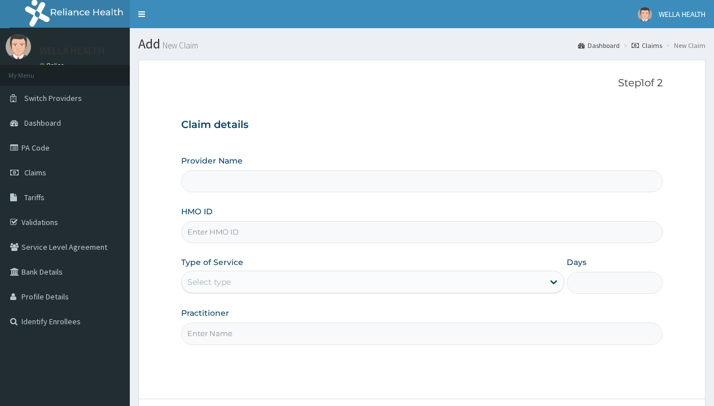
type input "WellaHealth(TELEMEDICINE)"
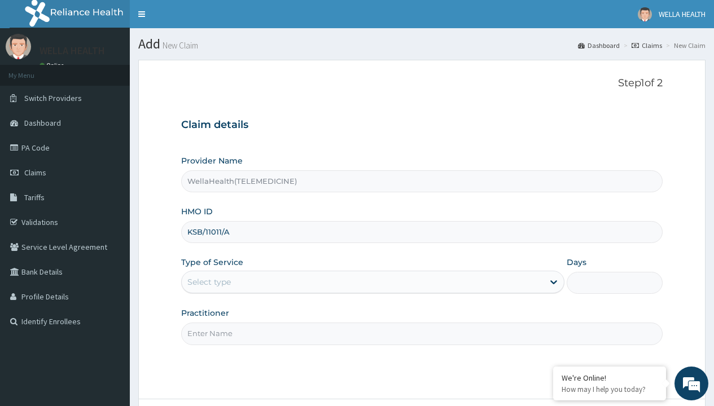
type input "KSB/11011/A"
type input "WellaHealth"
click at [209, 282] on div "Select type" at bounding box center [208, 281] width 43 height 11
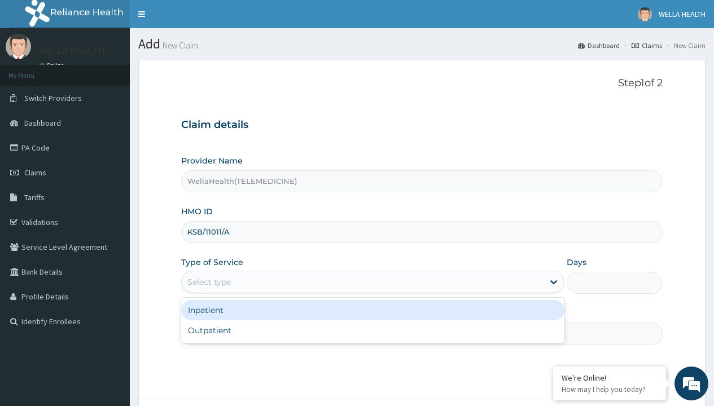
click at [372, 331] on div "Outpatient" at bounding box center [372, 330] width 383 height 20
type input "1"
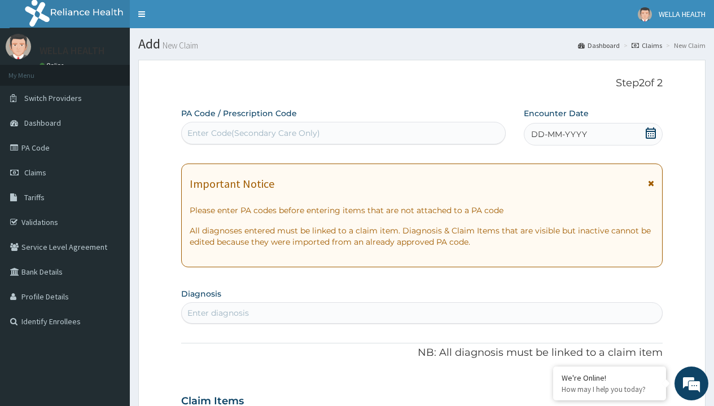
scroll to position [94, 0]
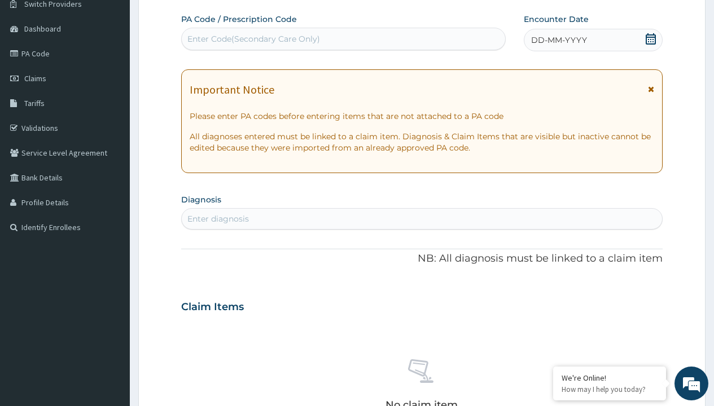
click at [558, 40] on span "DD-MM-YYYY" at bounding box center [559, 39] width 56 height 11
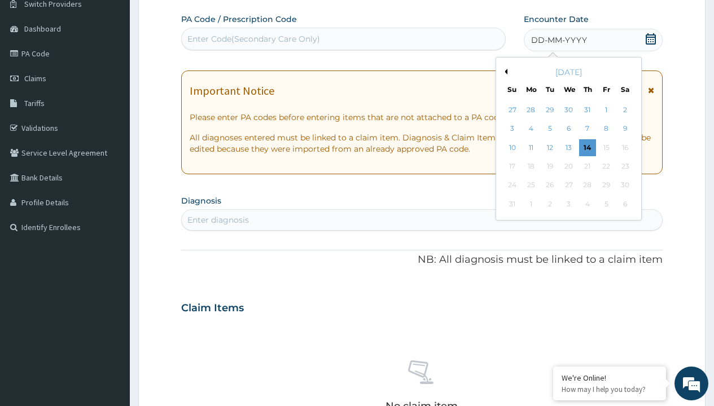
scroll to position [0, 0]
click at [504, 72] on button "Previous Month" at bounding box center [504, 72] width 6 height 6
click at [512, 147] on div "13" at bounding box center [511, 147] width 17 height 17
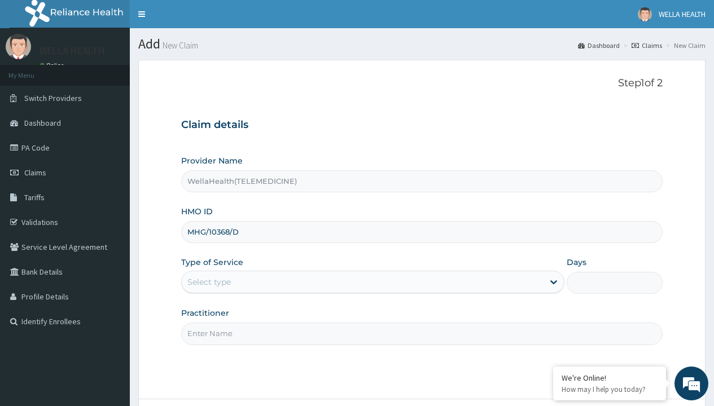
type input "MHG/10368/D"
type input "WellaHealth"
click at [209, 282] on div "Select type" at bounding box center [208, 281] width 43 height 11
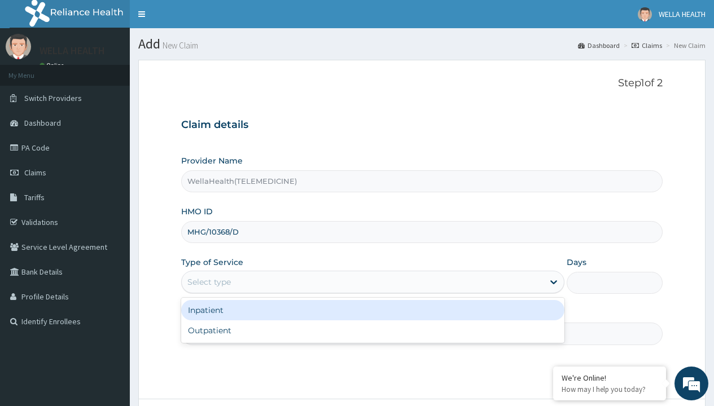
click at [372, 331] on div "Outpatient" at bounding box center [372, 330] width 383 height 20
type input "1"
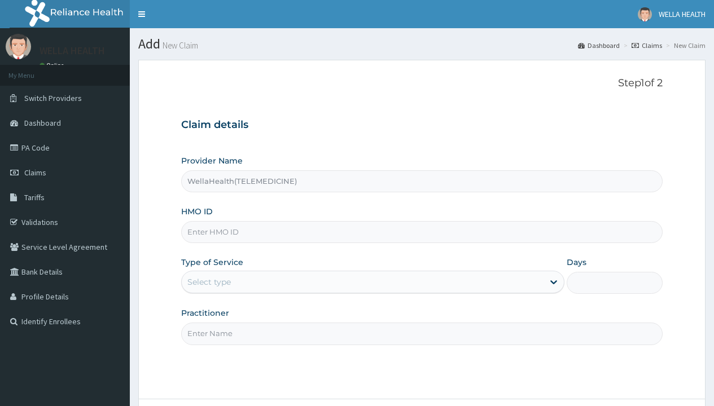
type input "WellaHealth(TELEMEDICINE)"
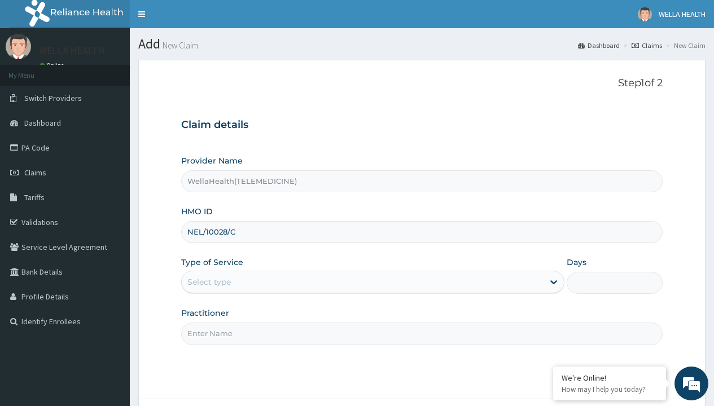
type input "NEL/10028/C"
type input "WellaHealth"
click at [209, 282] on div "Select type" at bounding box center [208, 281] width 43 height 11
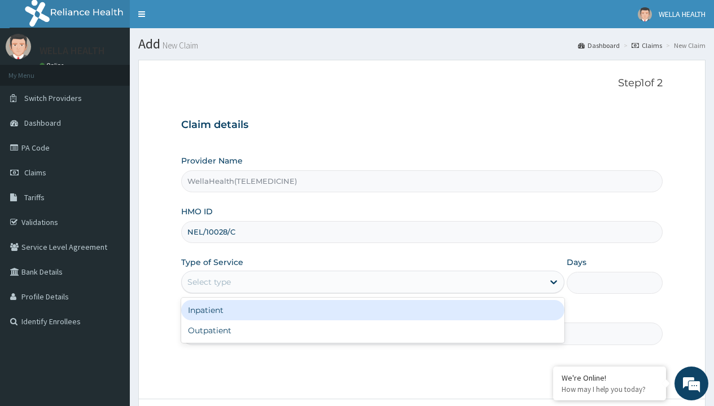
click at [372, 331] on div "Outpatient" at bounding box center [372, 330] width 383 height 20
type input "1"
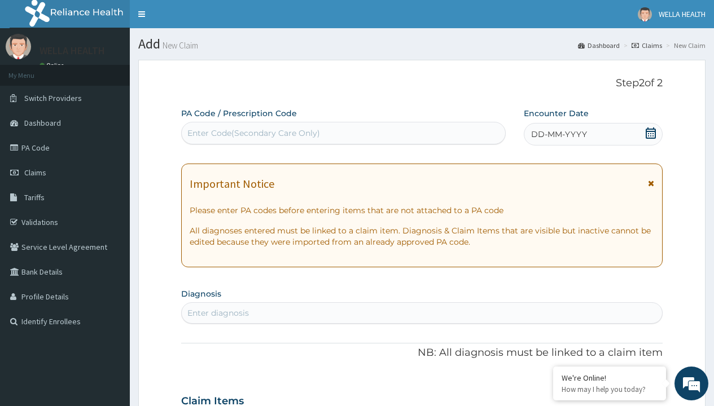
scroll to position [94, 0]
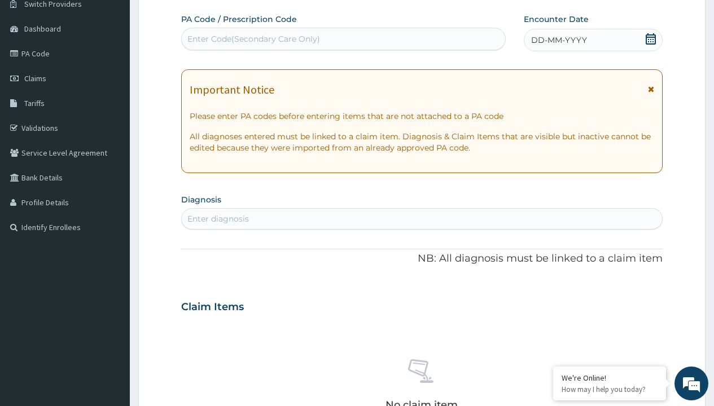
click at [558, 40] on span "DD-MM-YYYY" at bounding box center [559, 39] width 56 height 11
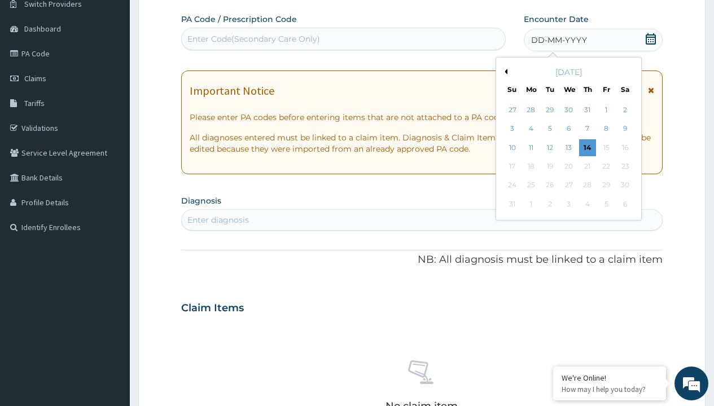
scroll to position [0, 0]
click at [504, 72] on button "Previous Month" at bounding box center [504, 72] width 6 height 6
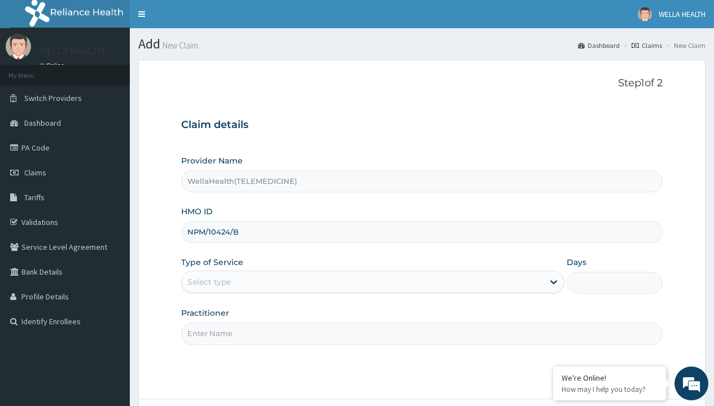
type input "NPM/10424/B"
type input "WellaHealth"
click at [209, 282] on div "Select type" at bounding box center [208, 281] width 43 height 11
type input "PGC/10105/A"
type input "WellaHealth"
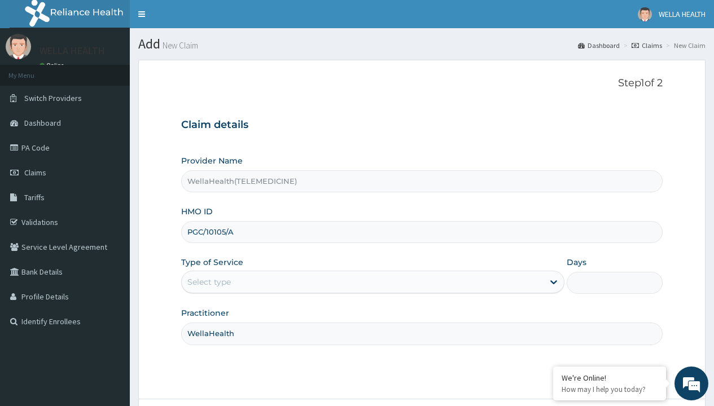
click at [209, 282] on div "Select type" at bounding box center [208, 281] width 43 height 11
type input "REL/10825/C"
type input "WellaHealth"
click at [209, 282] on div "Select type" at bounding box center [208, 281] width 43 height 11
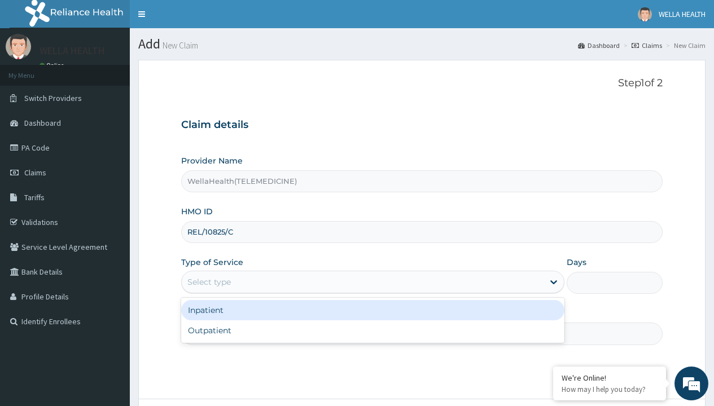
click at [372, 331] on div "Outpatient" at bounding box center [372, 330] width 383 height 20
type input "1"
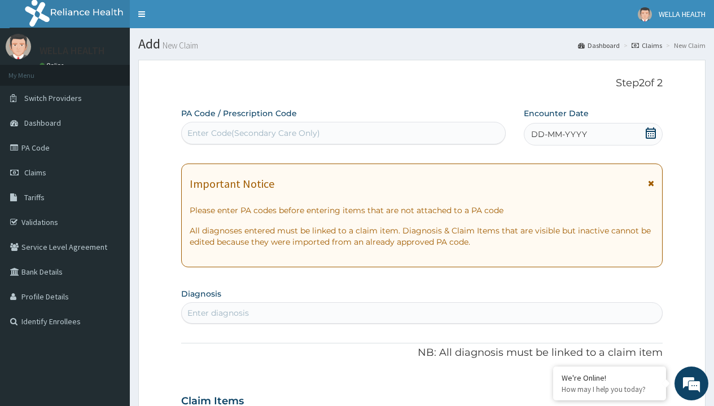
scroll to position [94, 0]
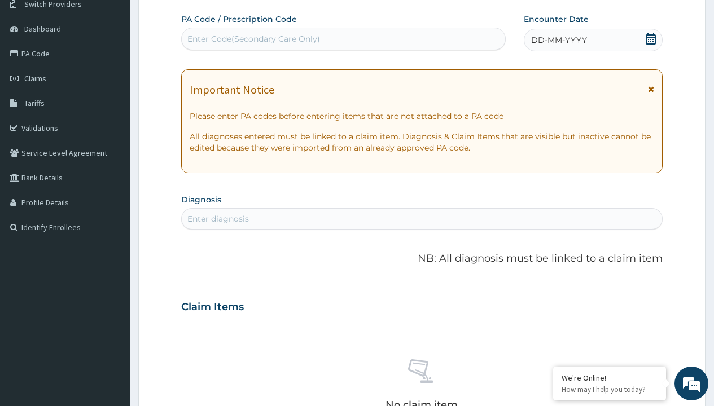
click at [558, 40] on span "DD-MM-YYYY" at bounding box center [559, 39] width 56 height 11
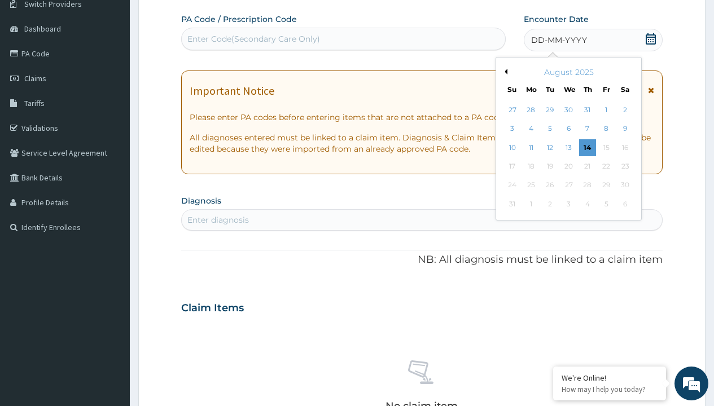
click at [504, 72] on button "Previous Month" at bounding box center [504, 72] width 6 height 6
click at [512, 147] on div "13" at bounding box center [511, 147] width 17 height 17
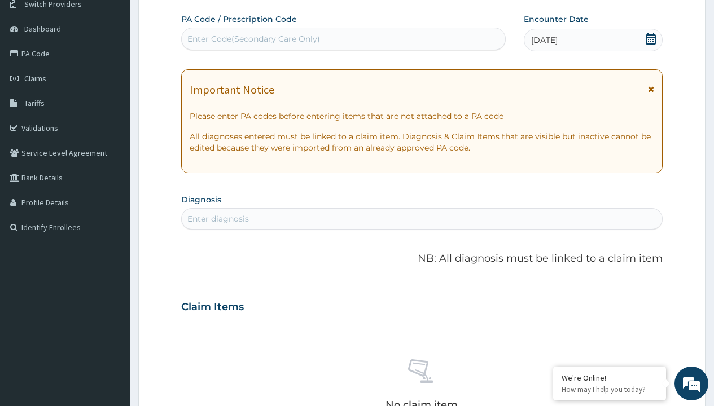
click at [253, 39] on div "Enter Code(Secondary Care Only)" at bounding box center [253, 38] width 133 height 11
type input "PR/67B85B32"
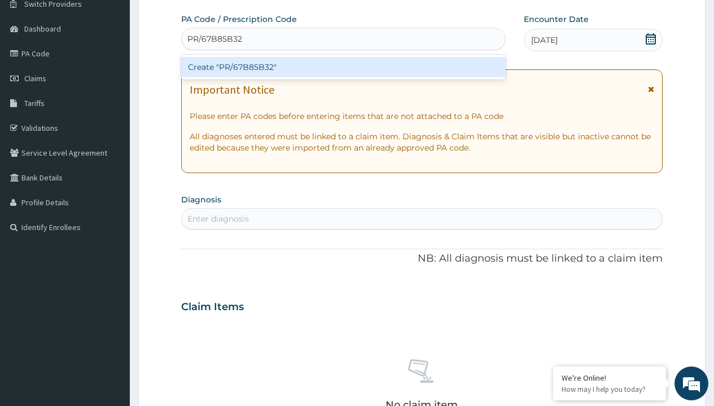
click at [343, 67] on div "Create "PR/67B85B32"" at bounding box center [343, 67] width 324 height 20
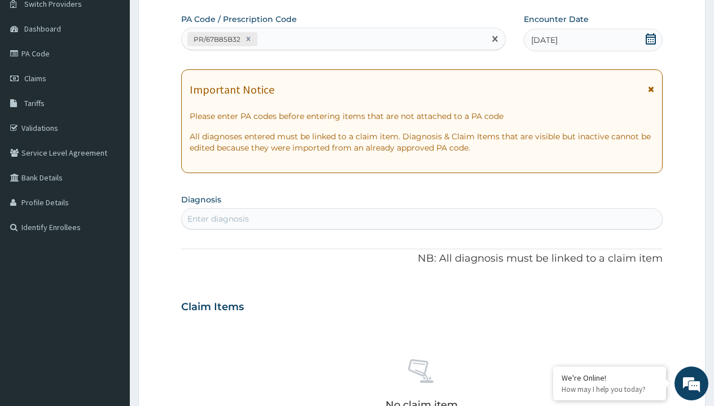
click at [218, 219] on div "Enter diagnosis" at bounding box center [217, 218] width 61 height 11
type input "prescription collected"
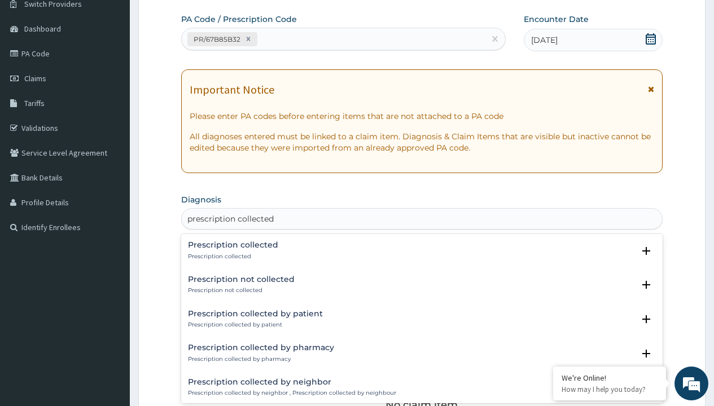
click at [231, 256] on p "Prescription collected" at bounding box center [233, 257] width 90 height 8
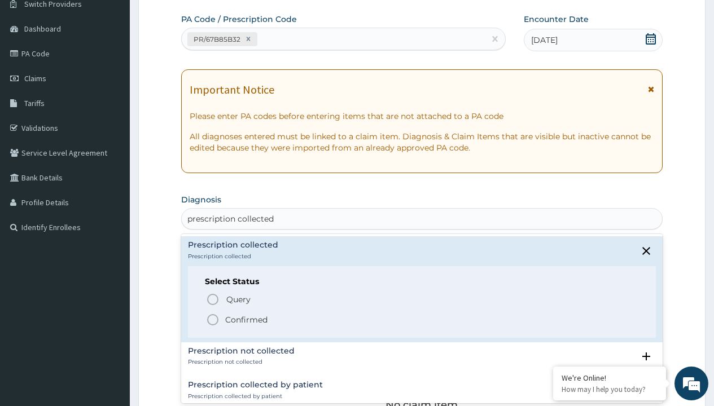
click at [246, 319] on p "Confirmed" at bounding box center [246, 319] width 42 height 11
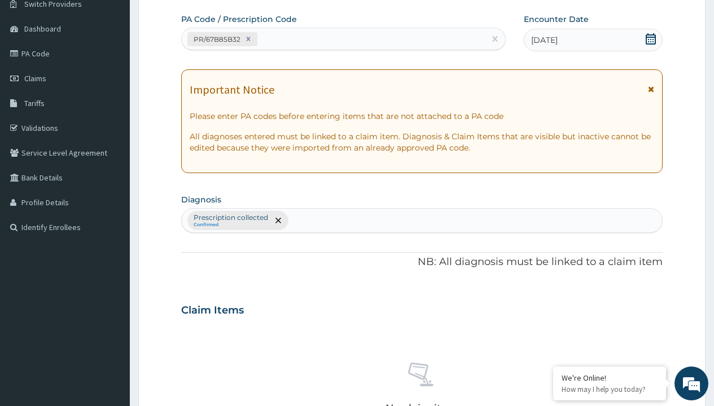
scroll to position [395, 0]
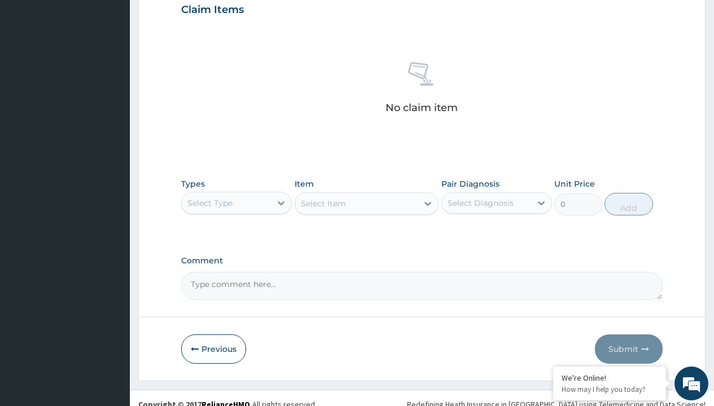
click at [210, 203] on div "Select Type" at bounding box center [209, 202] width 45 height 11
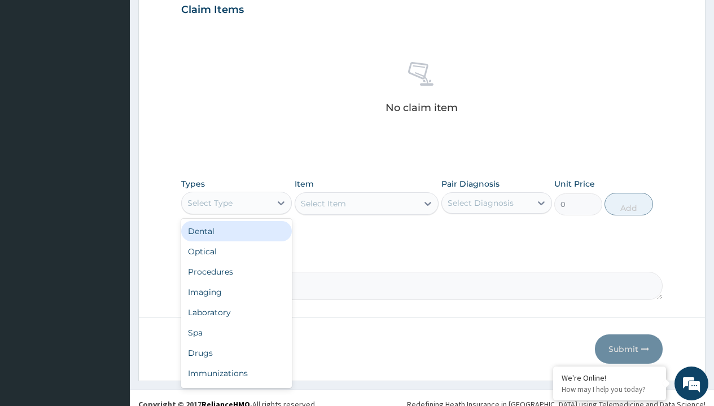
type input "procedures"
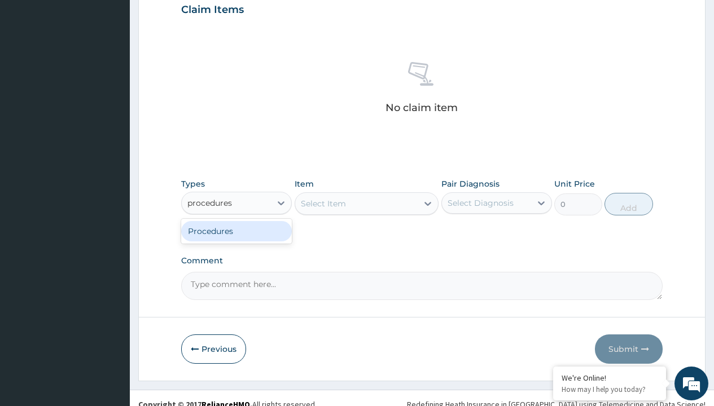
click at [236, 231] on div "Procedures" at bounding box center [236, 231] width 111 height 20
click at [323, 203] on div "Select Item" at bounding box center [323, 203] width 45 height 11
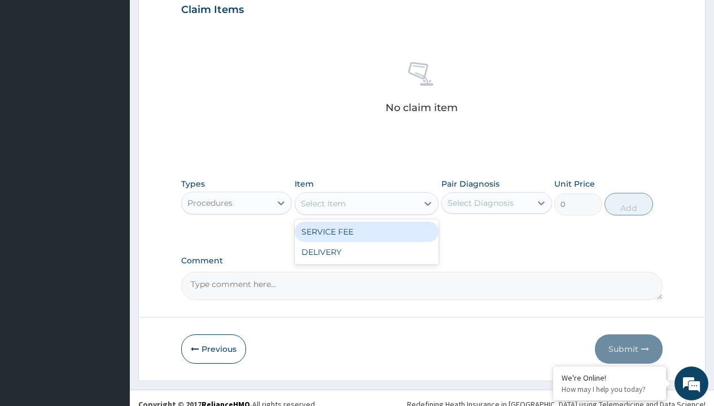
type input "service fee"
click at [366, 231] on div "SERVICE FEE" at bounding box center [366, 232] width 144 height 20
type input "100"
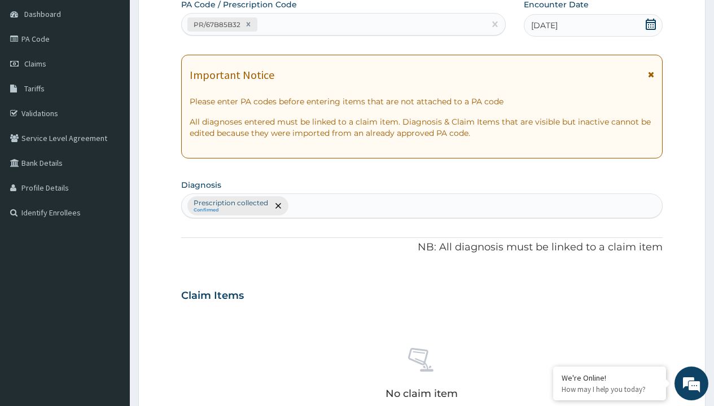
type input "prescription collected"
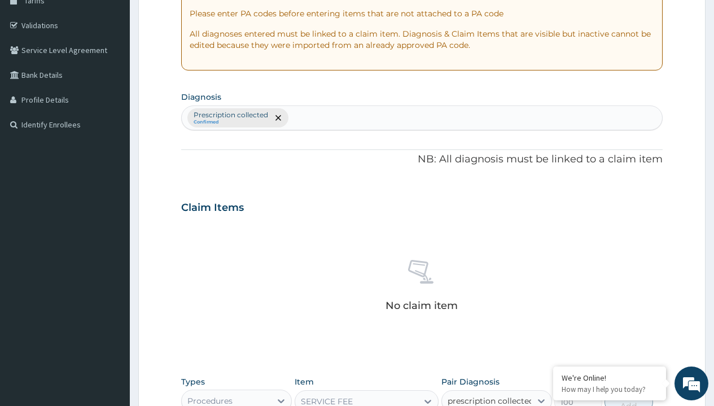
scroll to position [407, 0]
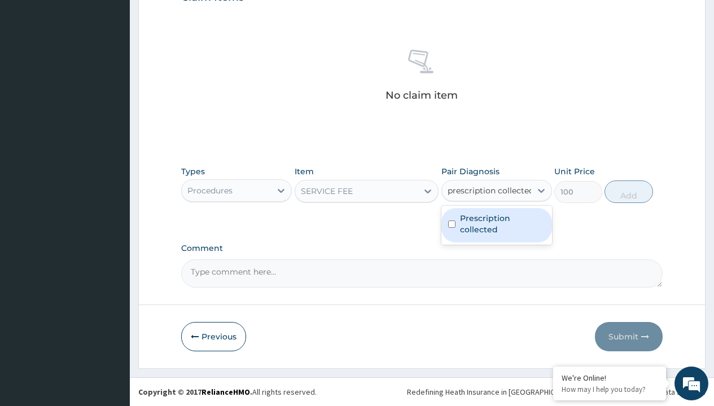
click at [496, 225] on label "Prescription collected" at bounding box center [502, 224] width 85 height 23
checkbox input "true"
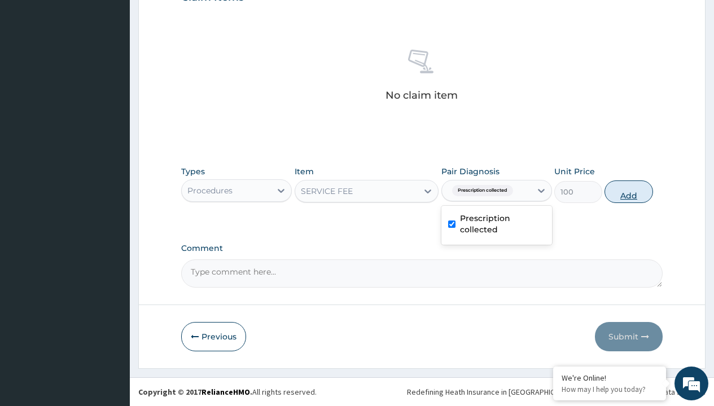
click at [628, 191] on button "Add" at bounding box center [628, 192] width 48 height 23
type input "0"
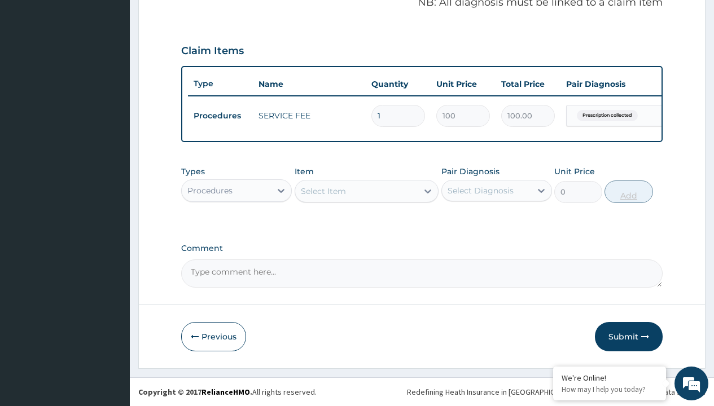
scroll to position [362, 0]
click at [210, 190] on div "Procedures" at bounding box center [209, 190] width 45 height 11
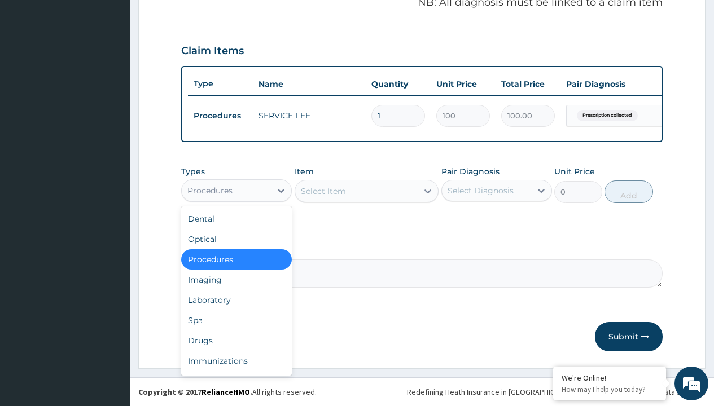
type input "drugs"
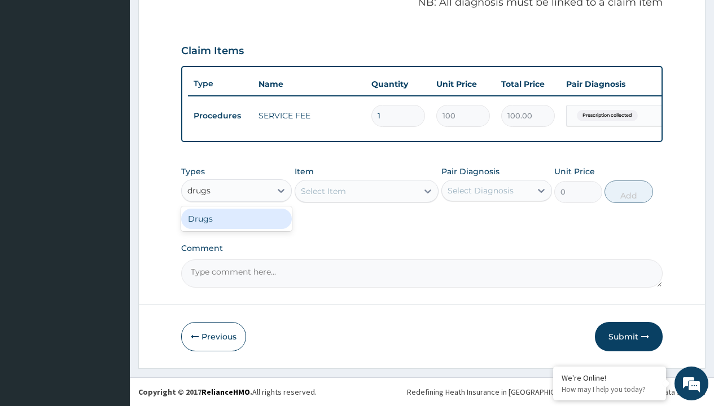
click at [236, 218] on div "Drugs" at bounding box center [236, 219] width 111 height 20
click at [323, 191] on div "Select Item" at bounding box center [366, 191] width 144 height 23
type input "artemether + lumefantrine 20/120 lumartem x24"
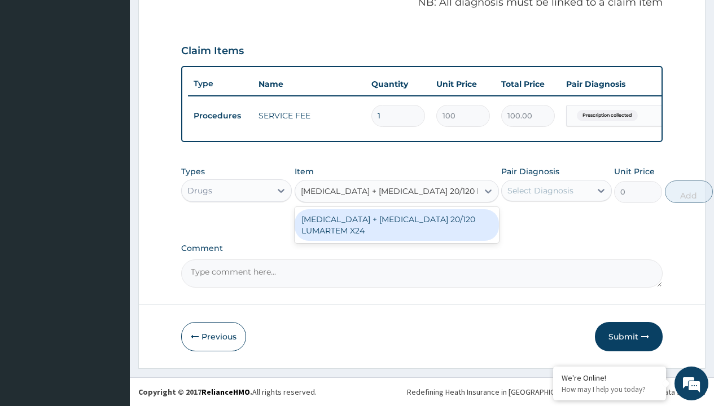
click at [396, 225] on div "ARTEMETHER + LUMEFANTRINE 20/120 LUMARTEM X24" at bounding box center [396, 225] width 204 height 32
type input "121.9000015258789"
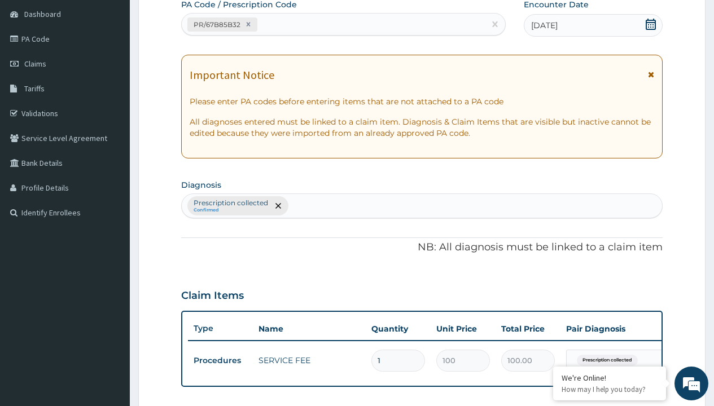
type input "prescription collected"
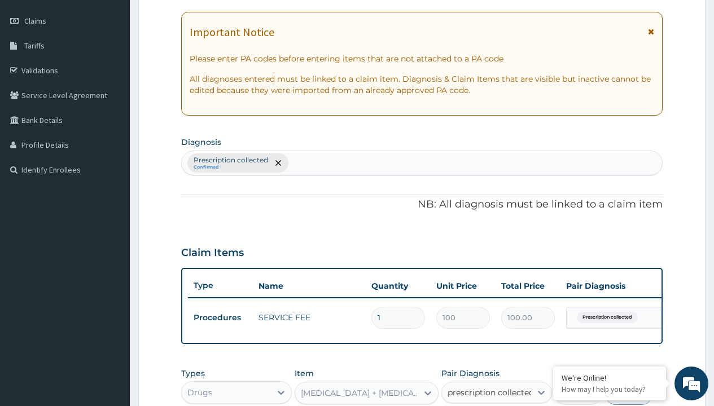
scroll to position [0, 0]
checkbox input "true"
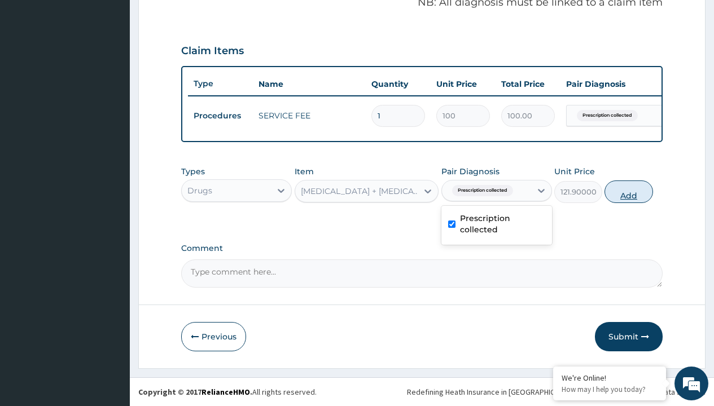
click at [628, 191] on button "Add" at bounding box center [628, 192] width 48 height 23
type input "0"
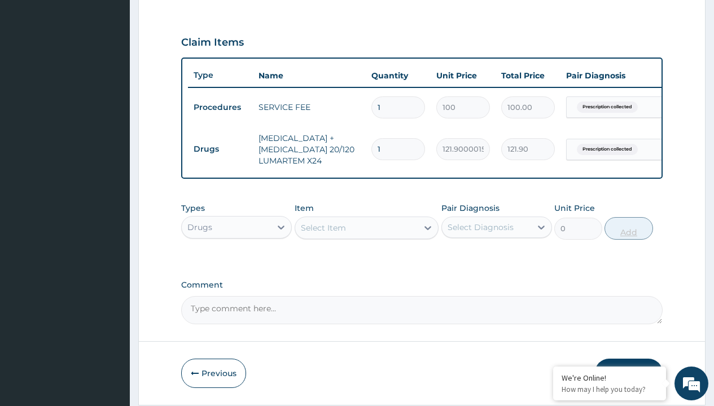
type input "24"
type input "2925.60"
type input "24"
click at [220, 149] on td "Drugs" at bounding box center [220, 149] width 65 height 21
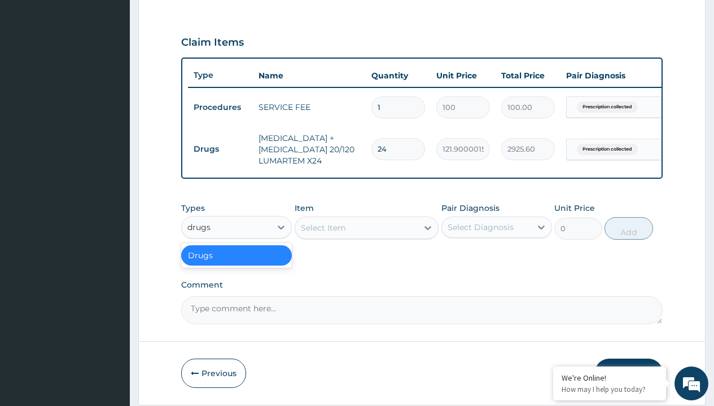
scroll to position [0, 0]
type input "drugs"
click at [220, 149] on td "Drugs" at bounding box center [220, 149] width 65 height 21
type input "drugs"
click at [236, 263] on div "Drugs" at bounding box center [236, 255] width 111 height 20
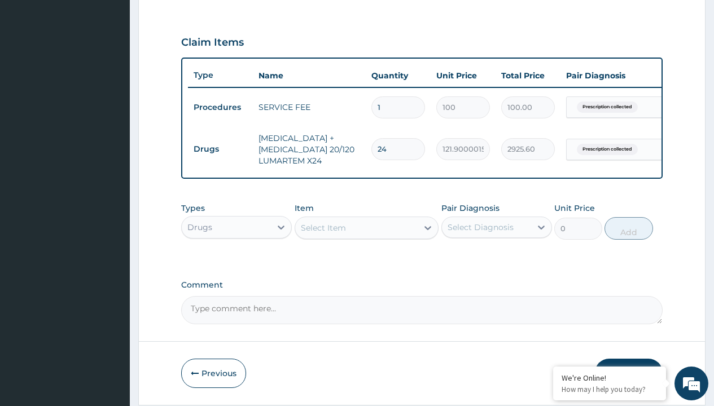
click at [323, 234] on div "Select Item" at bounding box center [323, 227] width 45 height 11
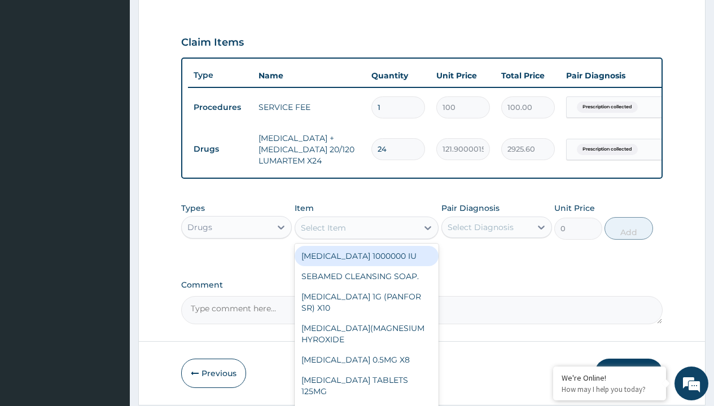
type input "paracetamol syrup emzor/bott"
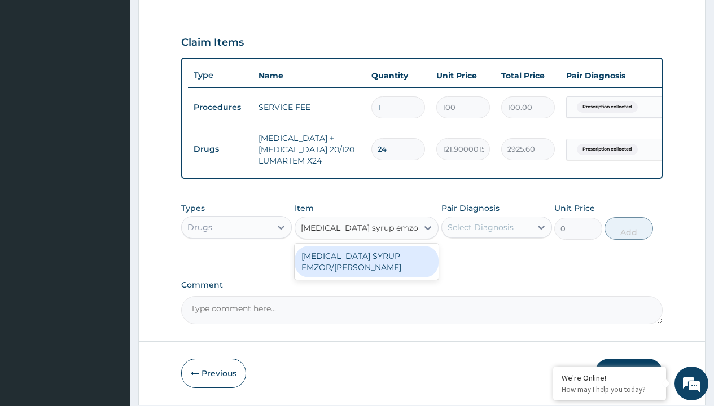
click at [366, 270] on div "PARACETAMOL SYRUP EMZOR/BOTT" at bounding box center [366, 262] width 144 height 32
type input "1214.099975585938"
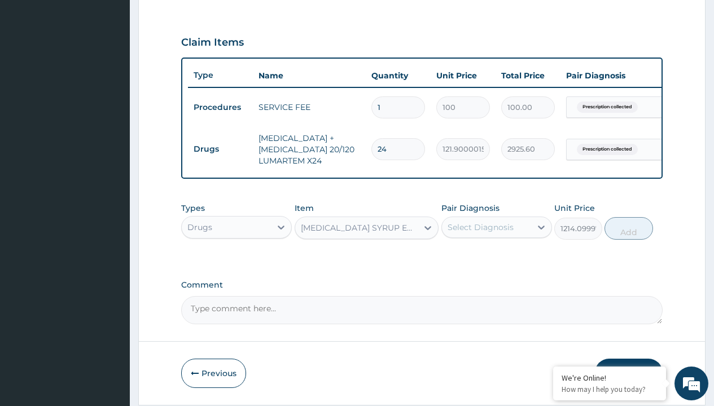
scroll to position [109, 0]
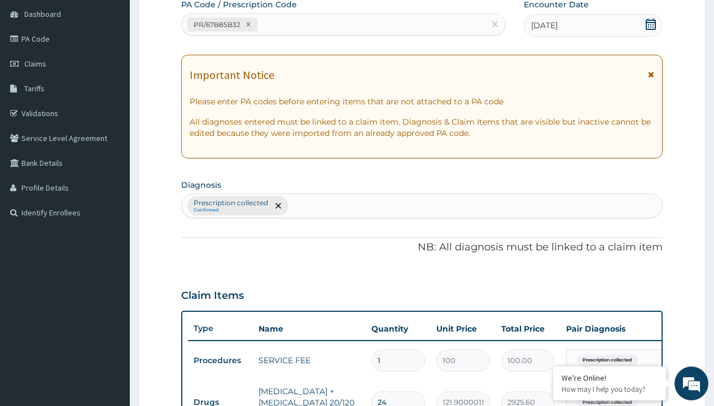
click at [230, 203] on p "Prescription collected" at bounding box center [230, 203] width 74 height 9
type input "prescription collected"
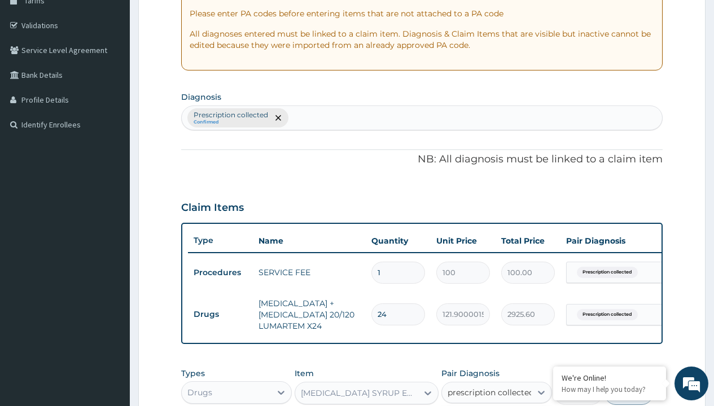
checkbox input "true"
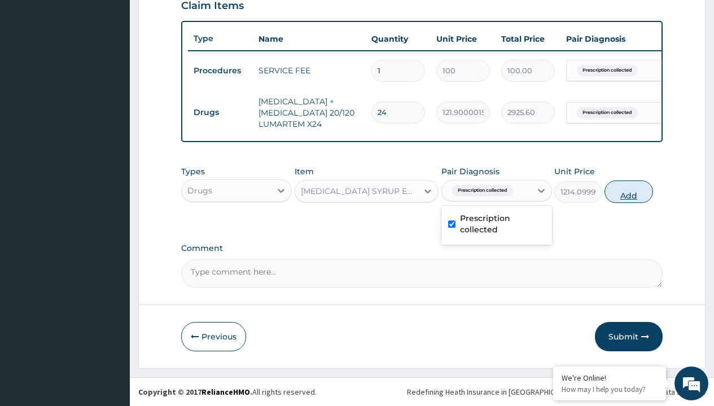
click at [628, 191] on button "Add" at bounding box center [628, 192] width 48 height 23
type input "0"
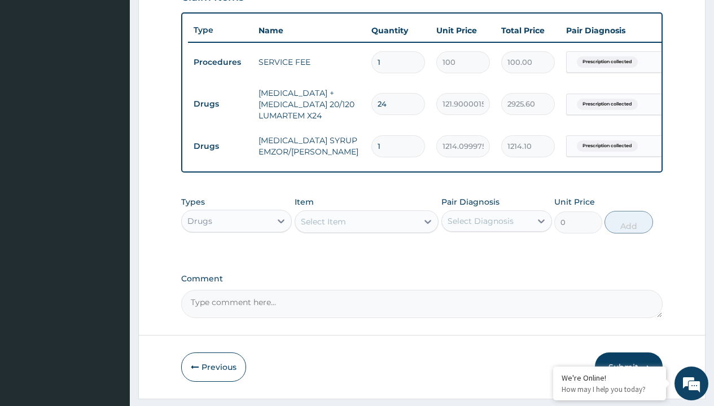
click at [220, 104] on td "Drugs" at bounding box center [220, 104] width 65 height 21
type input "drugs"
click at [236, 257] on div "Drugs" at bounding box center [236, 249] width 111 height 20
click at [323, 227] on div "Select Item" at bounding box center [323, 221] width 45 height 11
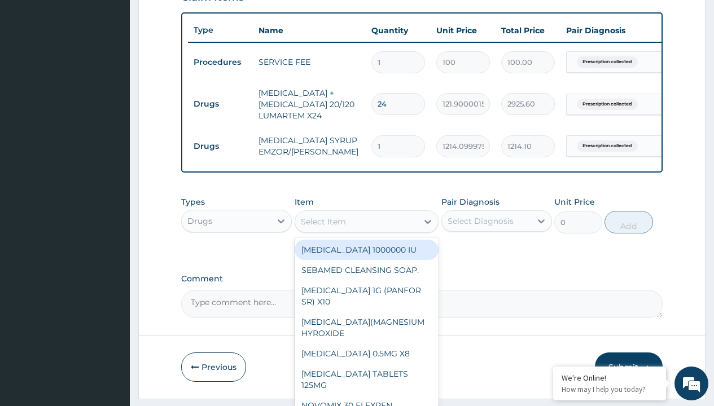
type input "cetirizine syrup"
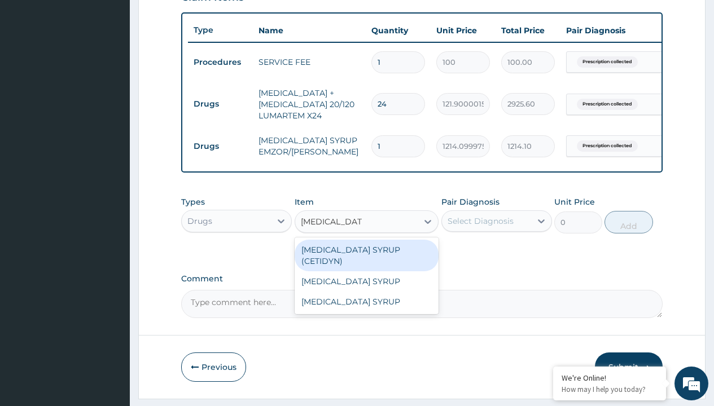
click at [366, 258] on div "CETIRIZINE SYRUP (CETIDYN)" at bounding box center [366, 256] width 144 height 32
type input "2200"
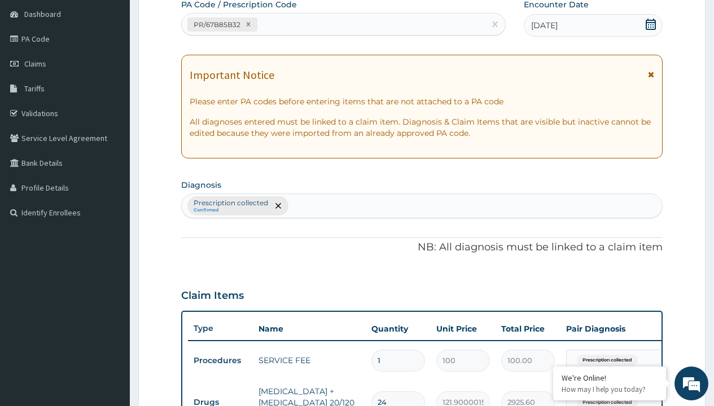
type input "prescription collected"
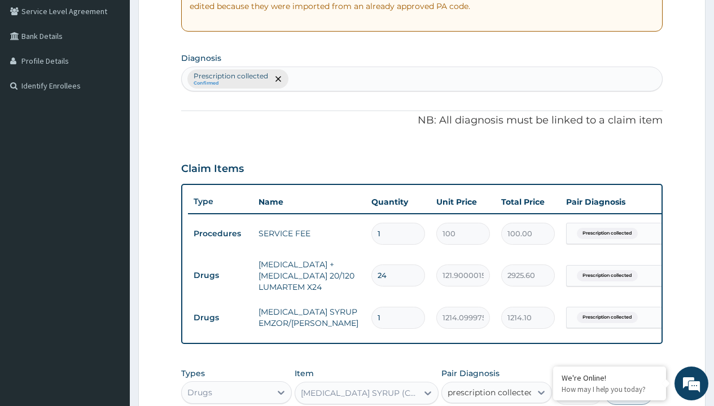
checkbox input "true"
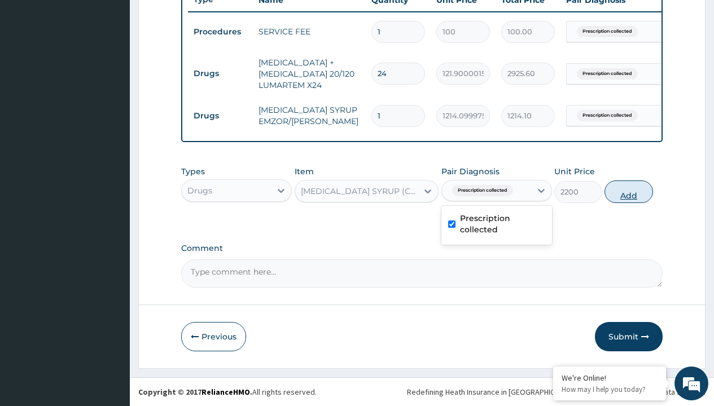
click at [628, 191] on button "Add" at bounding box center [628, 192] width 48 height 23
type input "0"
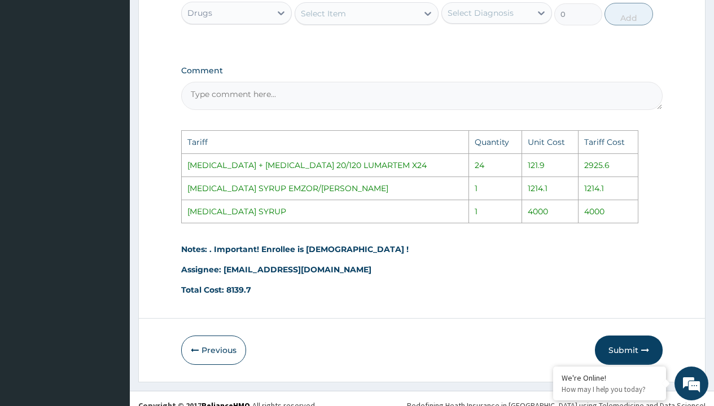
scroll to position [629, 0]
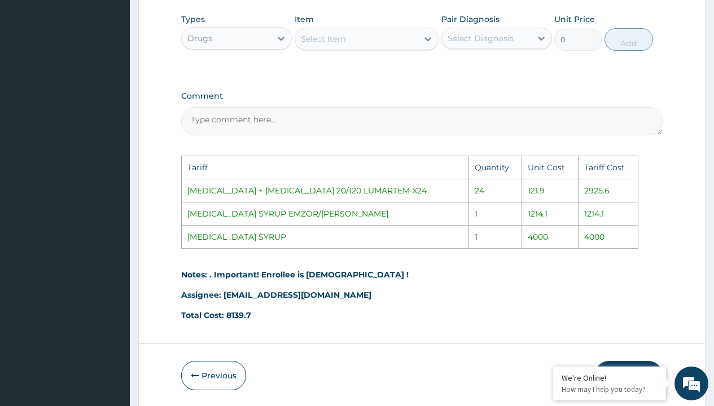
click at [364, 48] on div "Select Item" at bounding box center [356, 39] width 123 height 18
type input "ceti"
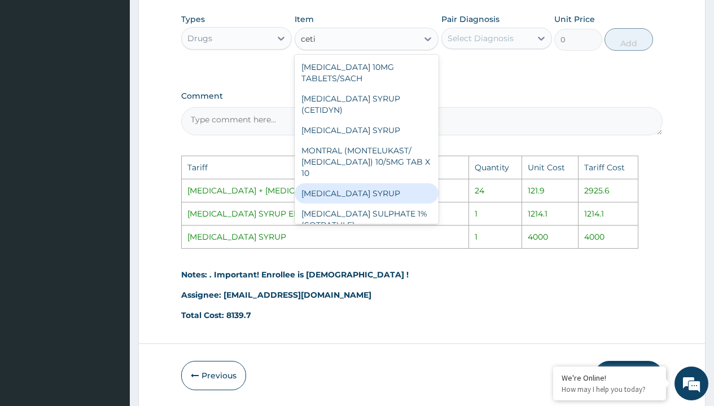
click at [351, 188] on div "CETIRIZINE SYRUP" at bounding box center [366, 193] width 144 height 20
type input "4000"
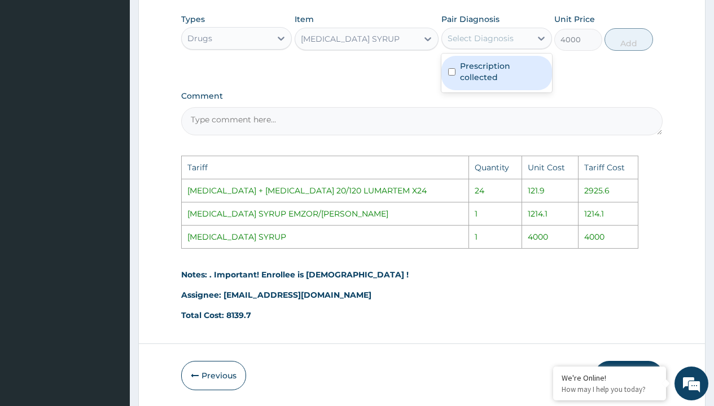
click at [481, 44] on div "Select Diagnosis" at bounding box center [480, 38] width 66 height 11
click at [497, 82] on label "Prescription collected" at bounding box center [502, 71] width 85 height 23
checkbox input "true"
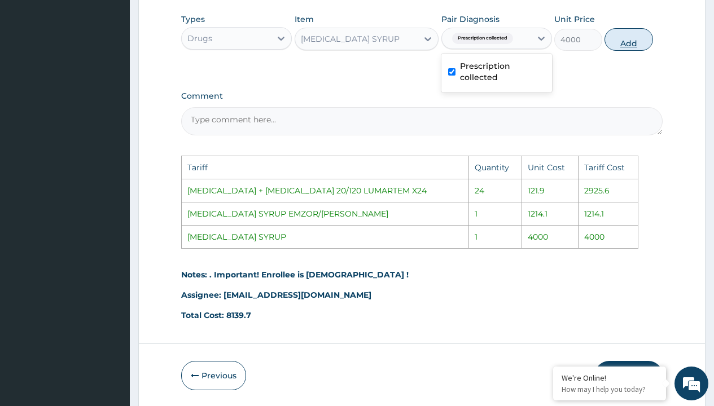
click at [624, 51] on button "Add" at bounding box center [628, 39] width 48 height 23
type input "0"
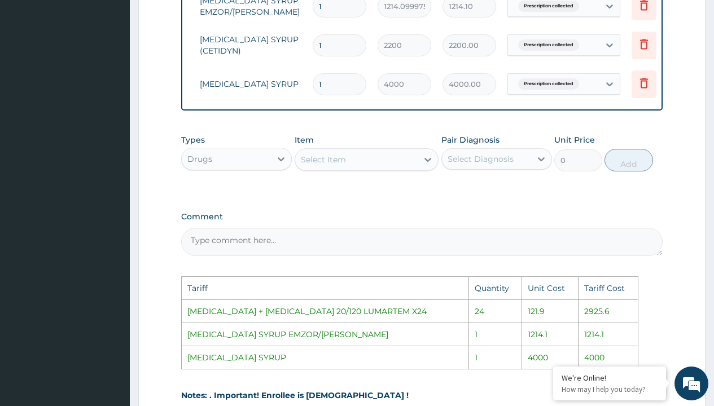
scroll to position [0, 85]
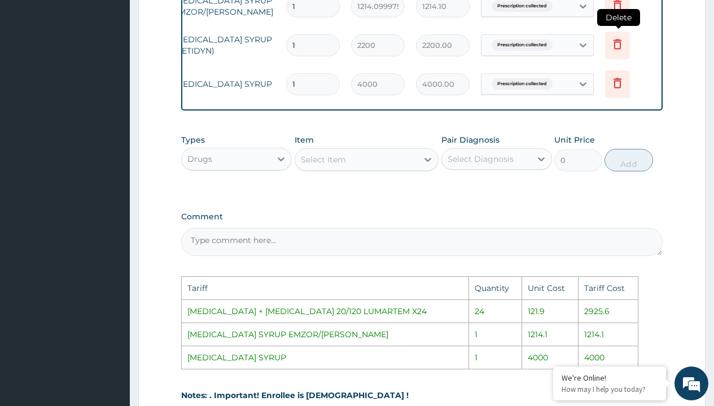
click at [614, 51] on icon at bounding box center [617, 46] width 25 height 28
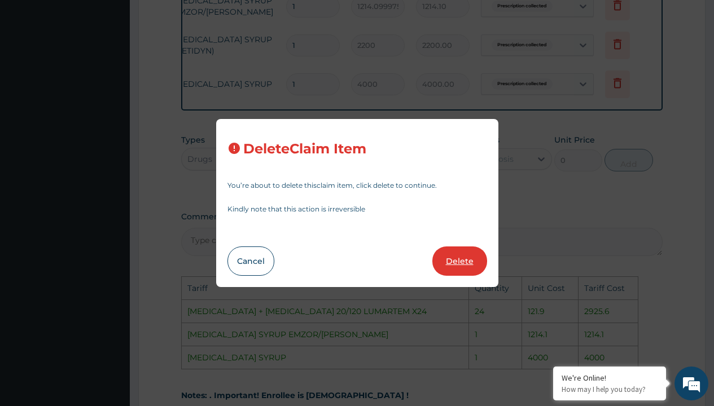
click at [461, 265] on button "Delete" at bounding box center [459, 261] width 55 height 29
type input "4000"
type input "4000.00"
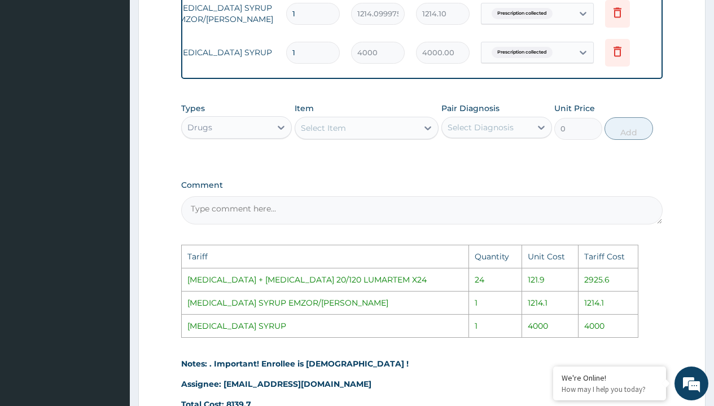
scroll to position [676, 0]
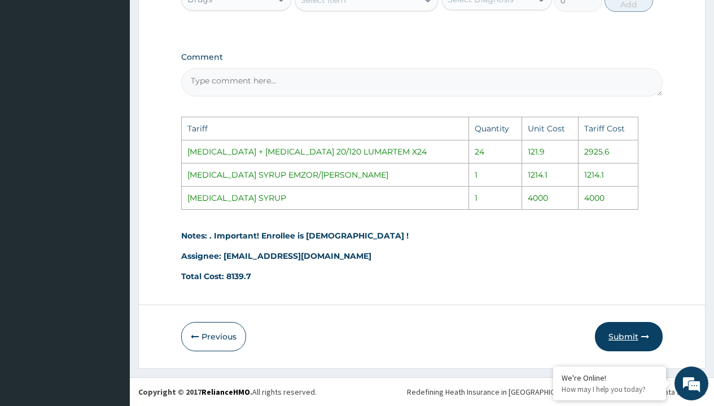
click at [644, 336] on icon "button" at bounding box center [645, 337] width 8 height 8
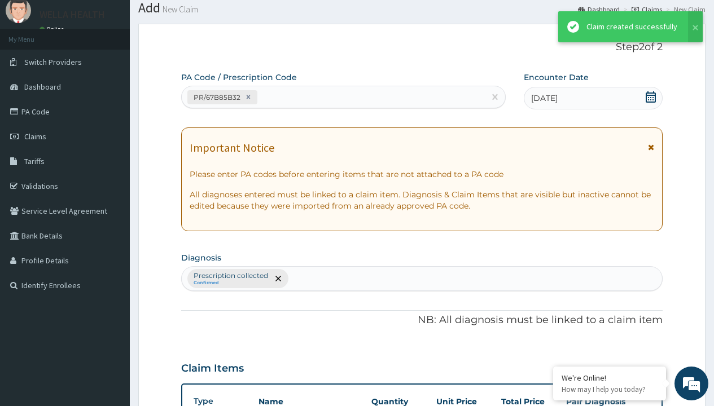
scroll to position [485, 0]
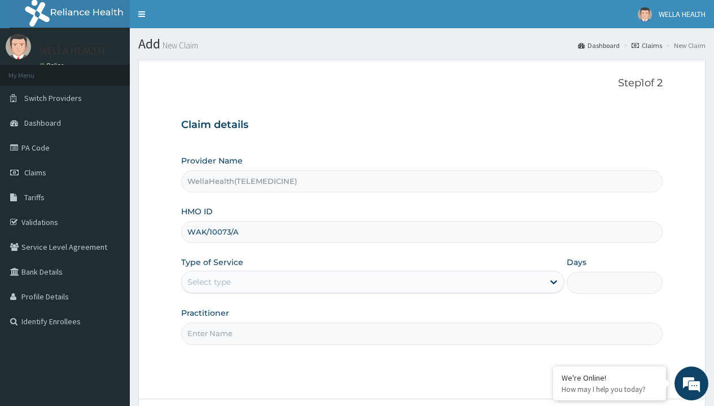
type input "WAK/10073/A"
type input "WellaHealth"
click at [209, 282] on div "Select type" at bounding box center [208, 281] width 43 height 11
type input "WGI/10007/A"
type input "WellaHealth"
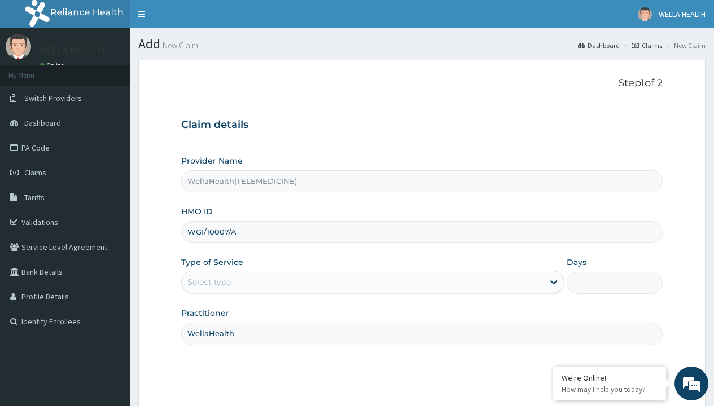
click at [209, 282] on div "Select type" at bounding box center [208, 281] width 43 height 11
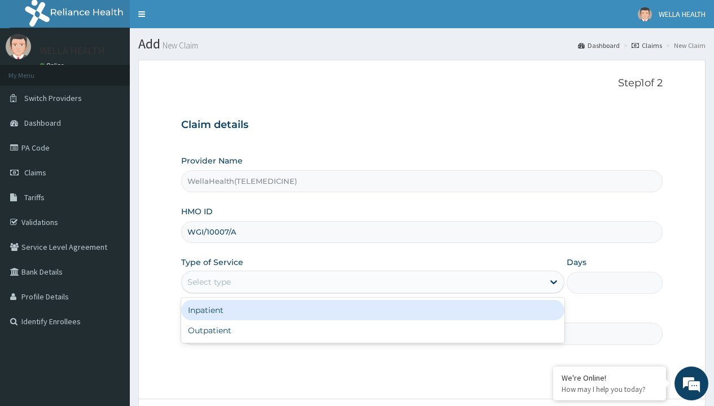
click at [372, 331] on div "Outpatient" at bounding box center [372, 330] width 383 height 20
type input "1"
